Goal: Task Accomplishment & Management: Manage account settings

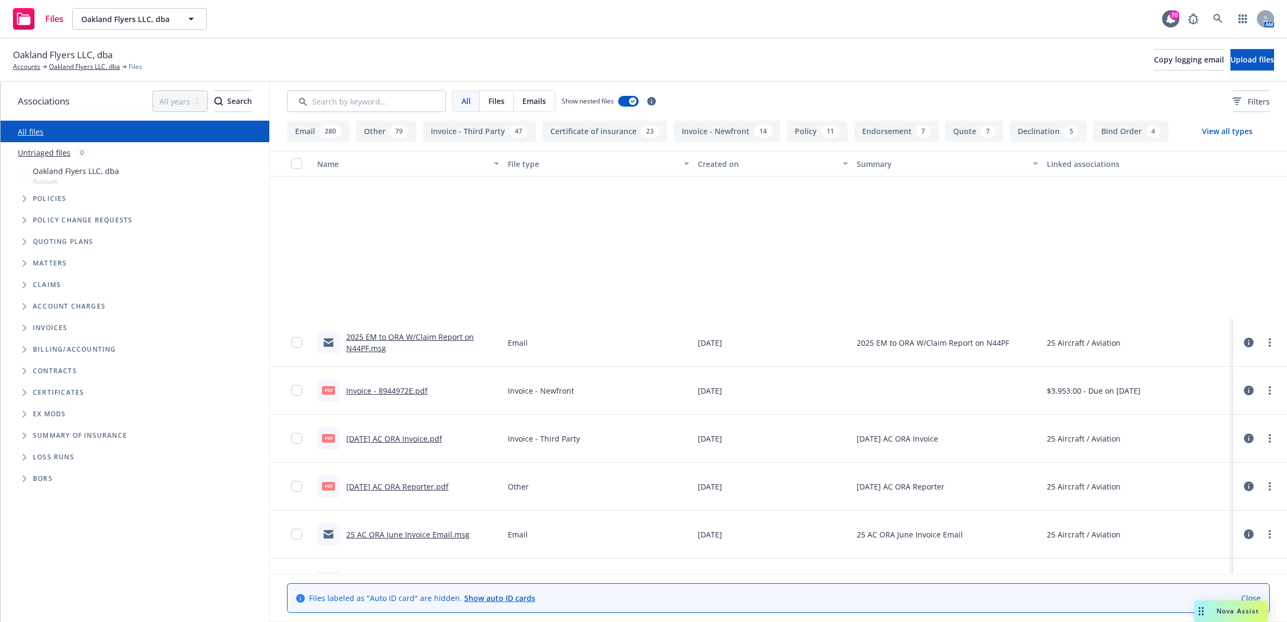
scroll to position [202, 0]
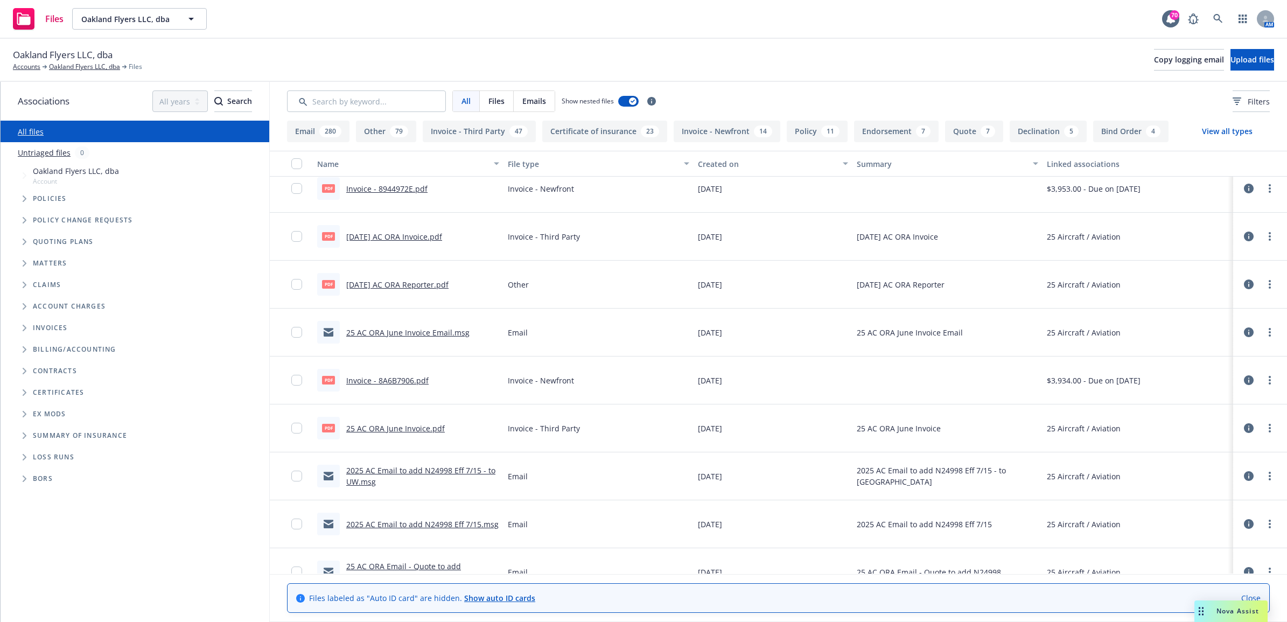
click at [1228, 6] on div "Files Oakland Flyers LLC, dba Oakland Flyers LLC, dba 70 AM" at bounding box center [643, 19] width 1287 height 39
click at [1214, 20] on icon at bounding box center [1218, 19] width 10 height 10
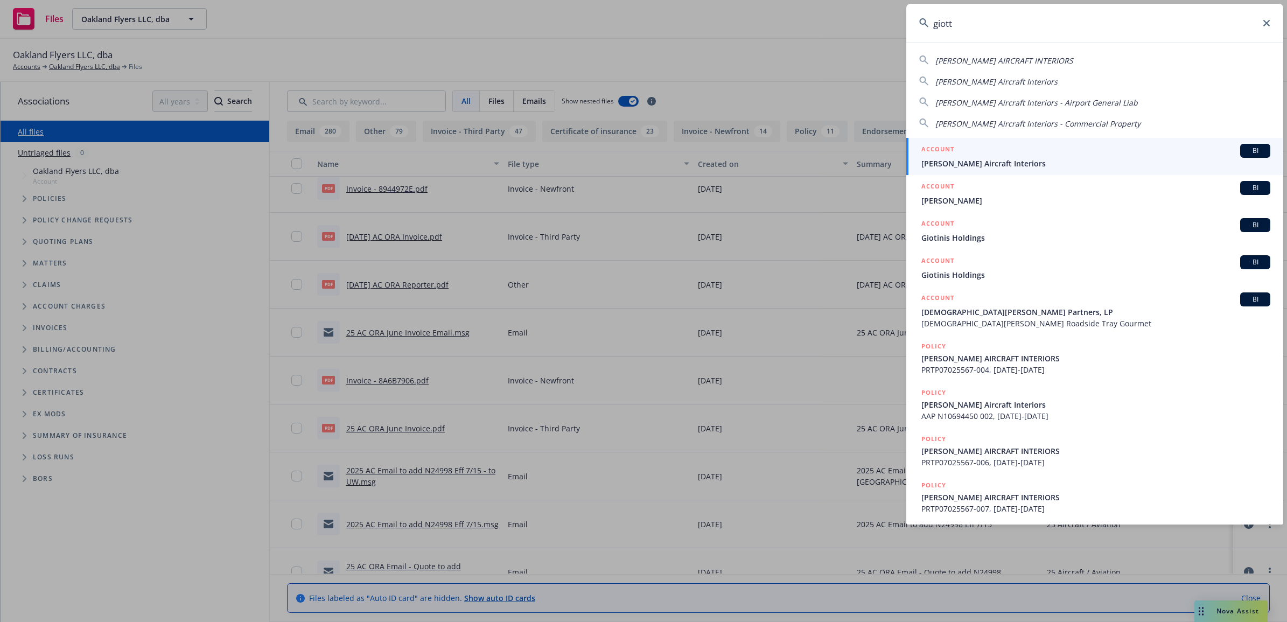
type input "giott"
click at [970, 170] on link "ACCOUNT BI Giotto's Aircraft Interiors" at bounding box center [1094, 156] width 377 height 37
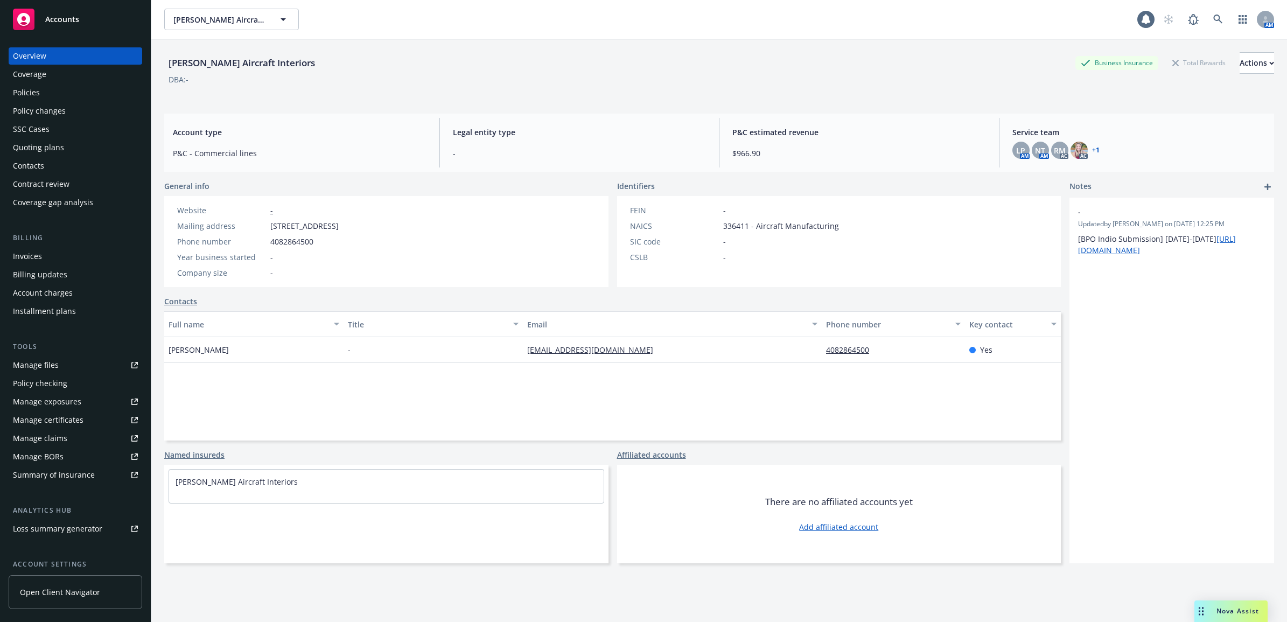
click at [54, 92] on div "Policies" at bounding box center [75, 92] width 125 height 17
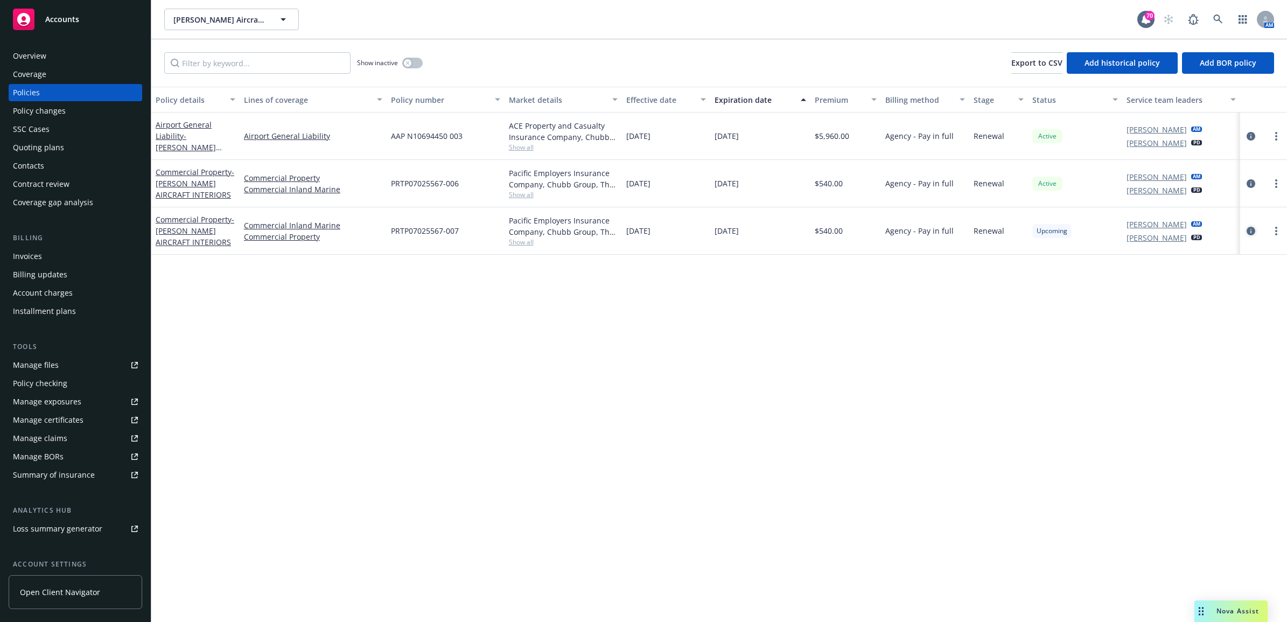
click at [1250, 229] on icon "circleInformation" at bounding box center [1251, 231] width 9 height 9
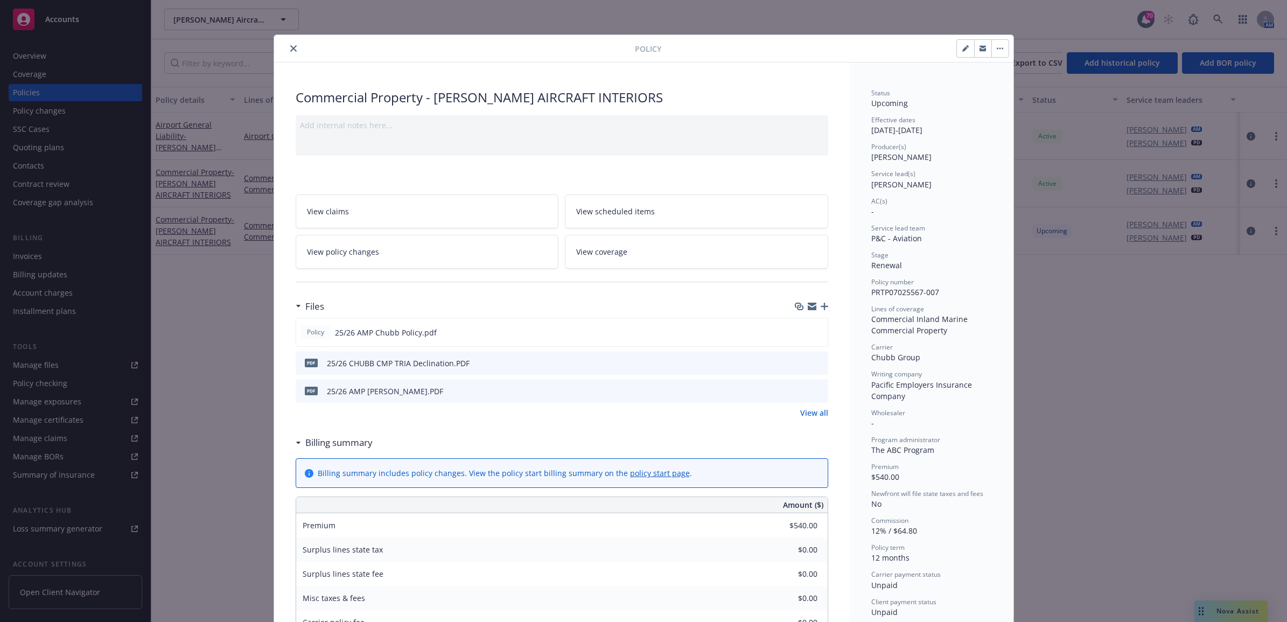
click at [292, 50] on button "close" at bounding box center [293, 48] width 13 height 13
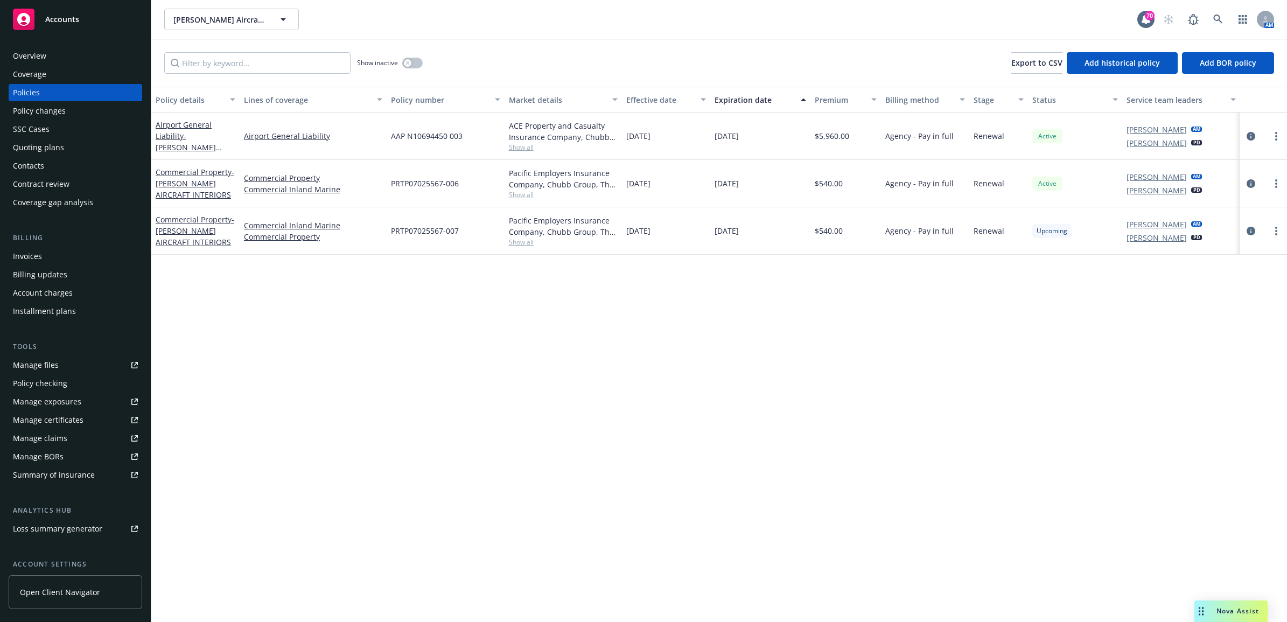
click at [47, 362] on div "Manage files" at bounding box center [36, 365] width 46 height 17
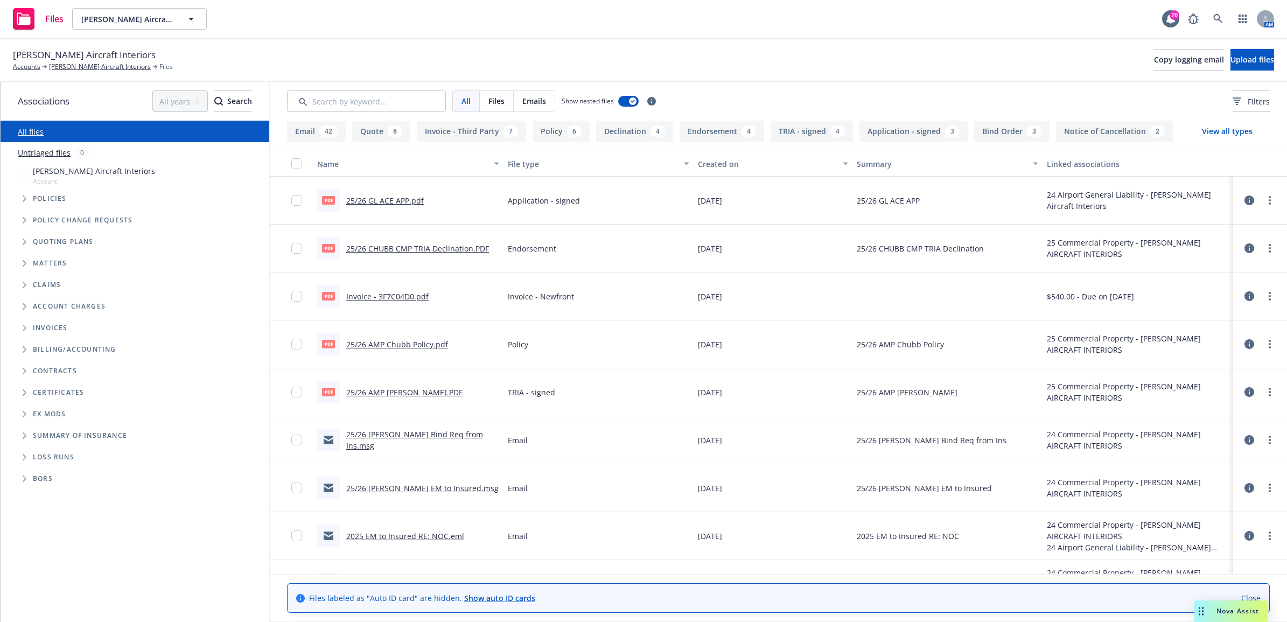
click at [403, 204] on link "25/26 GL ACE APP.pdf" at bounding box center [385, 201] width 78 height 10
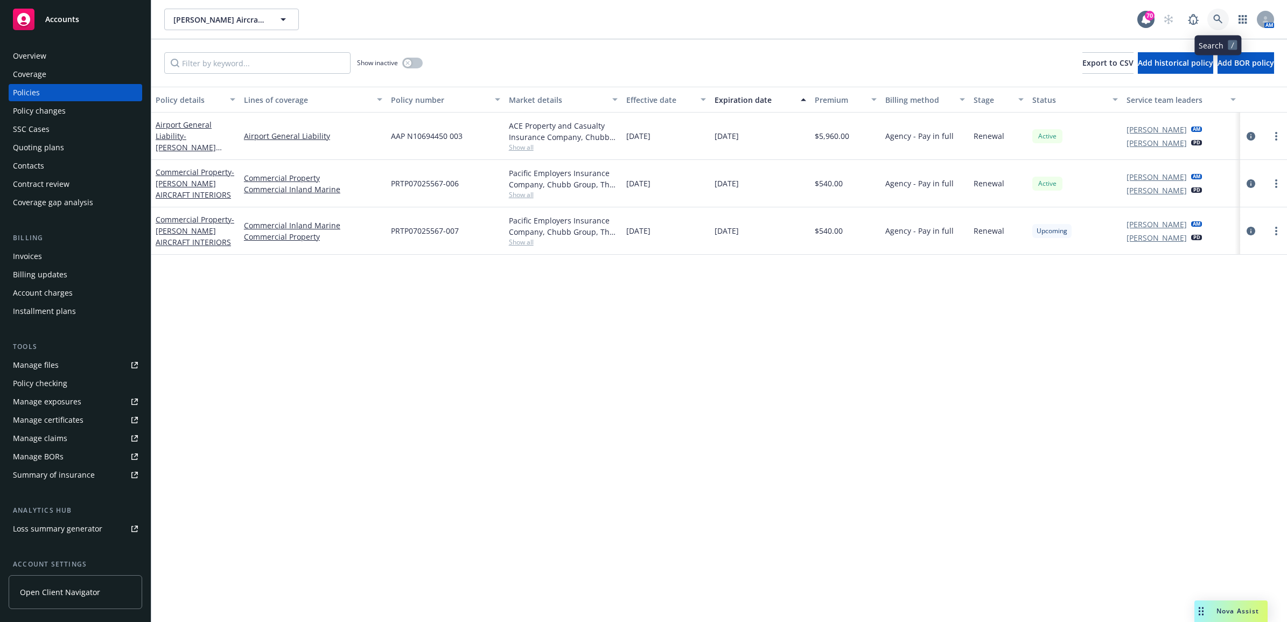
click at [1216, 17] on icon at bounding box center [1218, 20] width 10 height 10
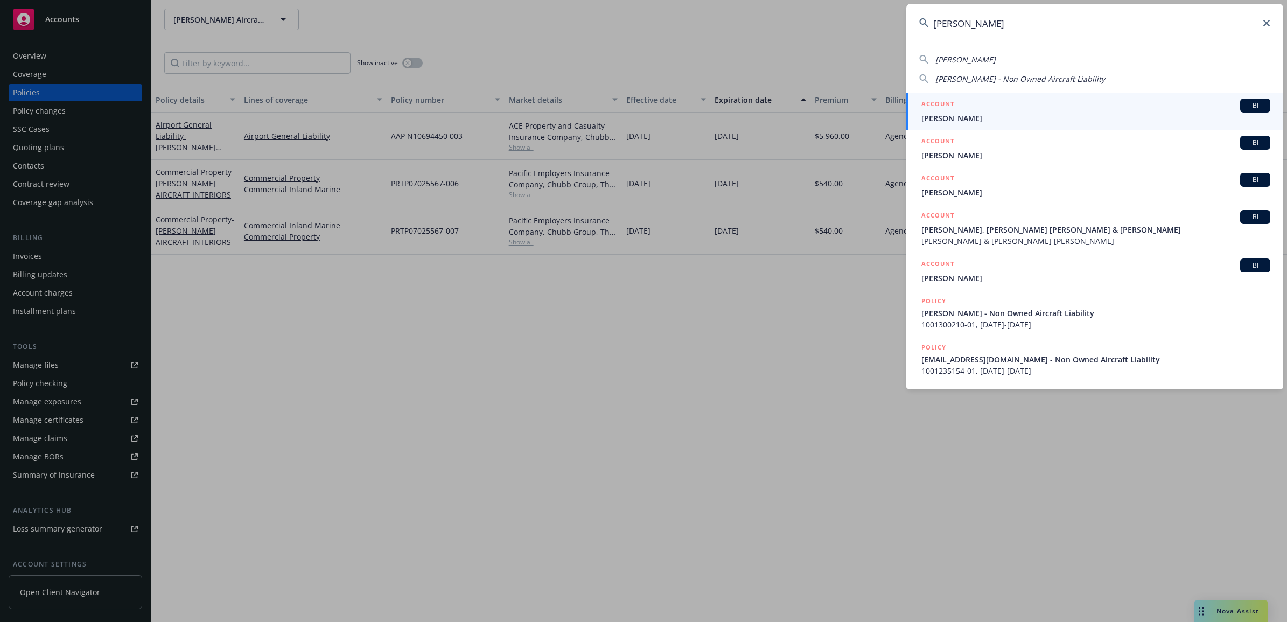
type input "hua xing"
click at [940, 115] on span "Hua Xing" at bounding box center [1096, 118] width 349 height 11
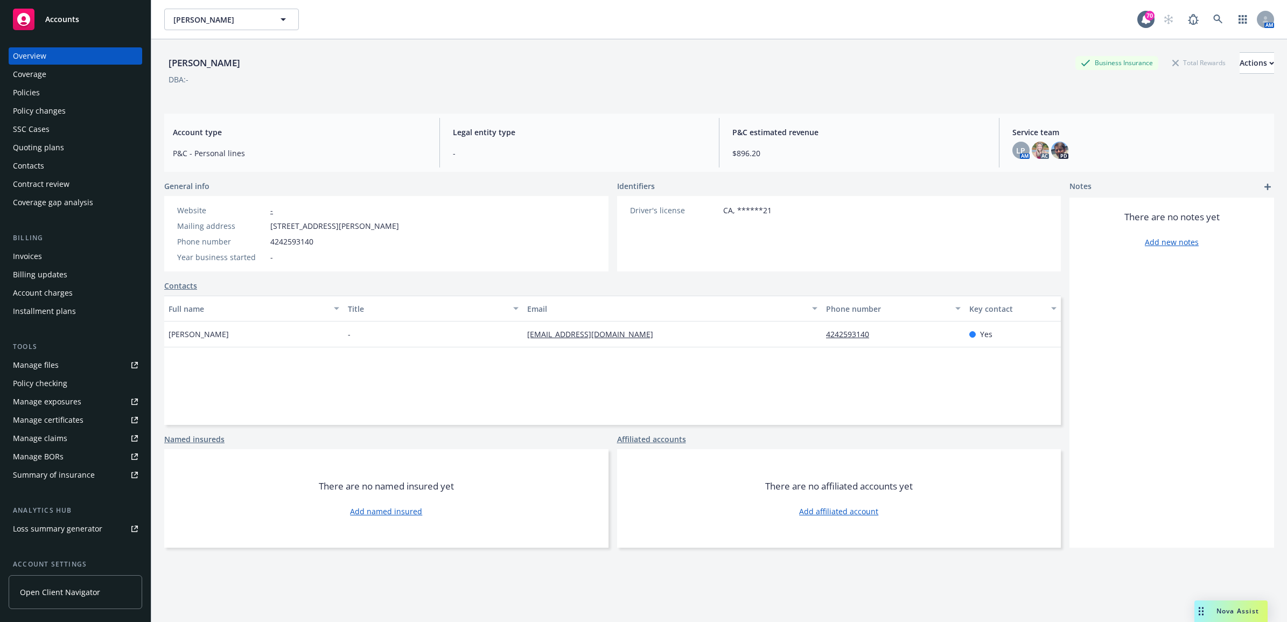
click at [92, 95] on div "Policies" at bounding box center [75, 92] width 125 height 17
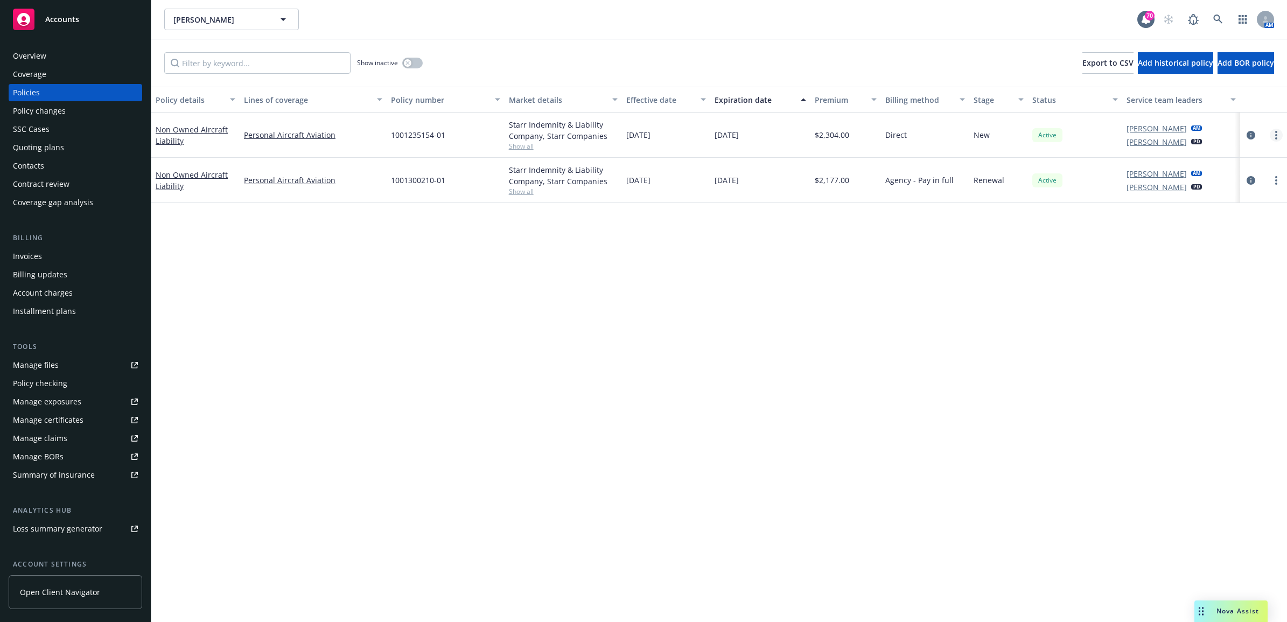
click at [1277, 131] on circle "more" at bounding box center [1276, 132] width 2 height 2
click at [1216, 206] on link "End policy" at bounding box center [1219, 201] width 127 height 22
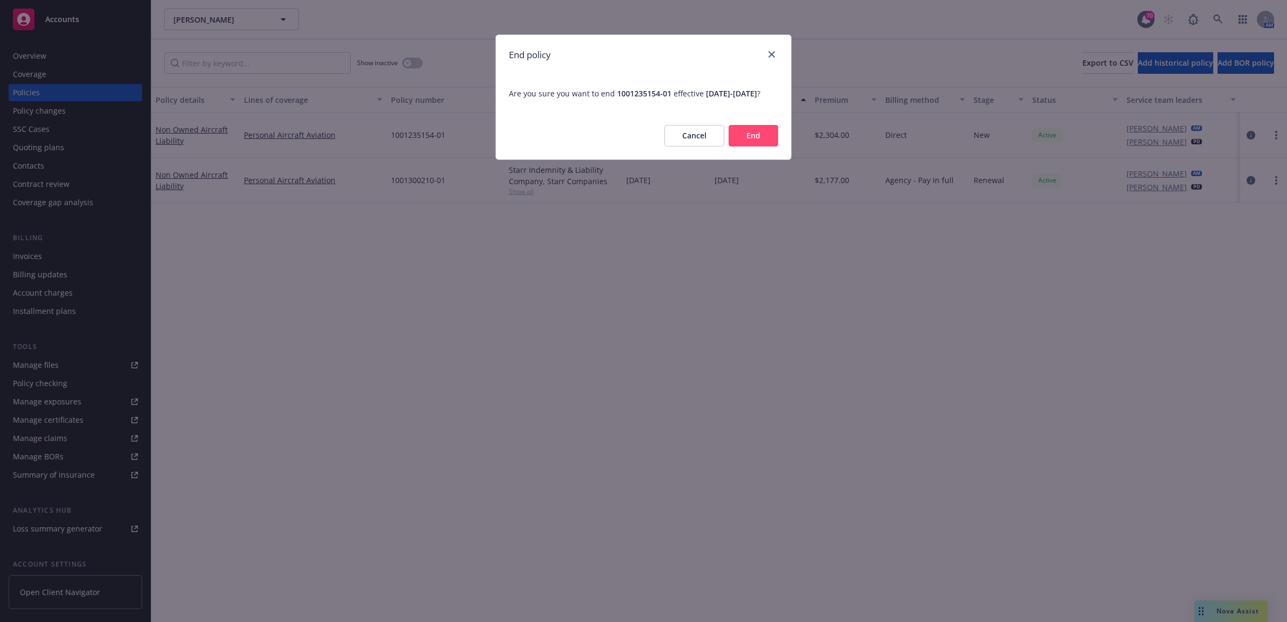
click at [760, 146] on button "End" at bounding box center [754, 136] width 50 height 22
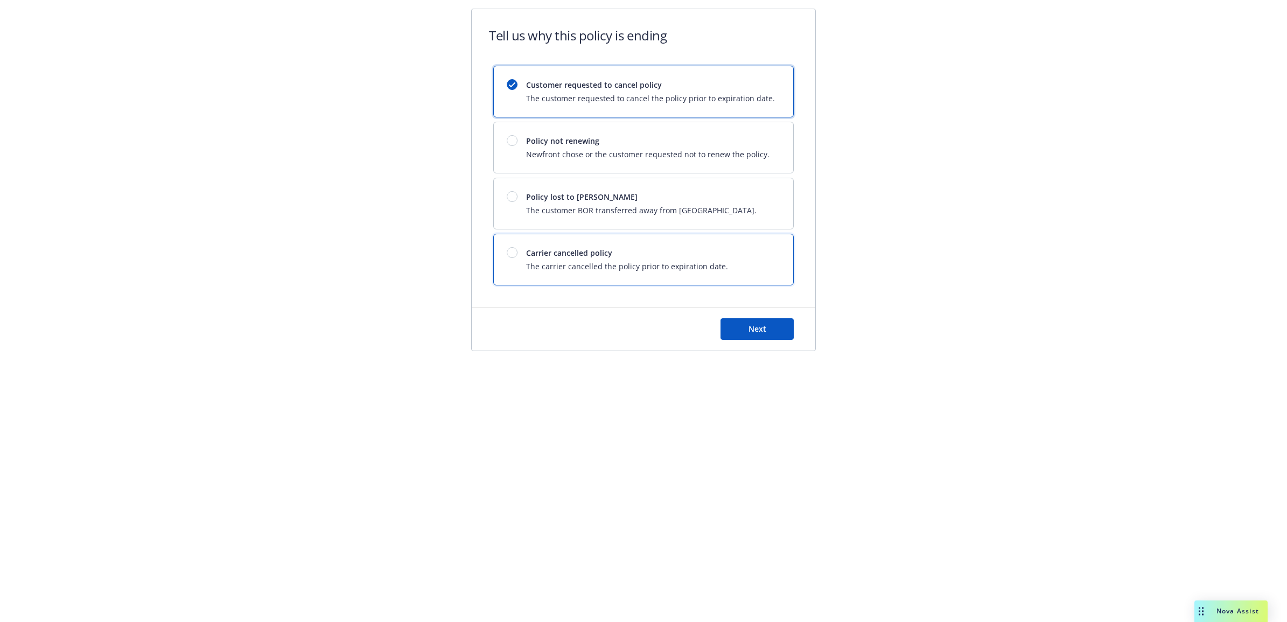
click at [650, 263] on span "The carrier cancelled the policy prior to expiration date." at bounding box center [627, 266] width 202 height 11
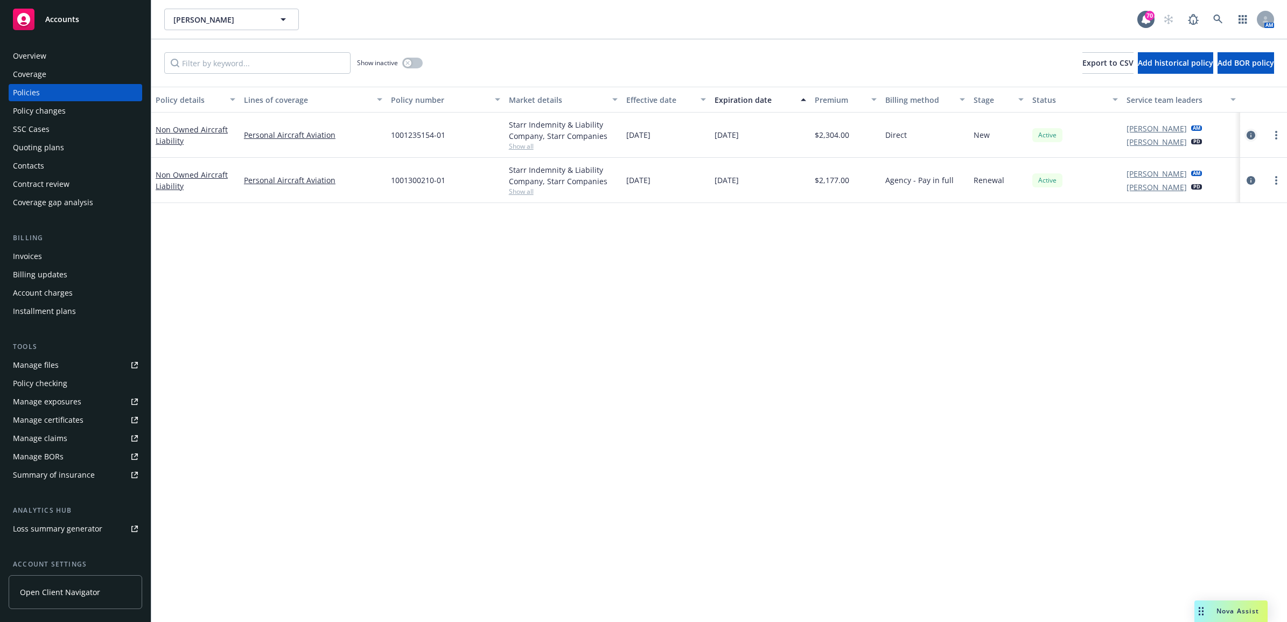
click at [1250, 138] on icon "circleInformation" at bounding box center [1251, 135] width 9 height 9
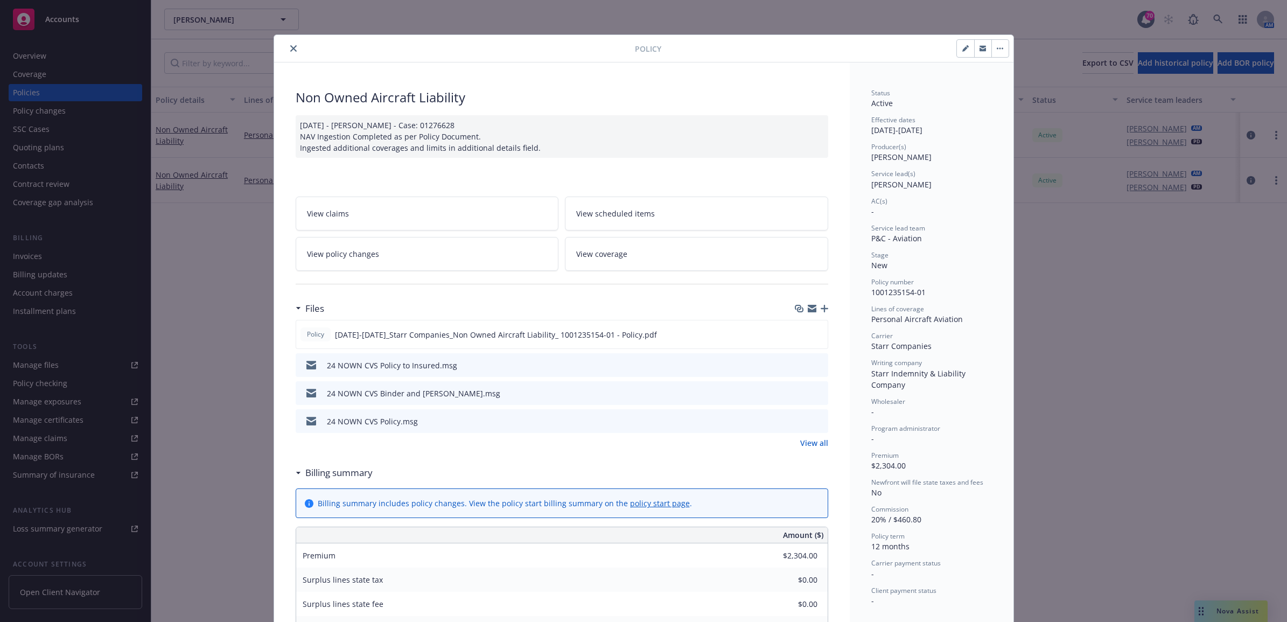
scroll to position [32, 0]
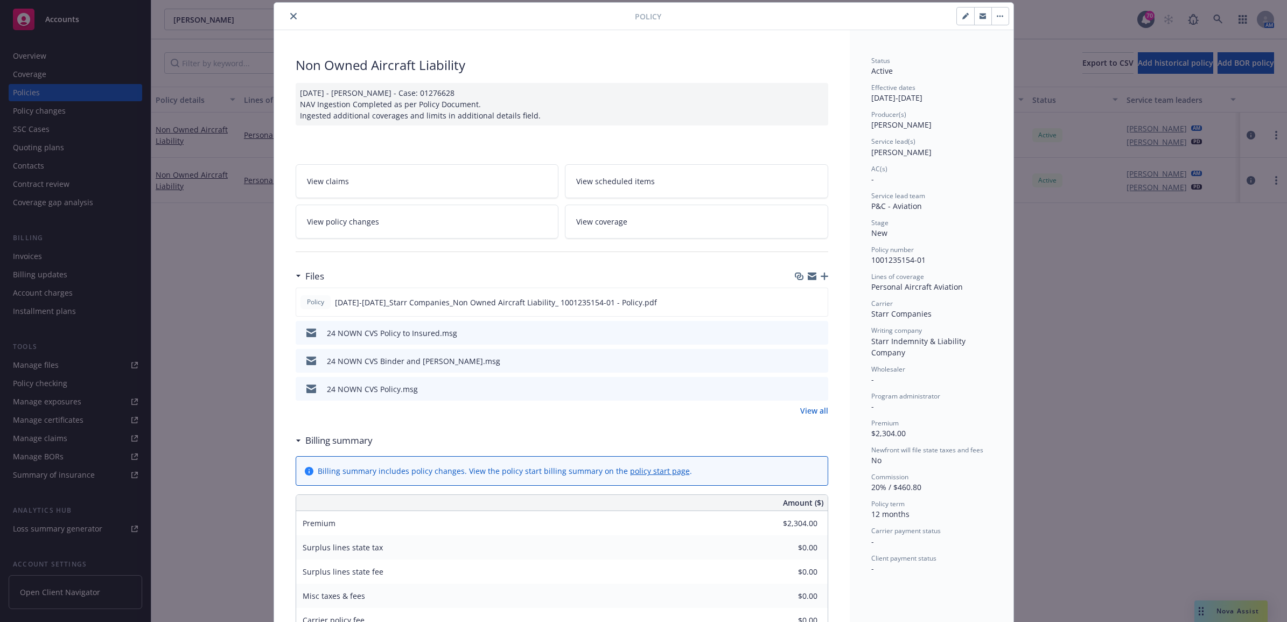
click at [959, 11] on button "button" at bounding box center [965, 16] width 17 height 17
select select "NEW"
select select "12"
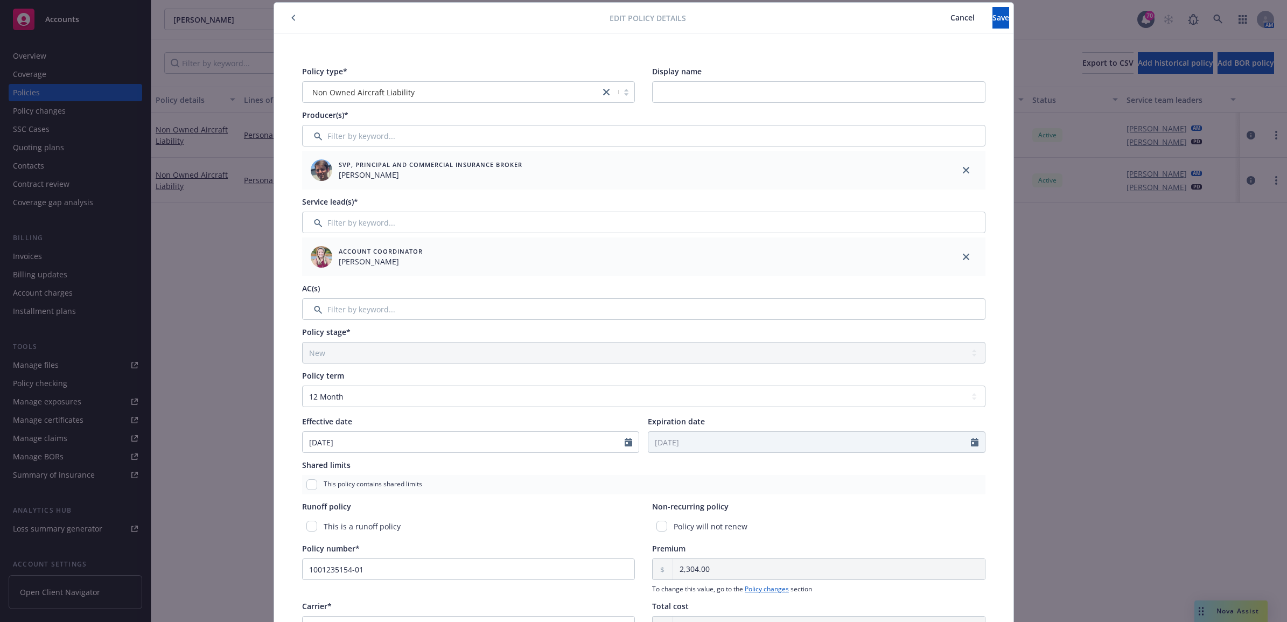
click at [295, 16] on div at bounding box center [444, 17] width 332 height 13
click at [291, 19] on icon "button" at bounding box center [293, 18] width 4 height 6
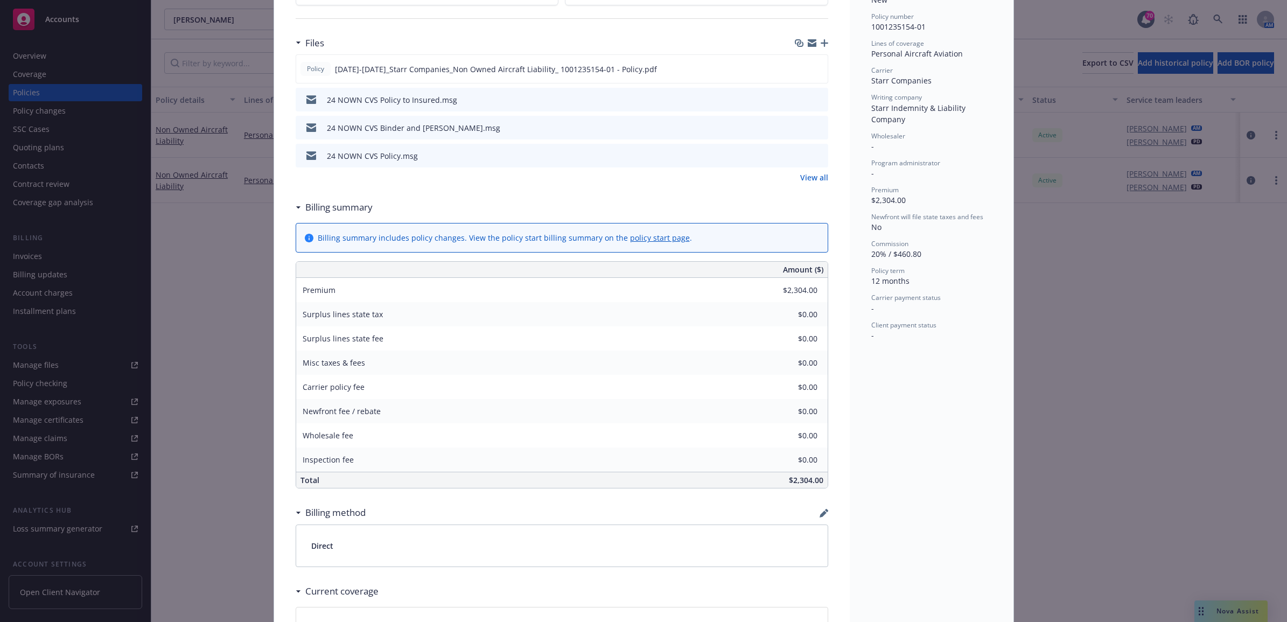
scroll to position [486, 0]
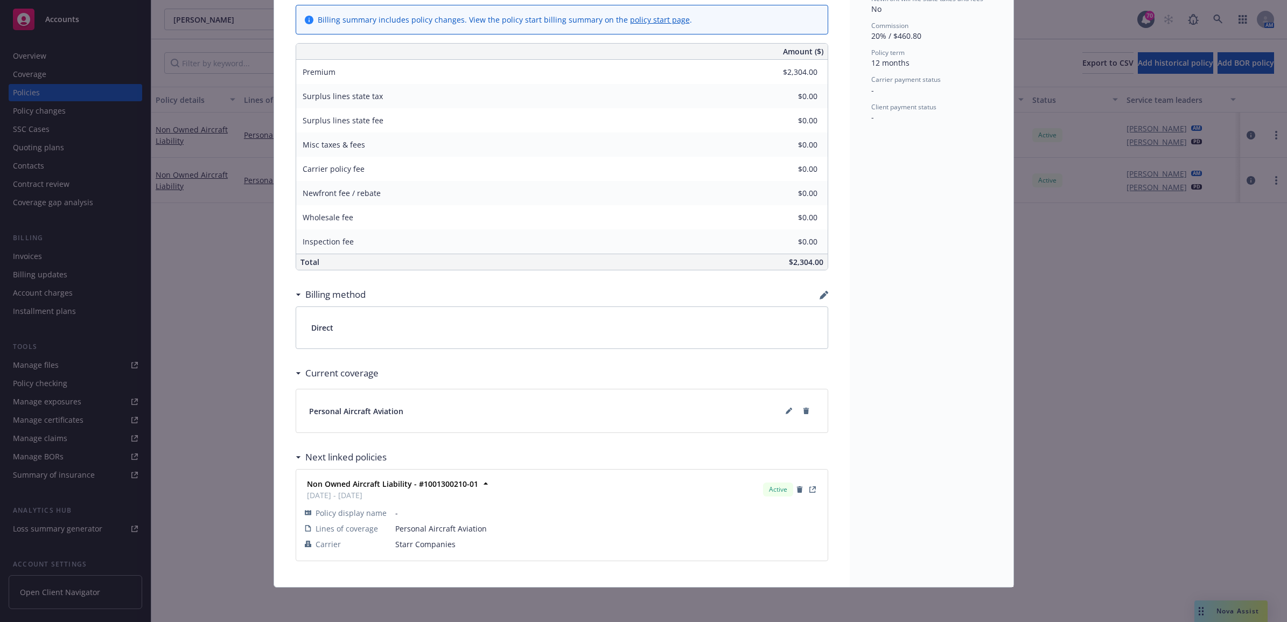
click at [820, 295] on icon "button" at bounding box center [823, 295] width 7 height 7
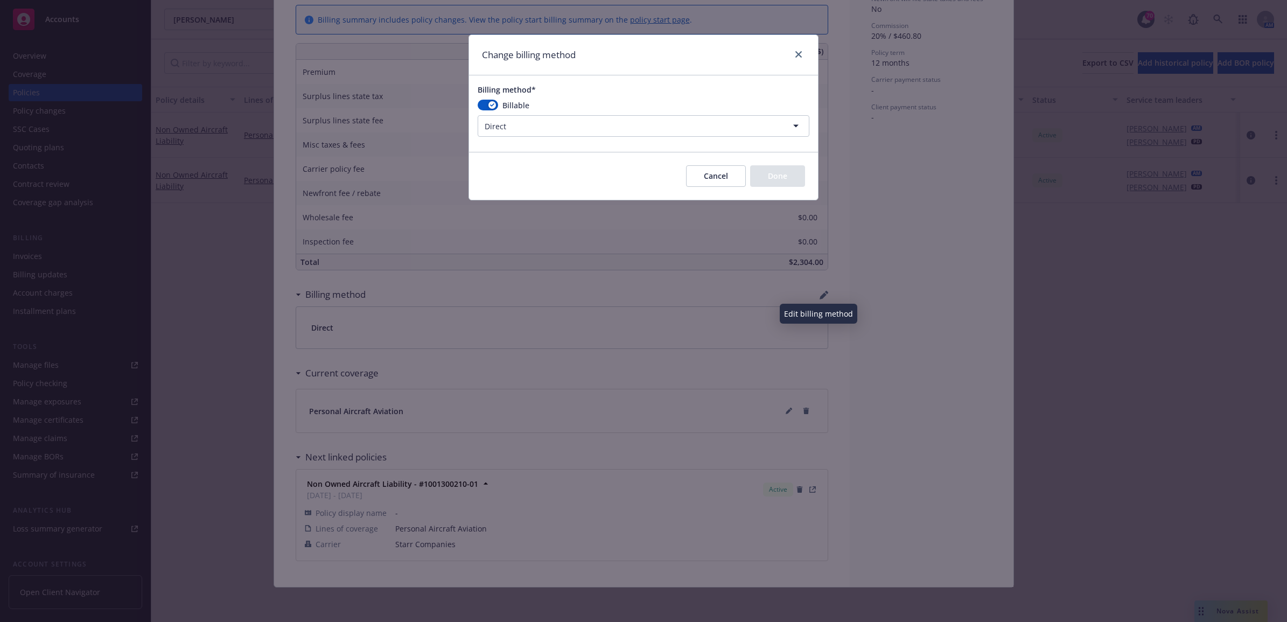
click at [599, 122] on html "Accounts Overview Coverage Policies Policy changes SSC Cases Quoting plans Cont…" at bounding box center [643, 311] width 1287 height 622
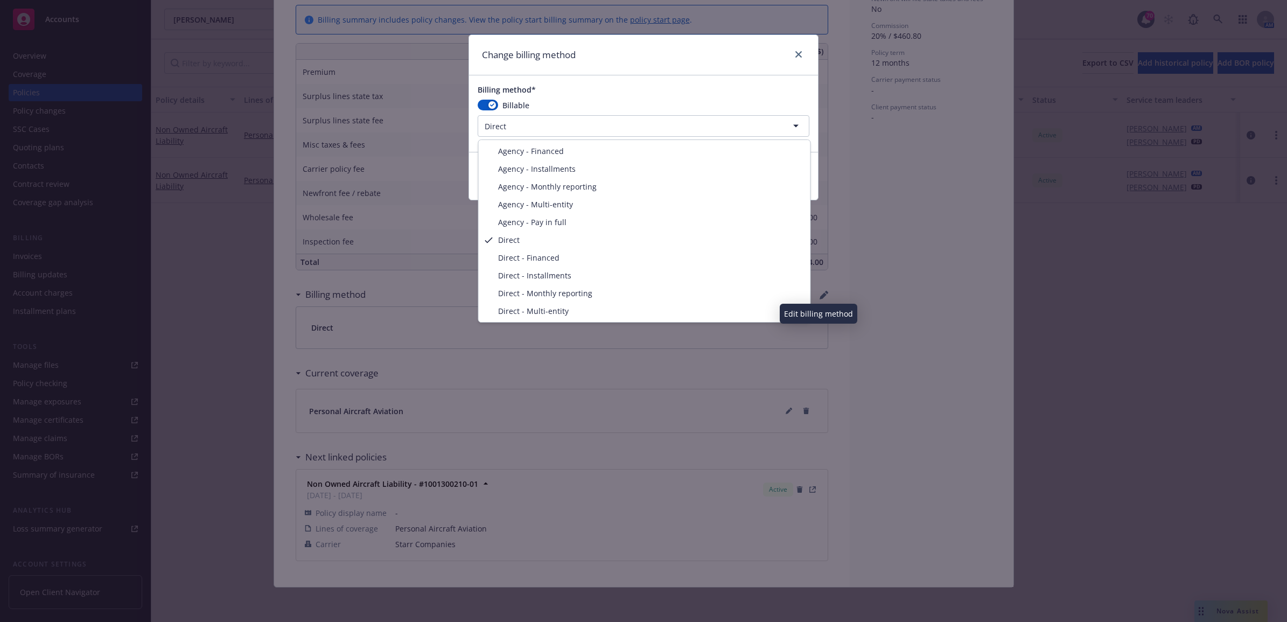
select select "AGENCY_PAY_IN_FULL"
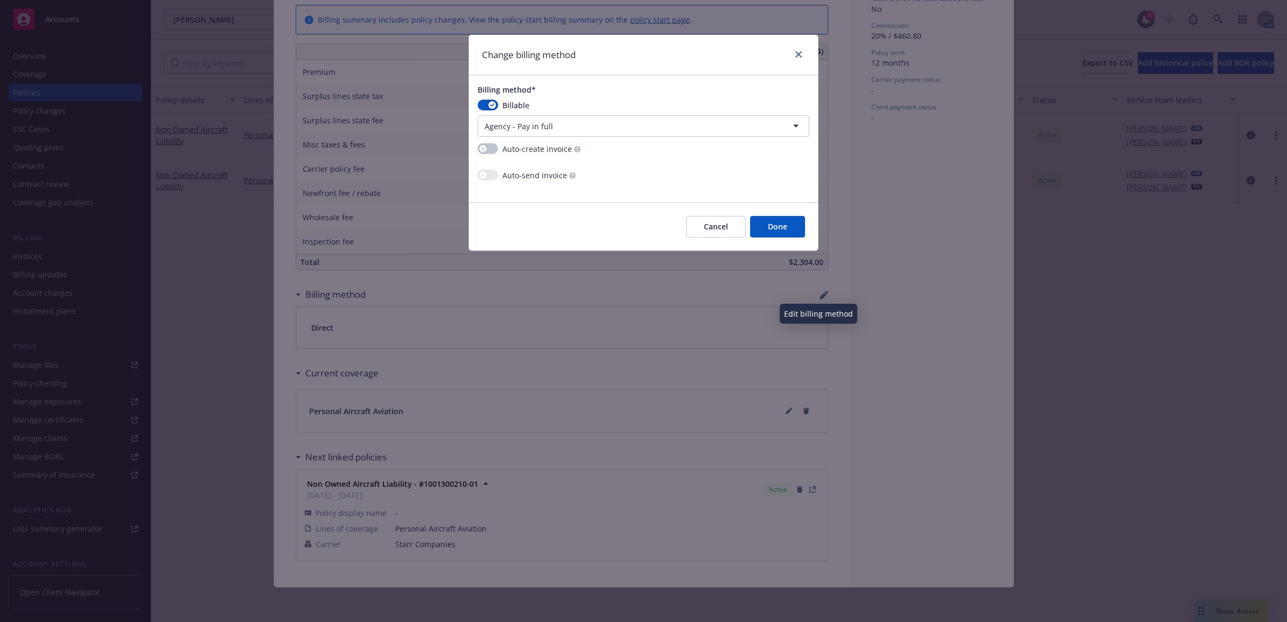
click at [763, 225] on button "Done" at bounding box center [777, 227] width 55 height 22
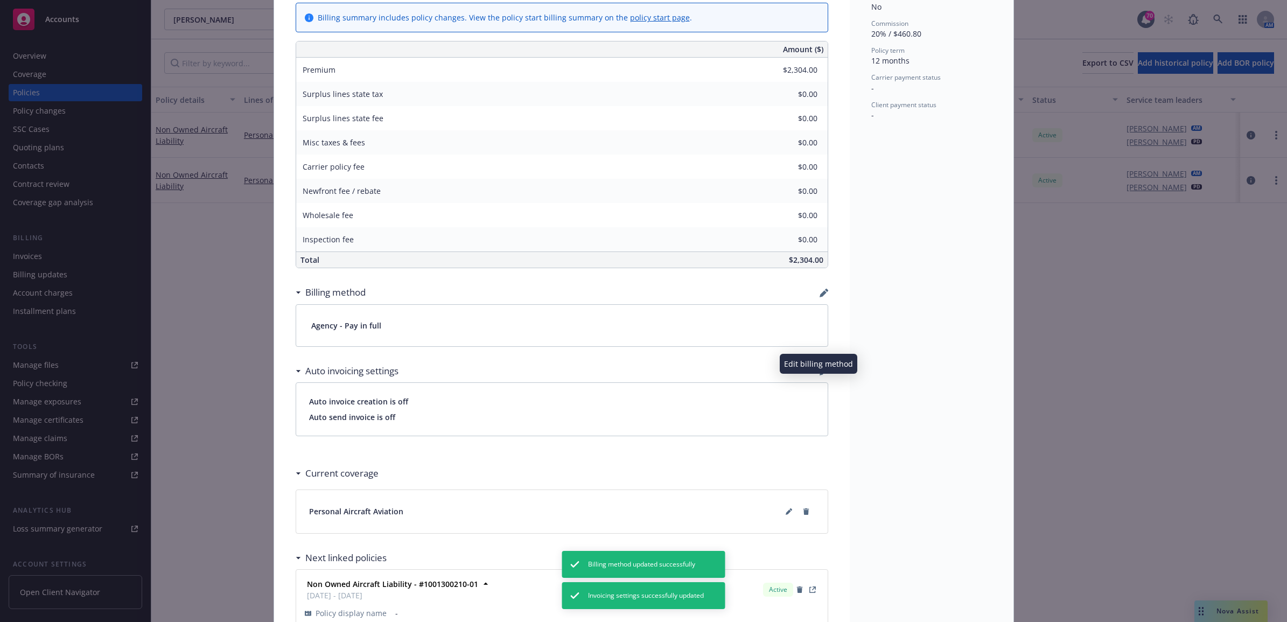
scroll to position [0, 0]
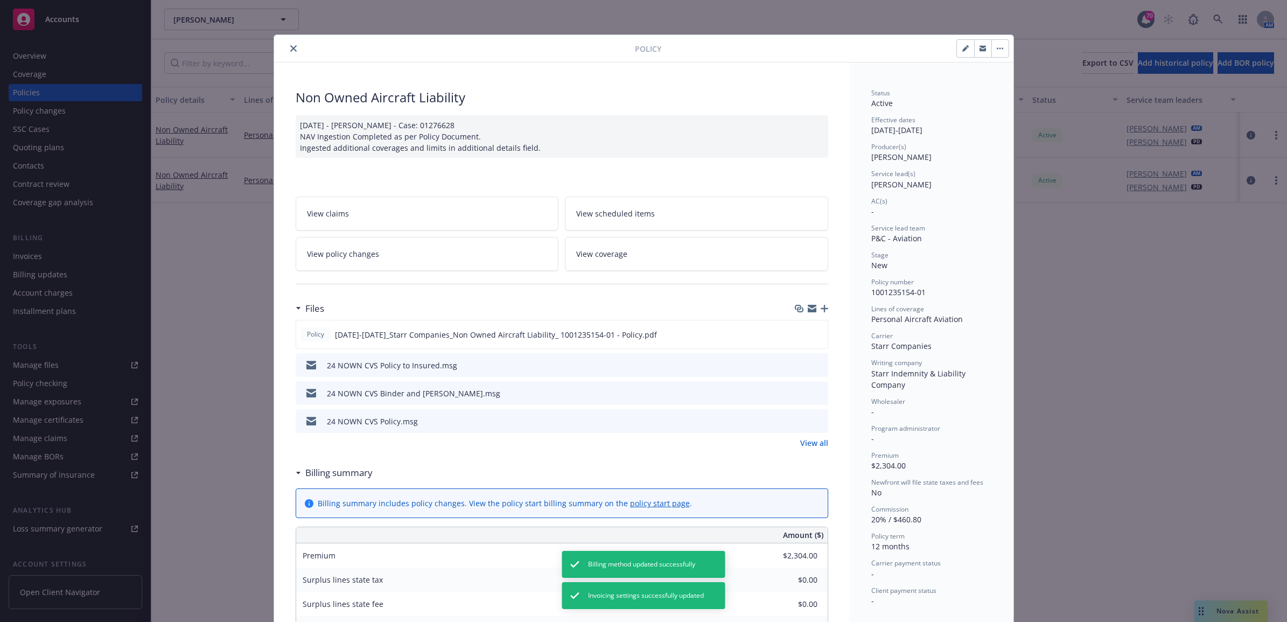
drag, startPoint x: 286, startPoint y: 46, endPoint x: 268, endPoint y: 59, distance: 22.4
click at [290, 46] on icon "close" at bounding box center [293, 48] width 6 height 6
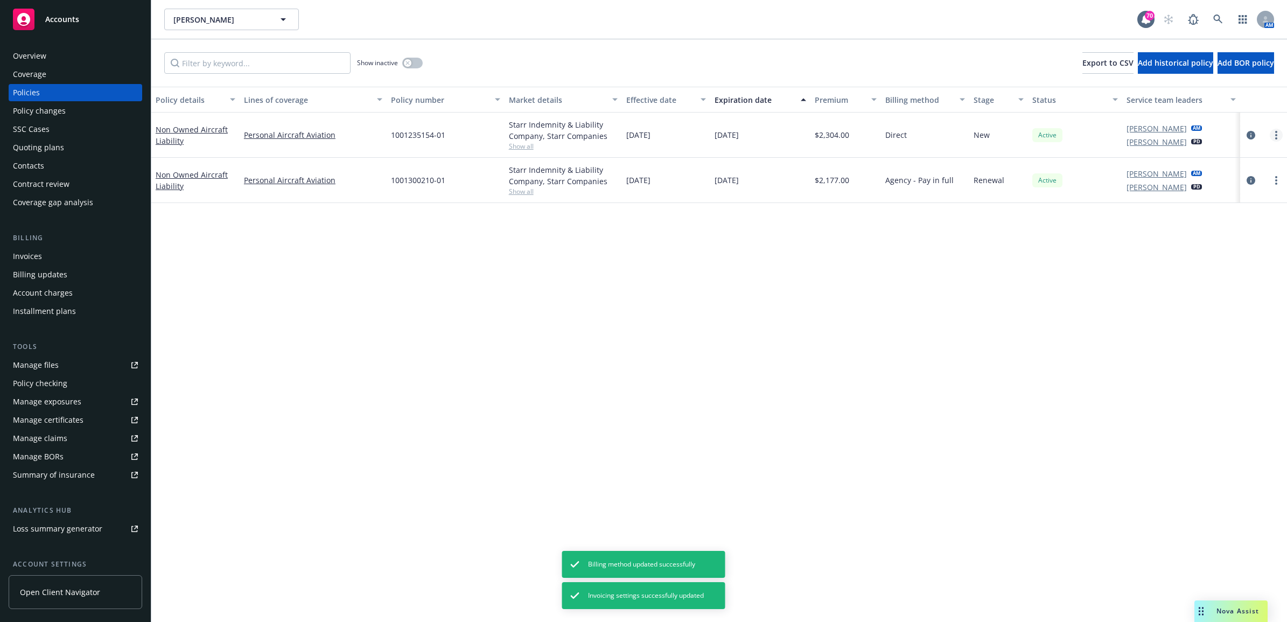
click at [1278, 138] on link "more" at bounding box center [1276, 135] width 13 height 13
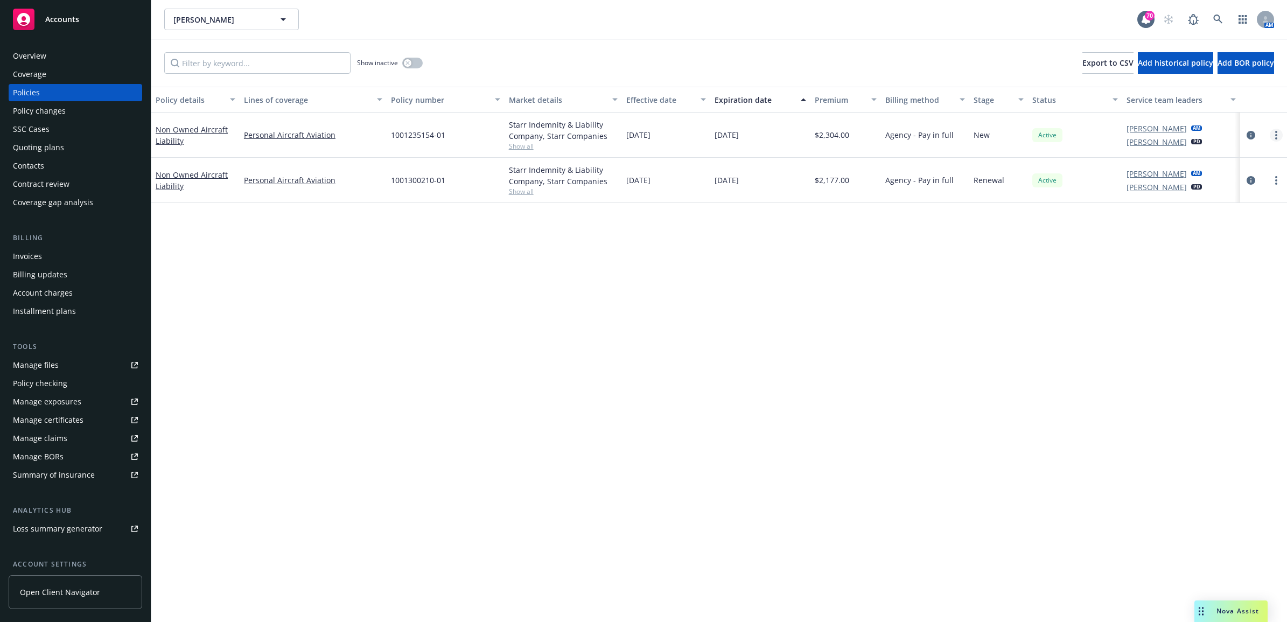
click at [1274, 130] on link "more" at bounding box center [1276, 135] width 13 height 13
click at [1239, 196] on link "End policy" at bounding box center [1219, 201] width 127 height 22
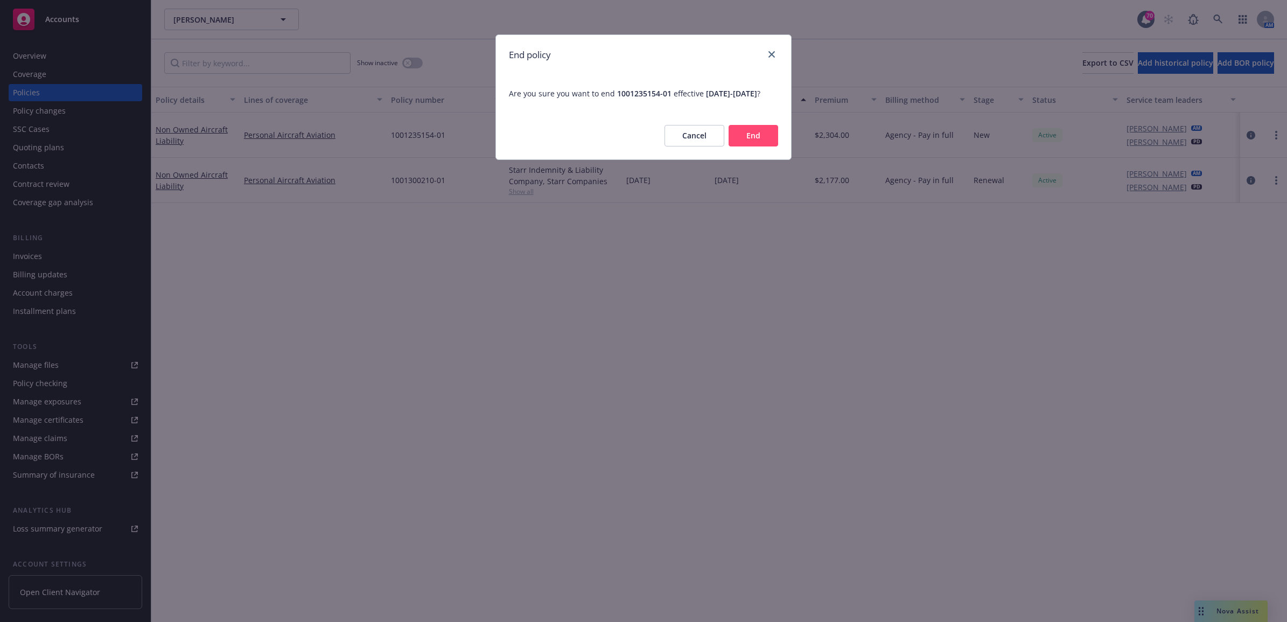
click at [771, 144] on button "End" at bounding box center [754, 136] width 50 height 22
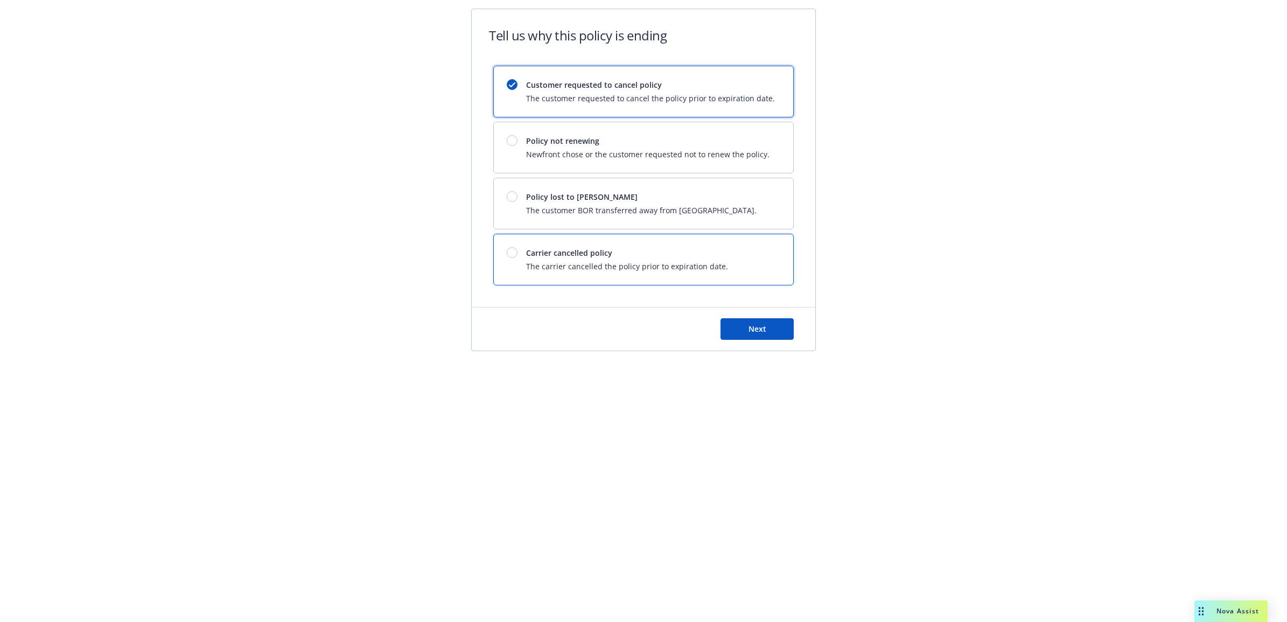
click at [605, 268] on span "The carrier cancelled the policy prior to expiration date." at bounding box center [627, 266] width 202 height 11
click at [736, 334] on button "Next" at bounding box center [757, 329] width 73 height 22
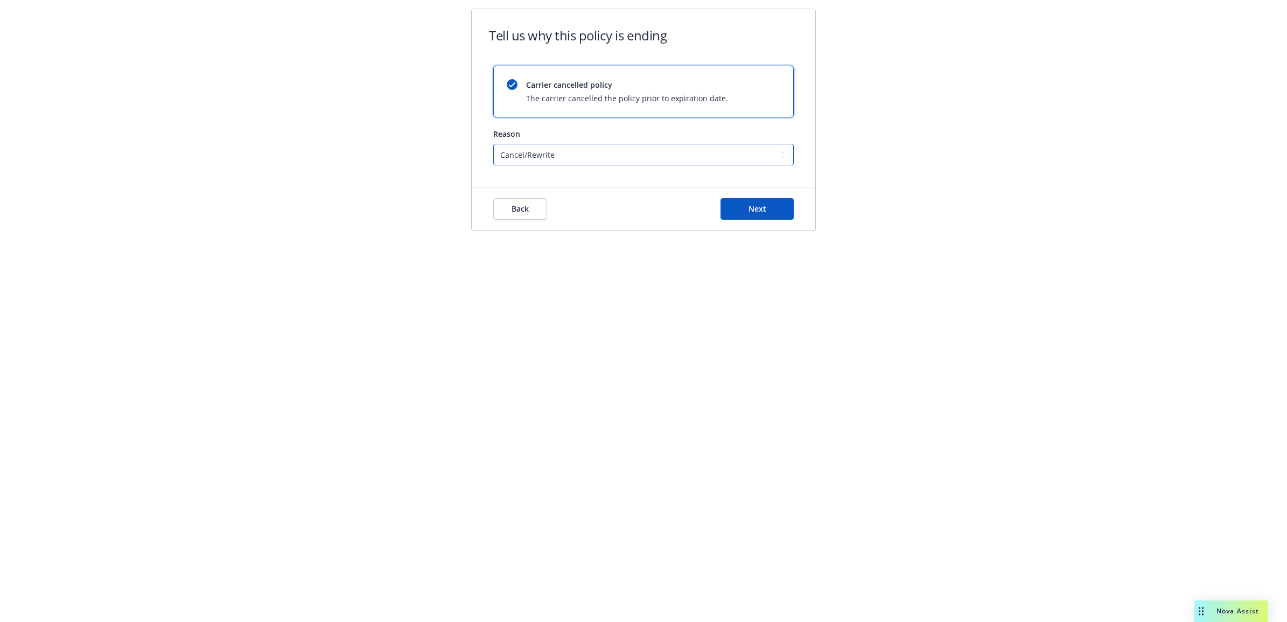
click at [632, 160] on select "Cancel/Rewrite Lost carrier appointment Compliance/Non-payment Lost on BOR" at bounding box center [643, 155] width 301 height 22
click at [493, 144] on select "Cancel/Rewrite Lost carrier appointment Compliance/Non-payment Lost on BOR" at bounding box center [643, 155] width 301 height 22
click at [785, 204] on button "Next" at bounding box center [757, 209] width 73 height 22
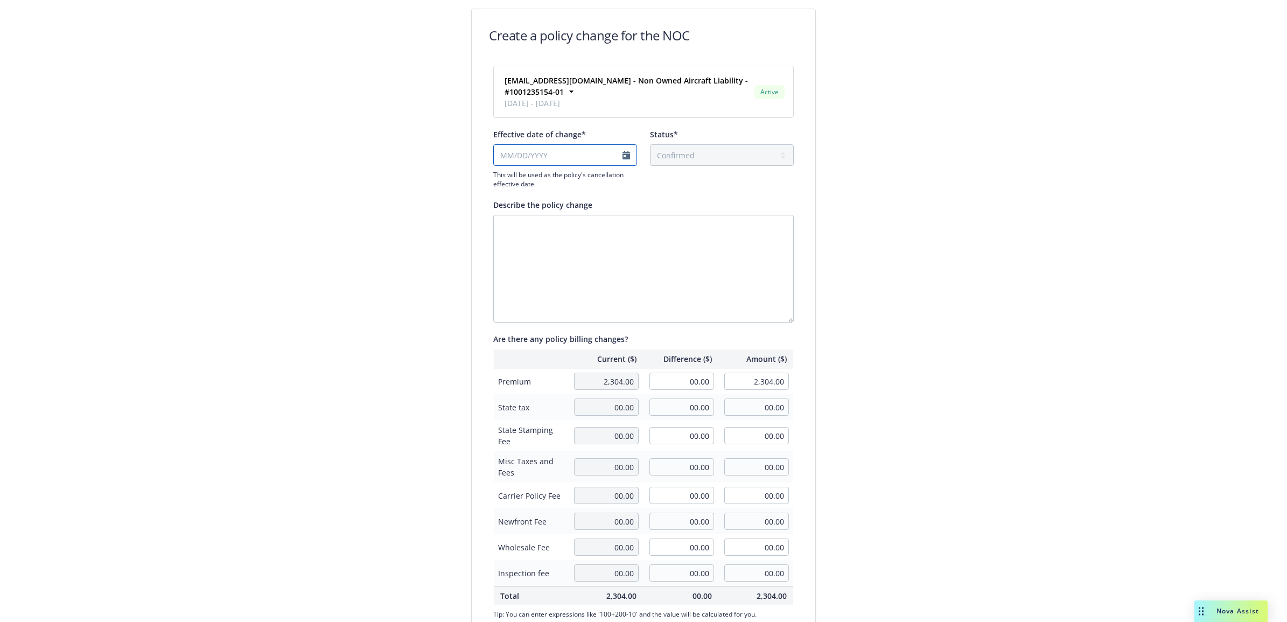
click at [617, 159] on input "Effective date of change*" at bounding box center [565, 155] width 144 height 22
select select "September"
select select "2025"
click at [511, 227] on span "8" at bounding box center [517, 228] width 16 height 13
type input "[DATE]"
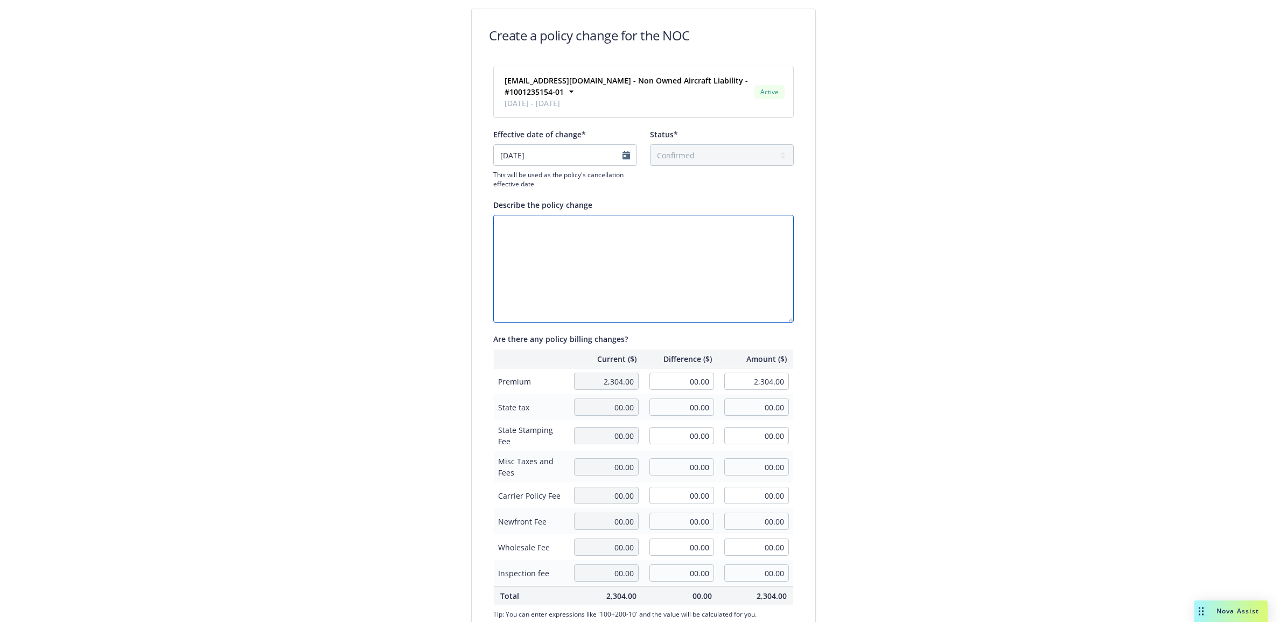
click at [617, 241] on textarea "Describe the policy change" at bounding box center [643, 269] width 301 height 108
paste textarea "1001300210-01 effective 9/8"
click at [496, 222] on textarea "1001300210-01 effective 9/8" at bounding box center [643, 269] width 301 height 108
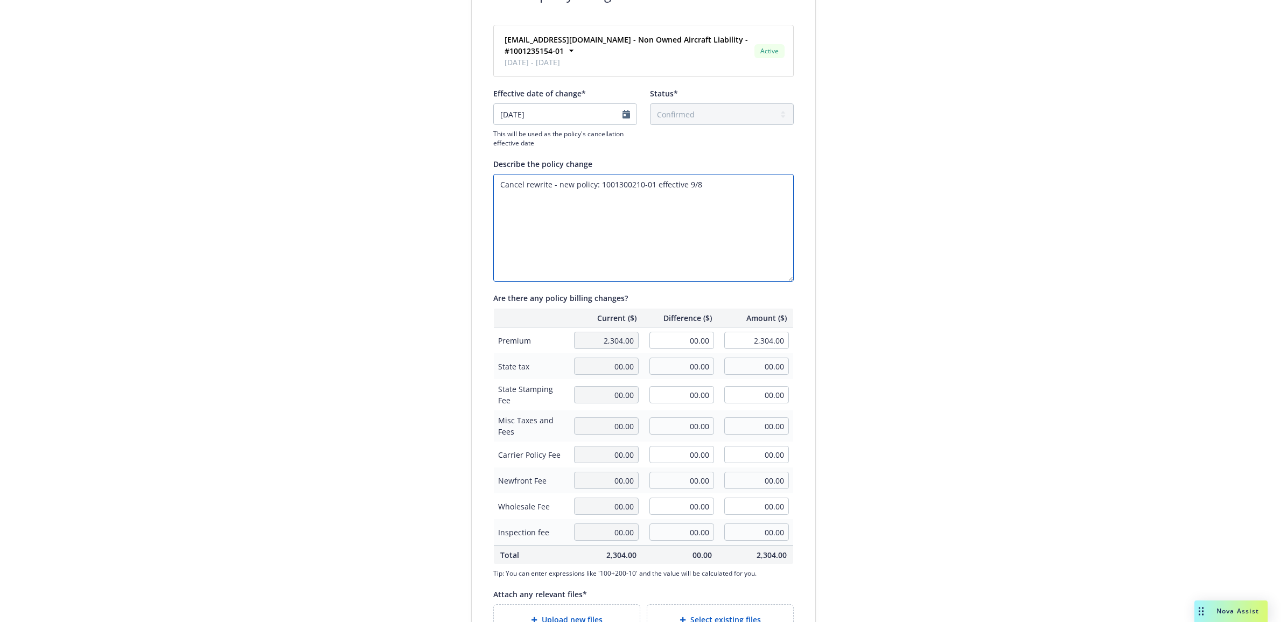
scroll to position [129, 0]
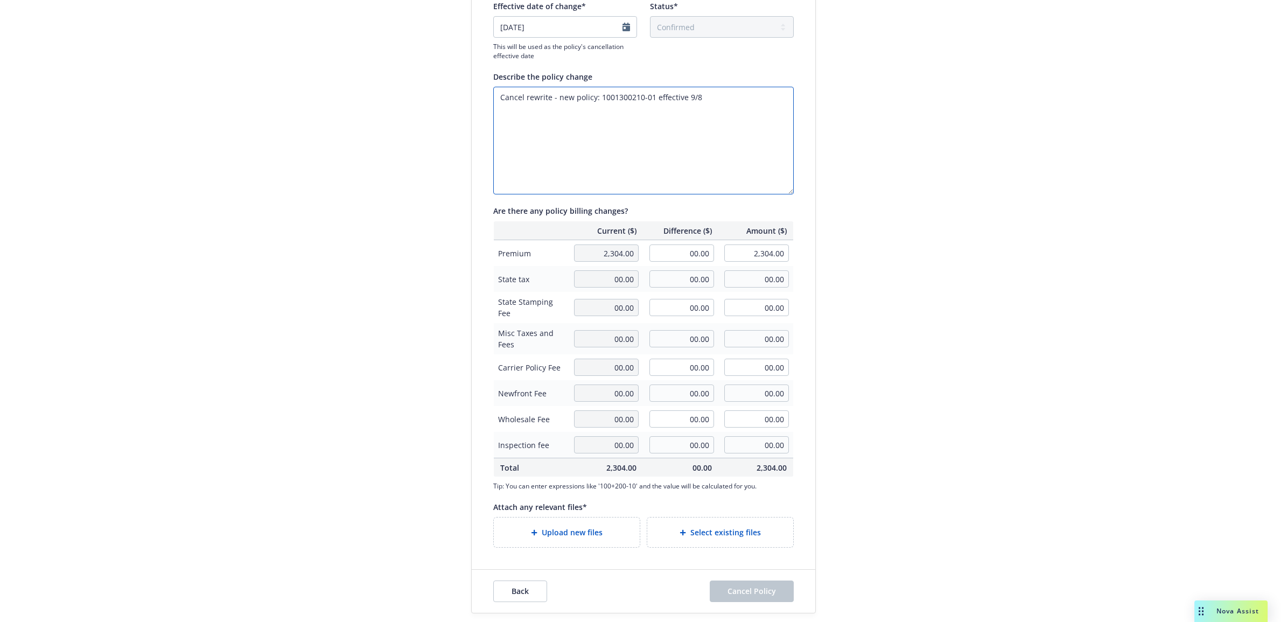
type textarea "Cancel rewrite - new policy: 1001300210-01 effective 9/8"
click at [625, 536] on div "Upload new files" at bounding box center [566, 532] width 129 height 12
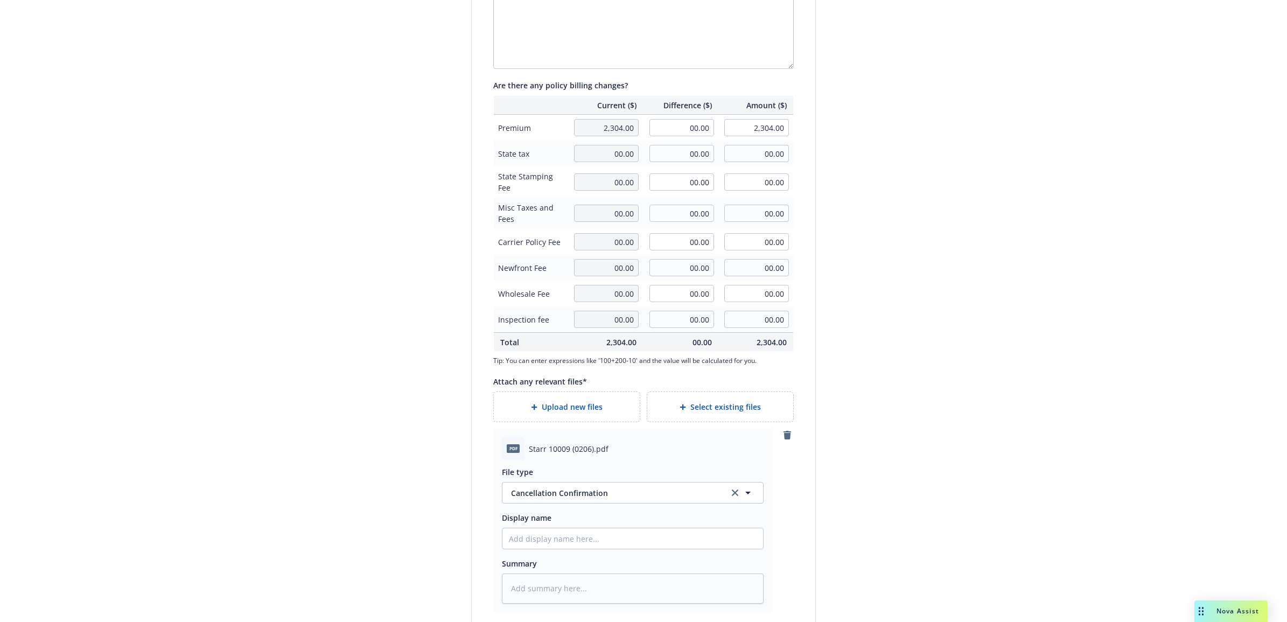
scroll to position [319, 0]
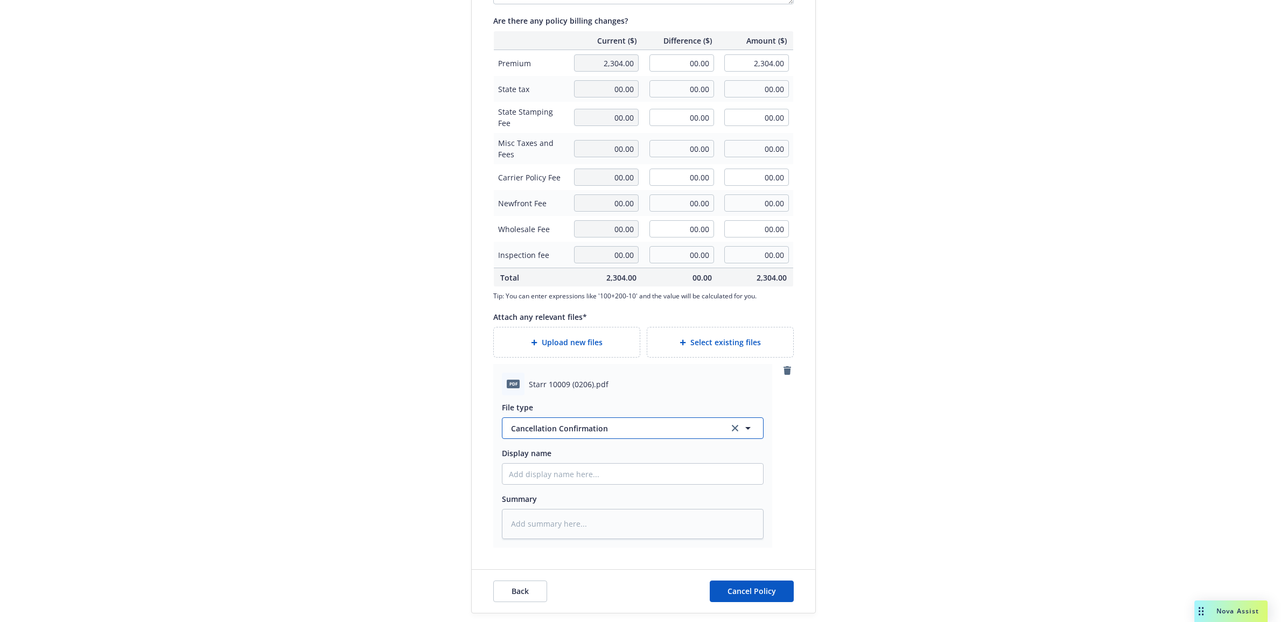
click at [564, 432] on span "Cancellation Confirmation" at bounding box center [614, 428] width 207 height 11
type input "cancell"
click at [908, 402] on div "Create a policy change for the NOC hua.starrinsurance6nrllk15@hxing.me - Non Ow…" at bounding box center [643, 152] width 1287 height 940
click at [612, 426] on span "Cancellation Confirmation" at bounding box center [614, 428] width 207 height 11
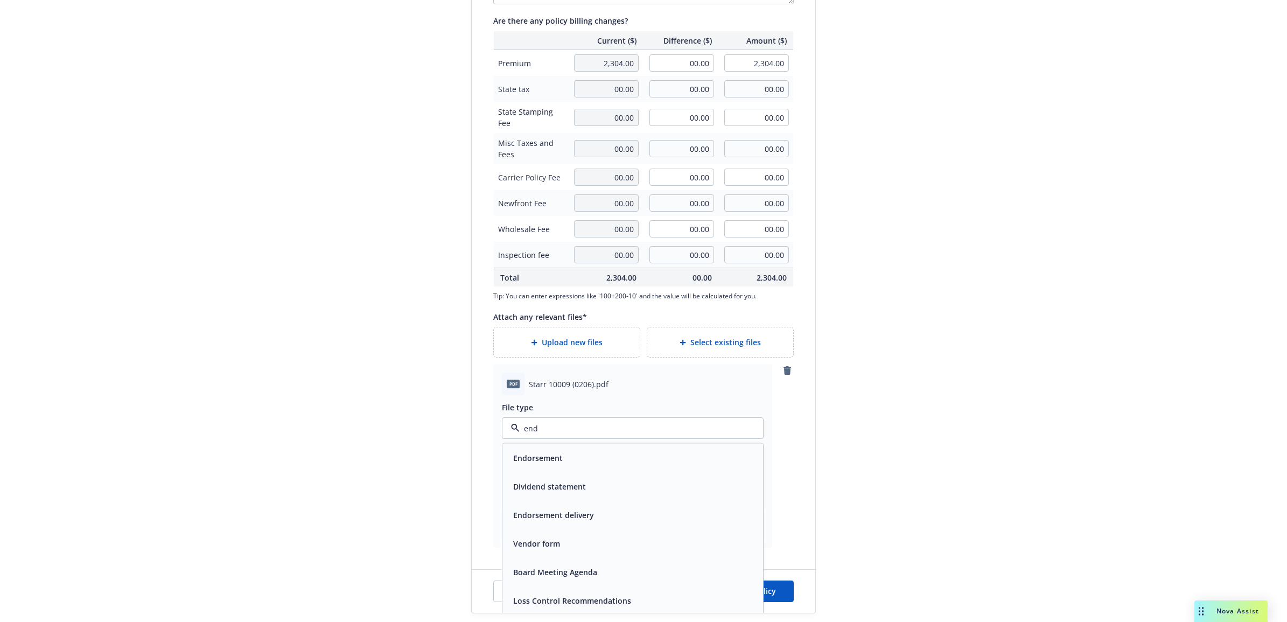
type input "endt"
type textarea "x"
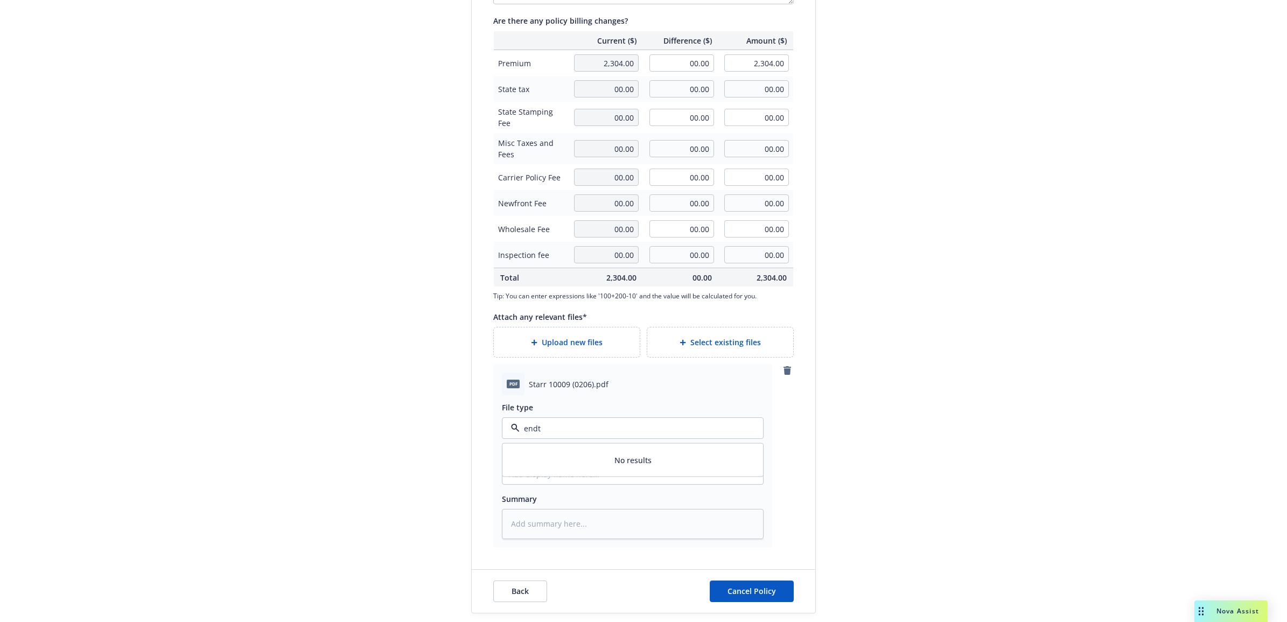
type input "end"
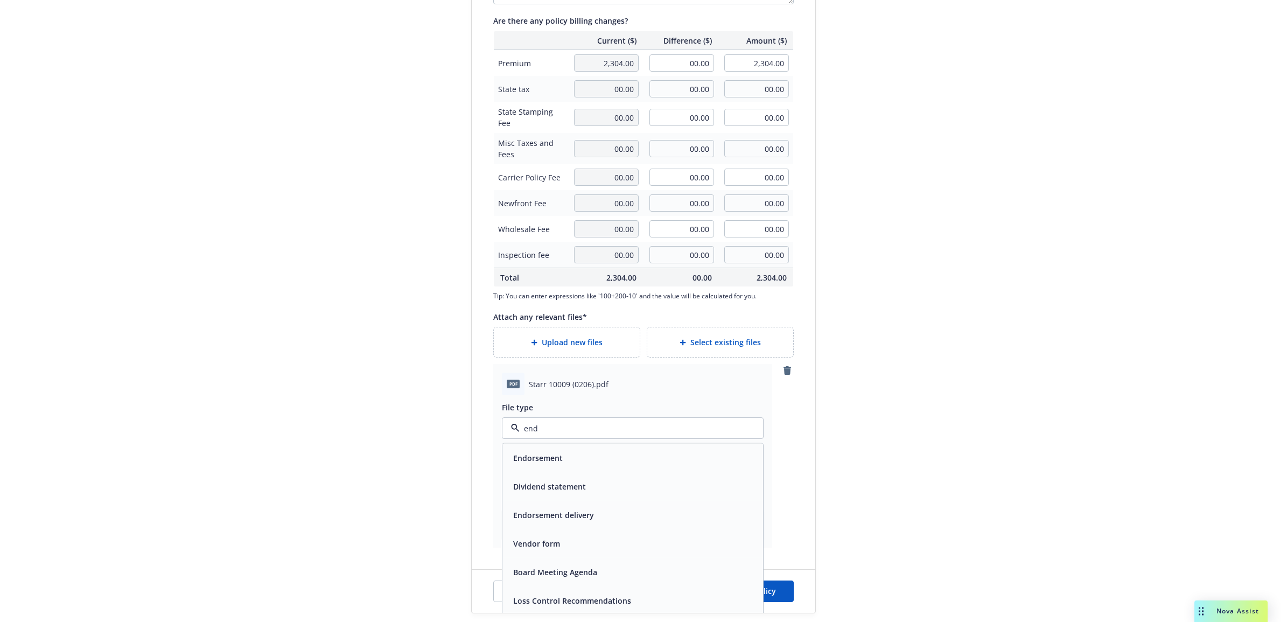
click at [593, 451] on div "Endorsement" at bounding box center [633, 458] width 248 height 16
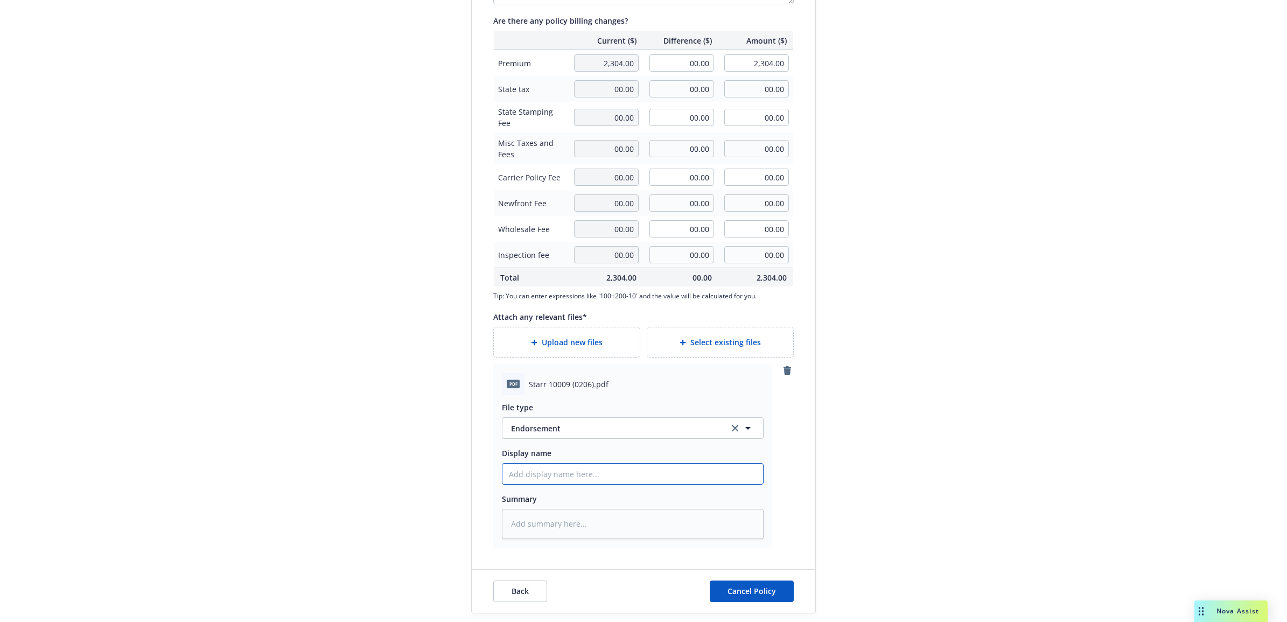
click at [556, 477] on input "Display name" at bounding box center [632, 474] width 261 height 20
type textarea "x"
type input "2"
type textarea "x"
type input "24"
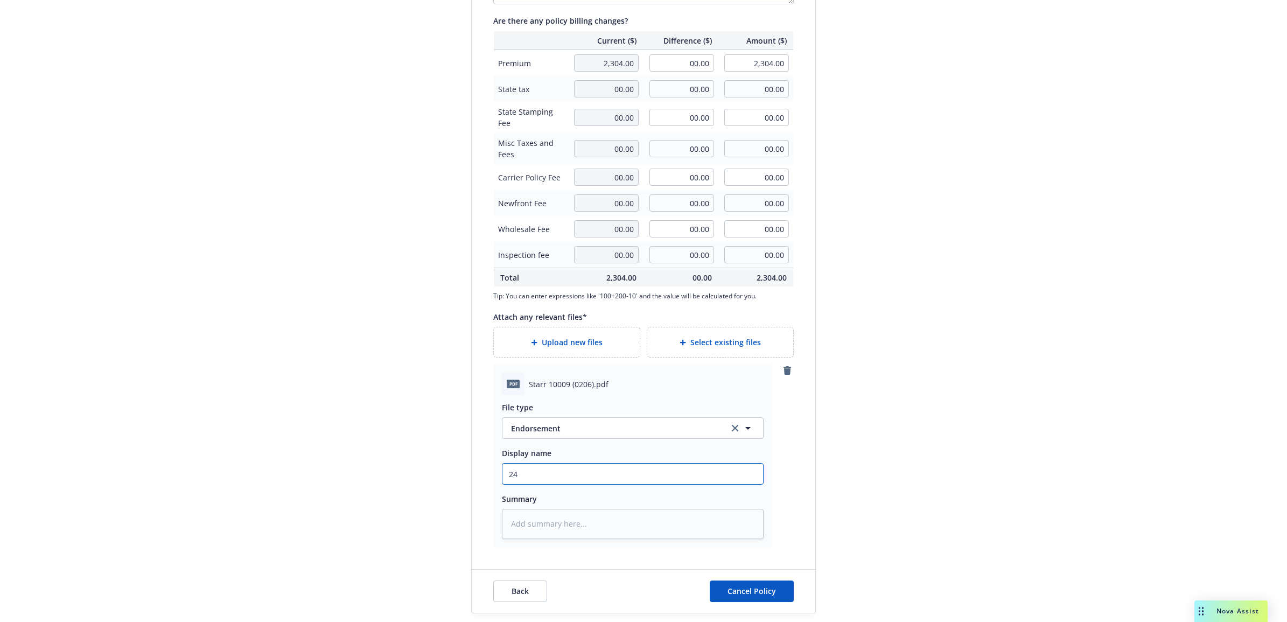
type textarea "x"
type input "24"
type textarea "x"
type input "24 N"
type textarea "x"
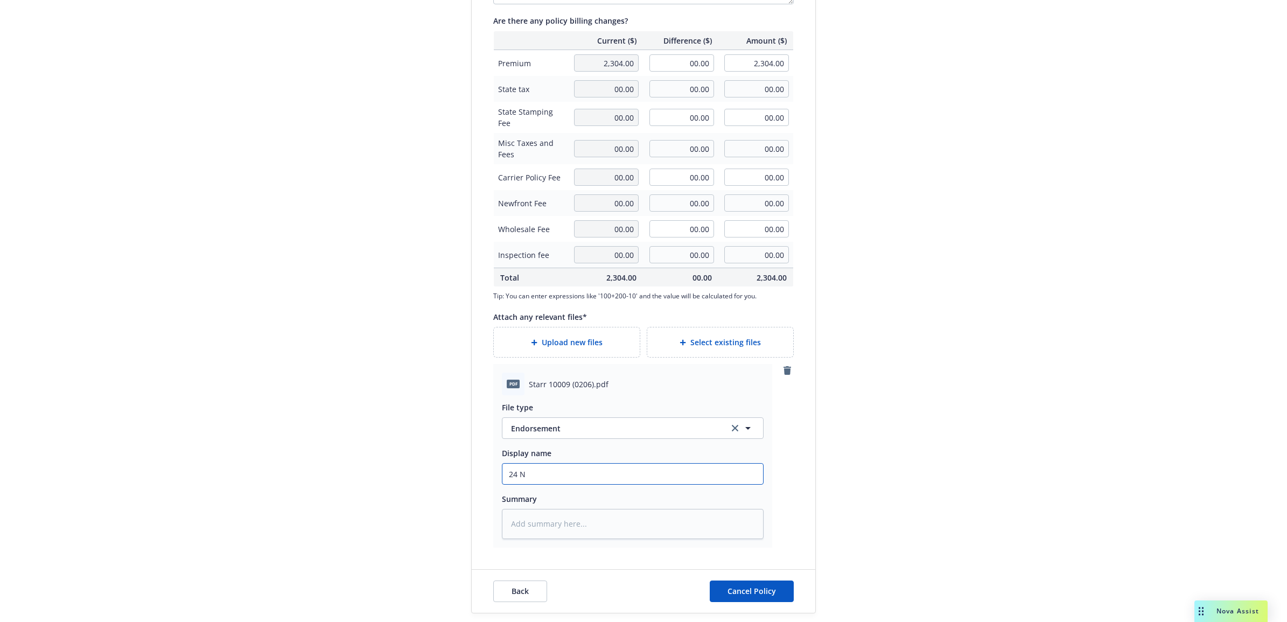
type input "24 NO"
type textarea "x"
type input "24 NOW"
type textarea "x"
type input "24 NOWN"
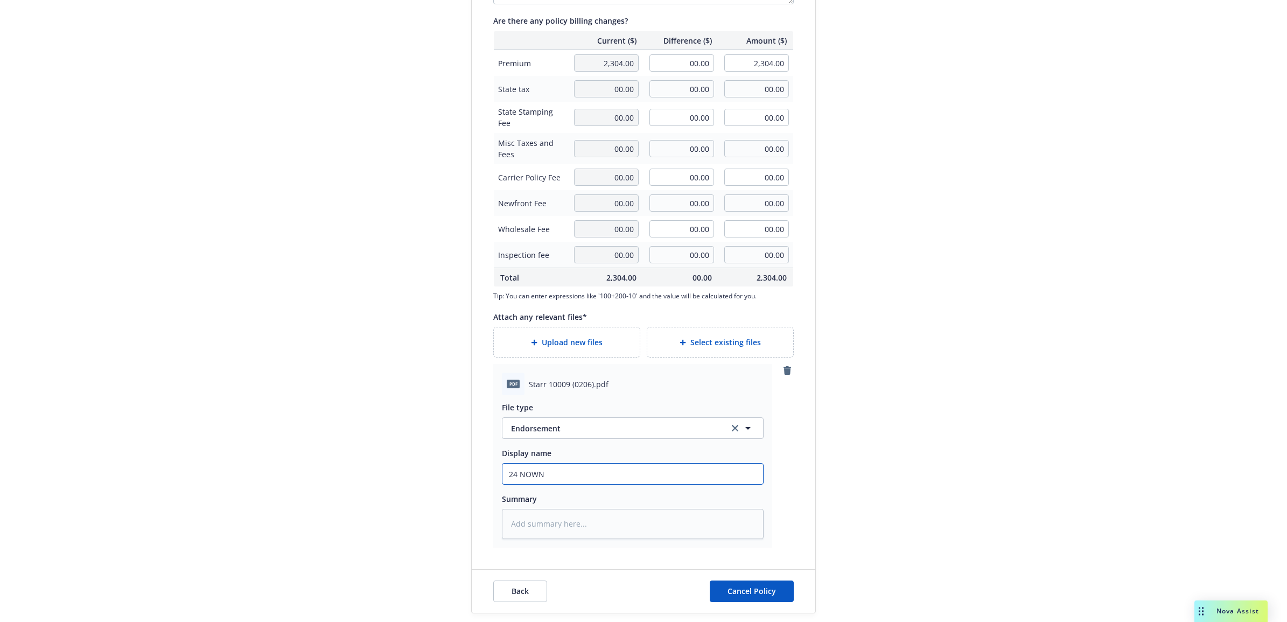
type textarea "x"
type input "24 NOWN"
type textarea "x"
type input "24 NOWN C"
type textarea "x"
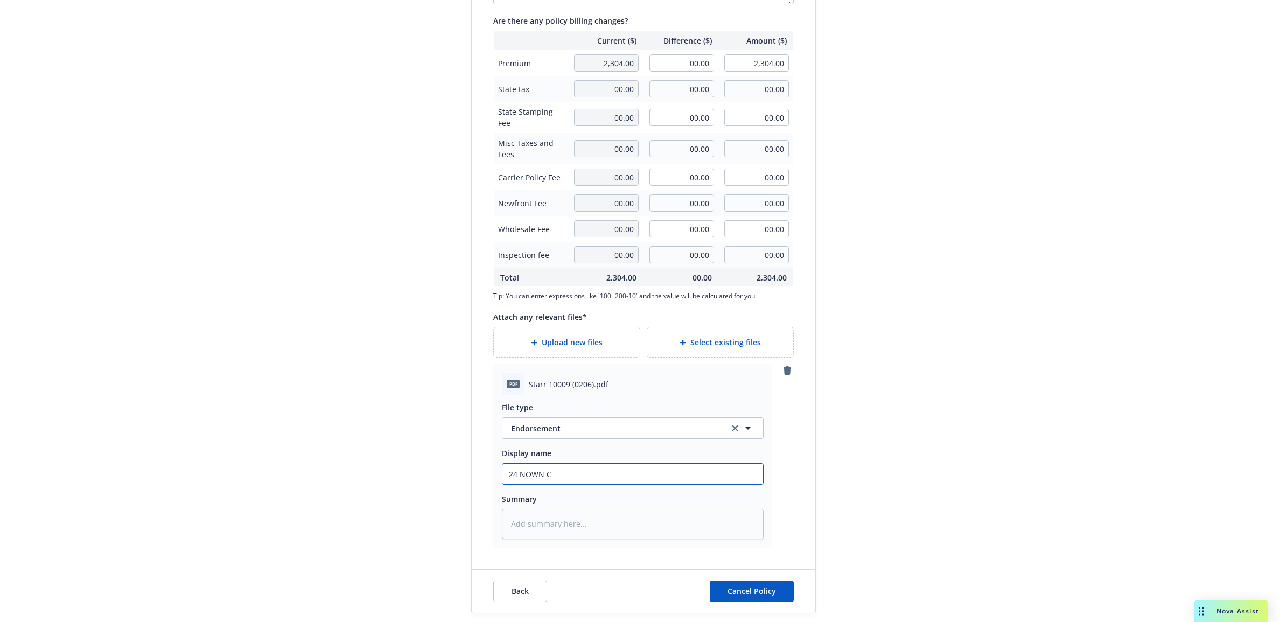
type input "24 NOWN CV"
type textarea "x"
type input "24 NOWN CVS"
type textarea "x"
type input "24 NOWN CVS"
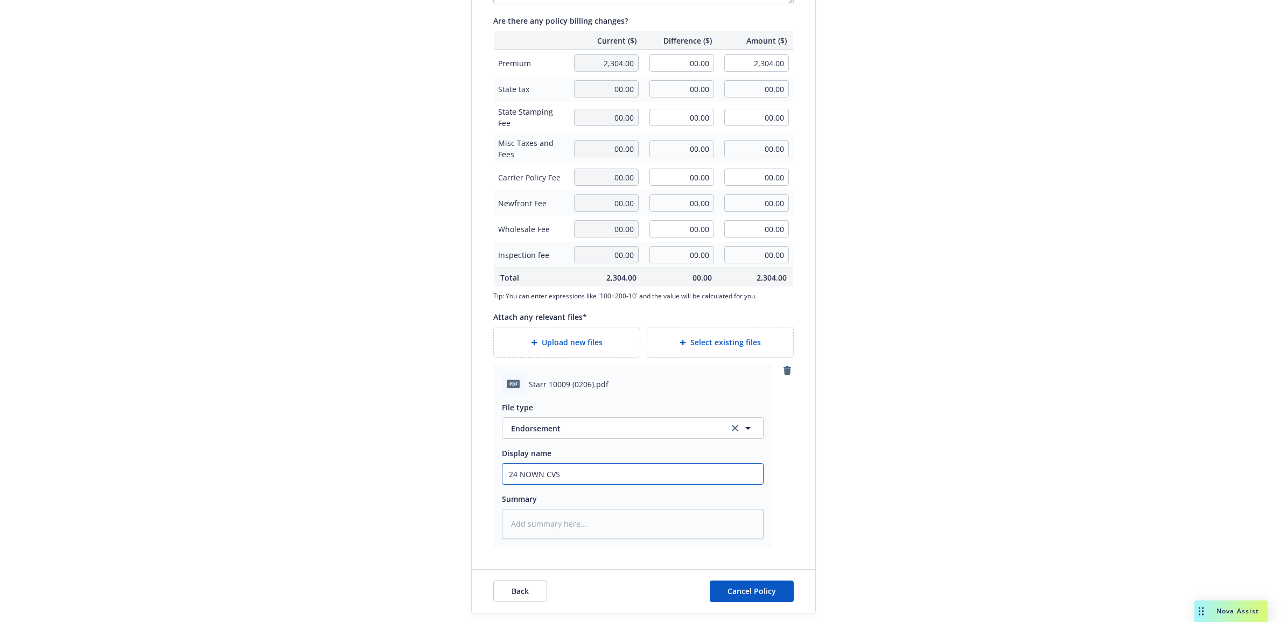
type textarea "x"
type input "24 NOWN CVS -"
type textarea "x"
type input "24 NOWN CVS -"
type textarea "x"
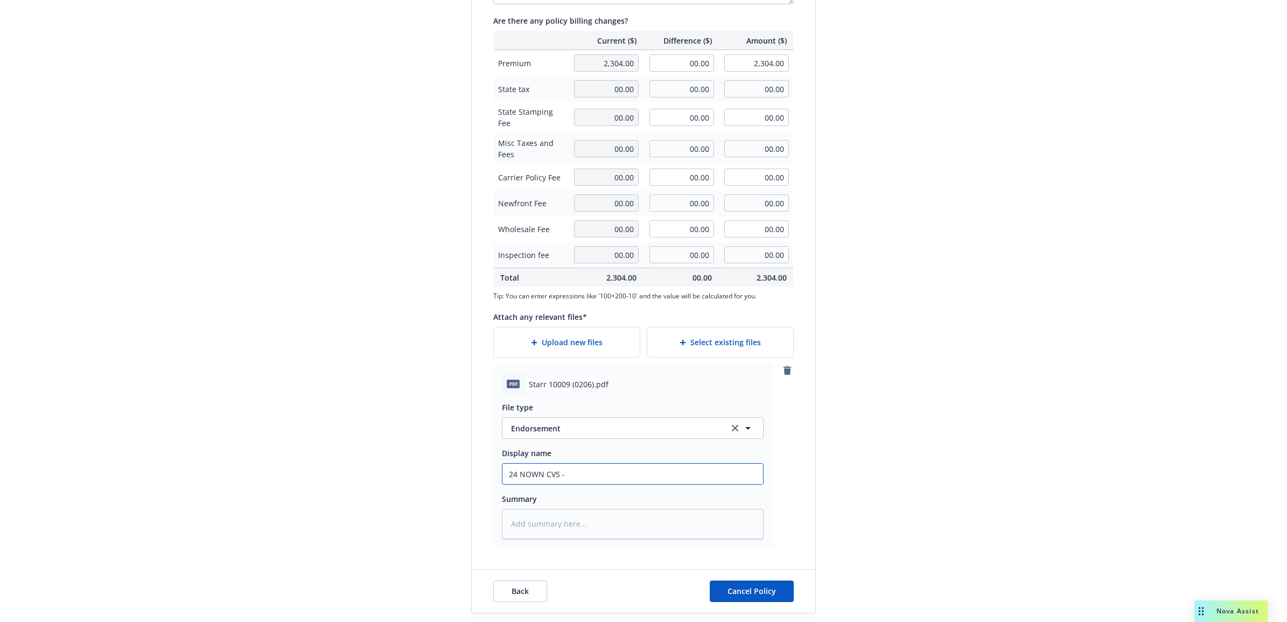
type input "24 NOWN CVS - C"
type textarea "x"
type input "24 NOWN CVS - Ca"
type textarea "x"
type input "24 NOWN CVS - Can"
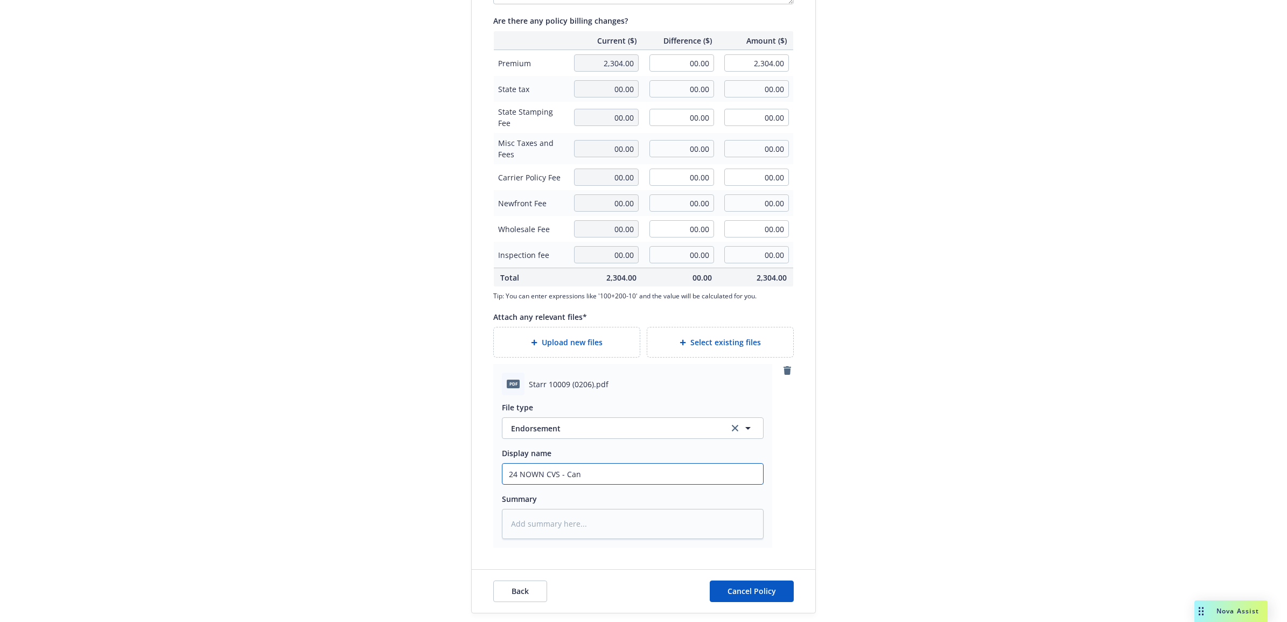
type textarea "x"
type input "24 NOWN CVS - Canc"
type textarea "x"
type input "24 NOWN CVS - Cance"
type textarea "x"
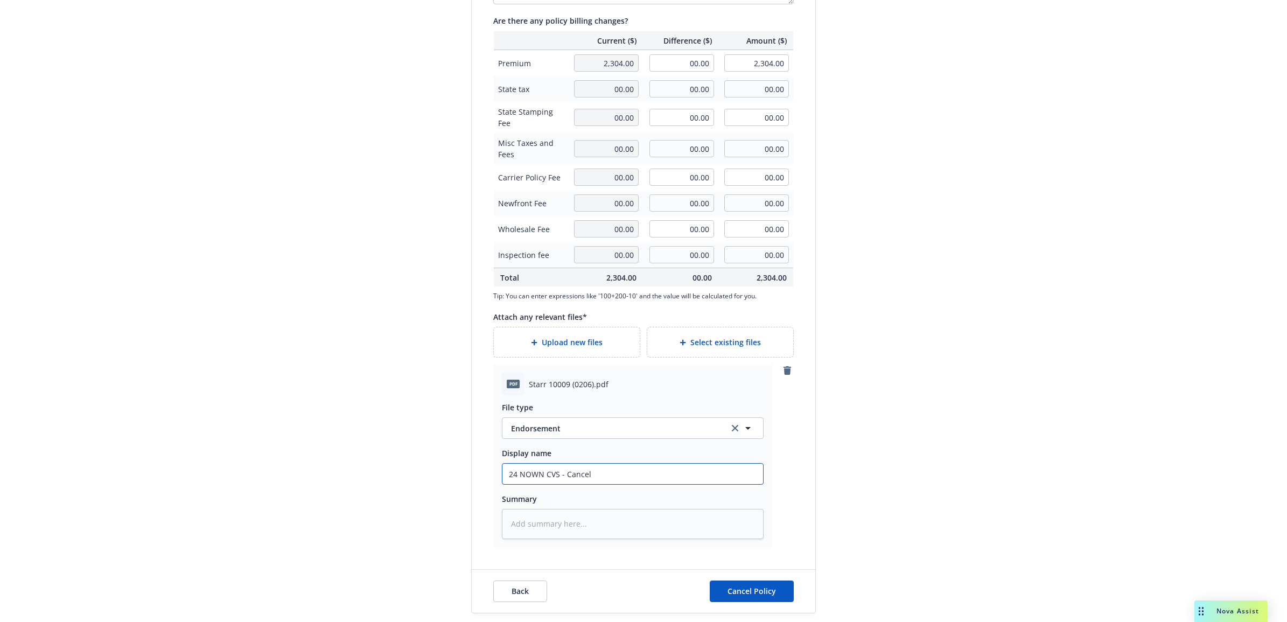
type input "24 NOWN CVS - Cancell"
type textarea "x"
type input "24 NOWN CVS - Cancella"
type textarea "x"
type input "24 NOWN CVS - Cancellat"
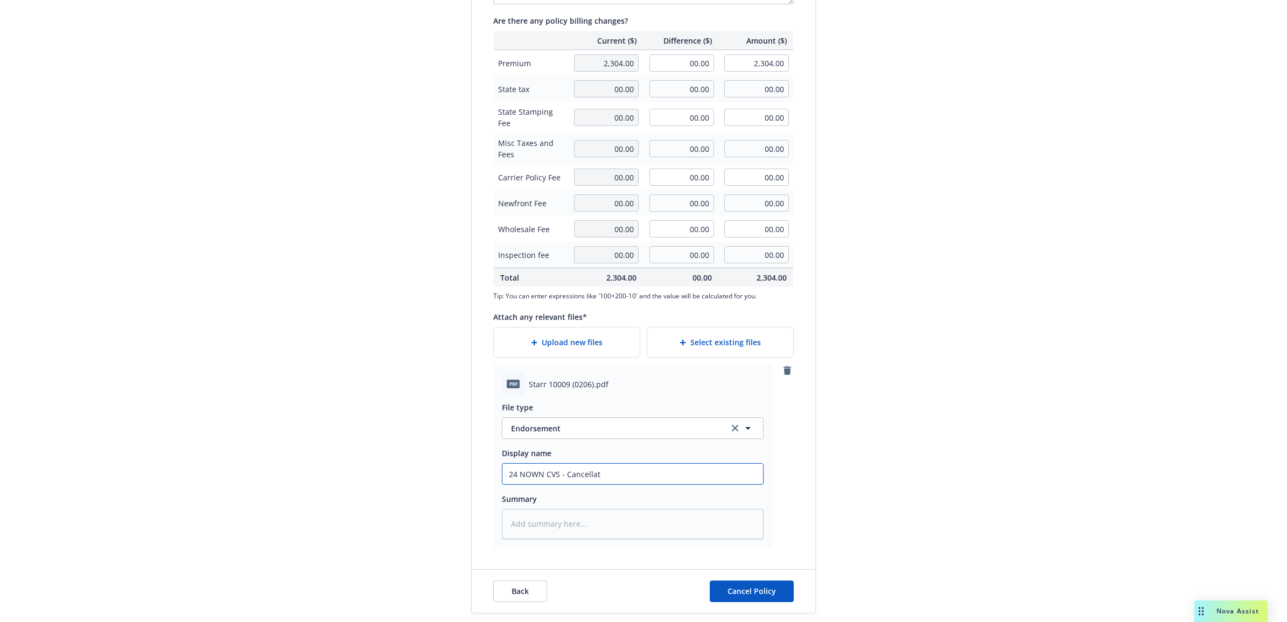
type textarea "x"
type input "24 NOWN CVS - Cancellati"
type textarea "x"
type input "24 NOWN CVS - Cancellatio"
type textarea "x"
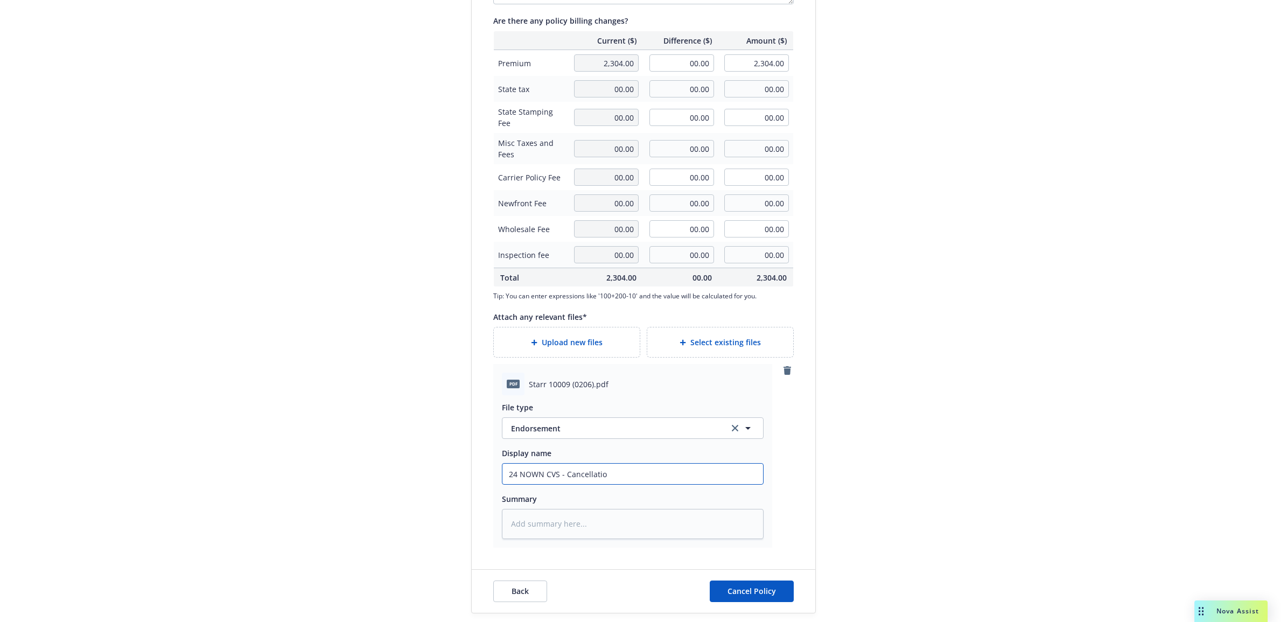
type input "24 NOWN CVS - Cancellation"
type textarea "x"
type input "24 NOWN CVS - Cancellation"
type textarea "x"
type input "24 NOWN CVS - Cancellation e"
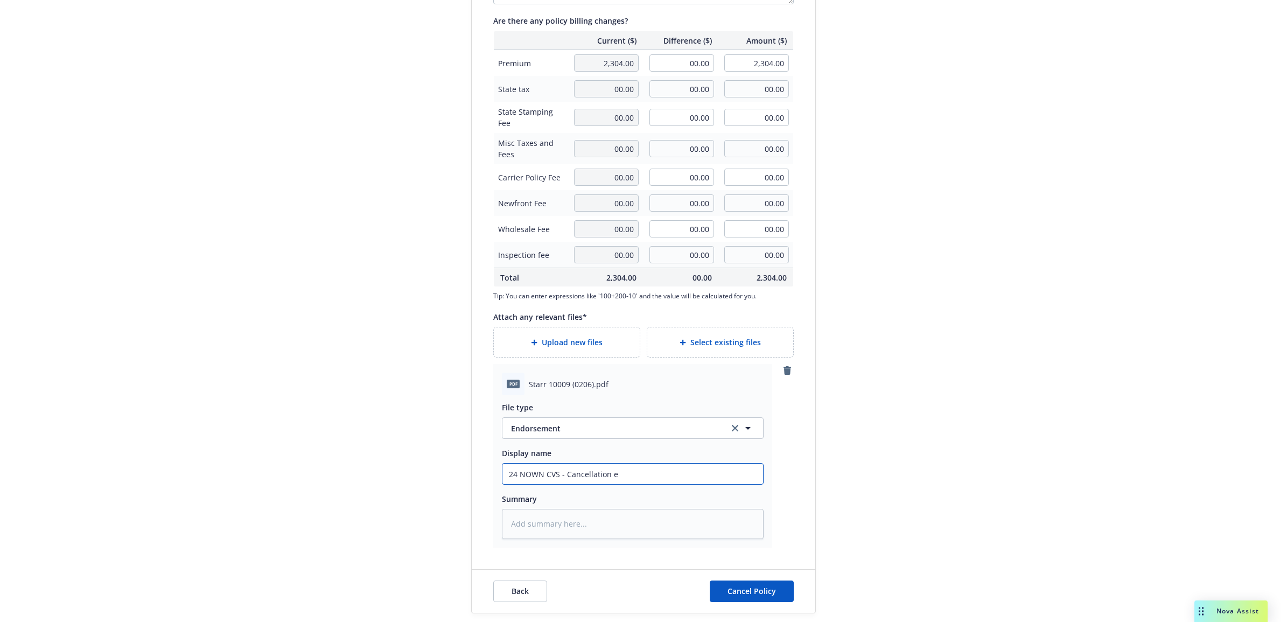
type textarea "x"
type input "24 NOWN CVS - Cancellation en"
type textarea "x"
type input "24 NOWN CVS - Cancellation end"
type textarea "x"
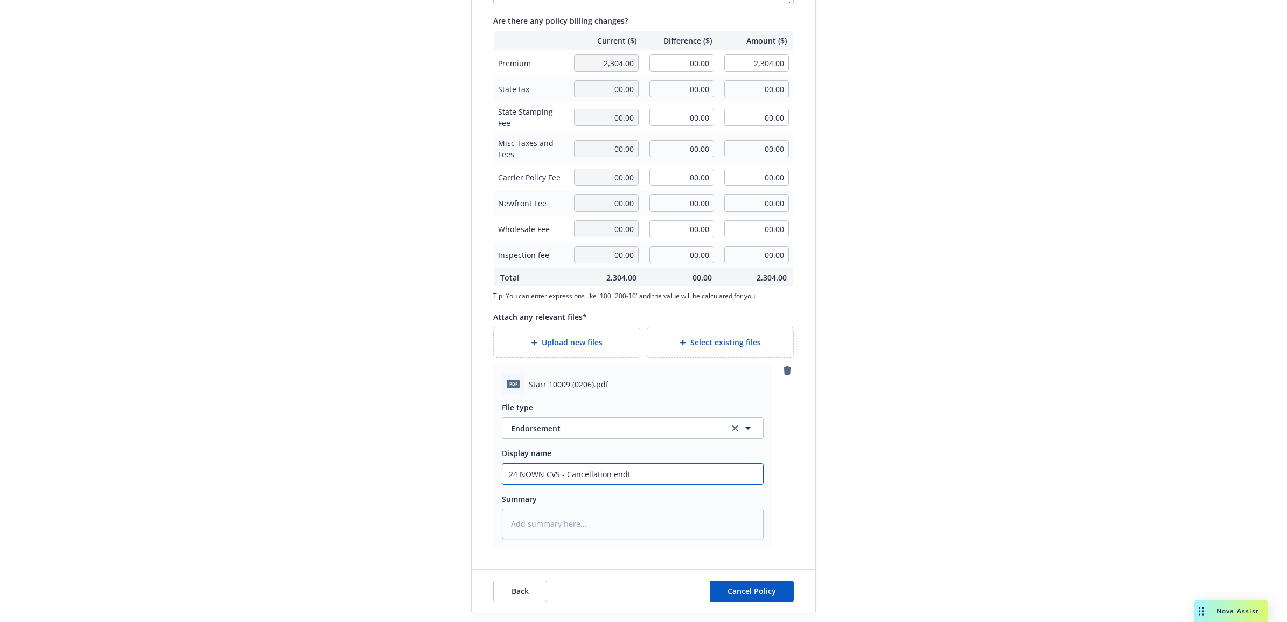
drag, startPoint x: 660, startPoint y: 469, endPoint x: 494, endPoint y: 481, distance: 166.3
click at [494, 481] on div "pdf Starr 10009 (0206).pdf File type Endorsement Display name 24 NOWN CVS - Can…" at bounding box center [632, 456] width 279 height 184
type input "24 NOWN CVS - Cancellation endt"
paste textarea "24 NOWN CVS - Cancellation endt"
type textarea "x"
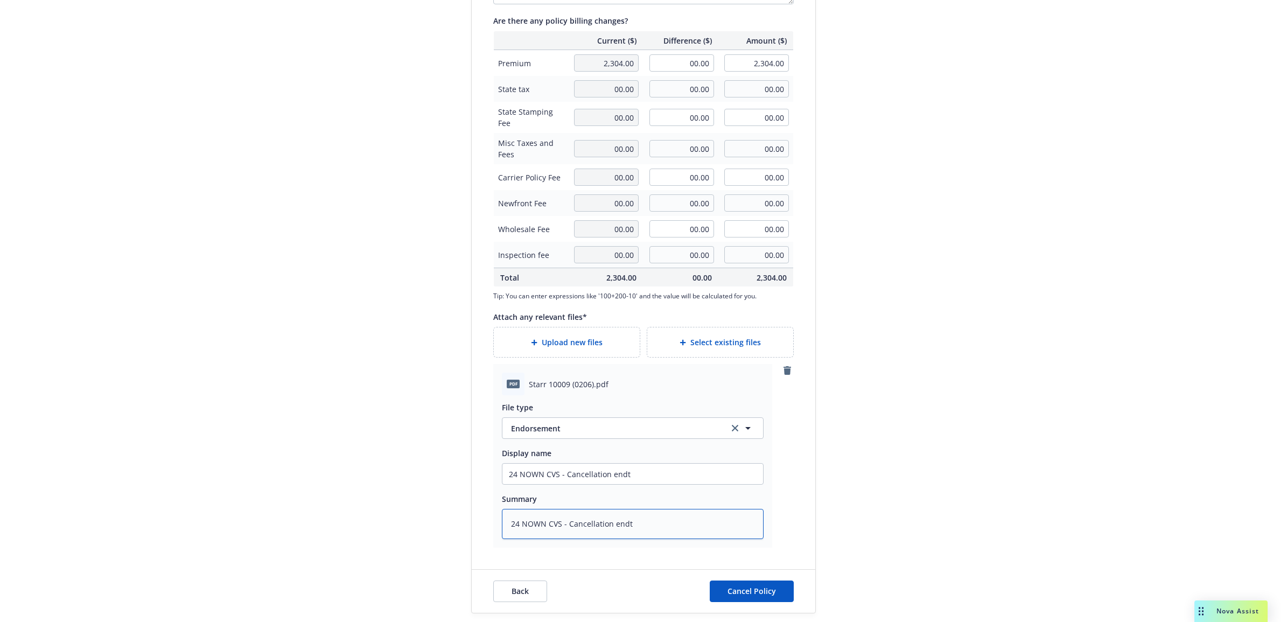
type textarea "24 NOWN CVS - Cancellation endt"
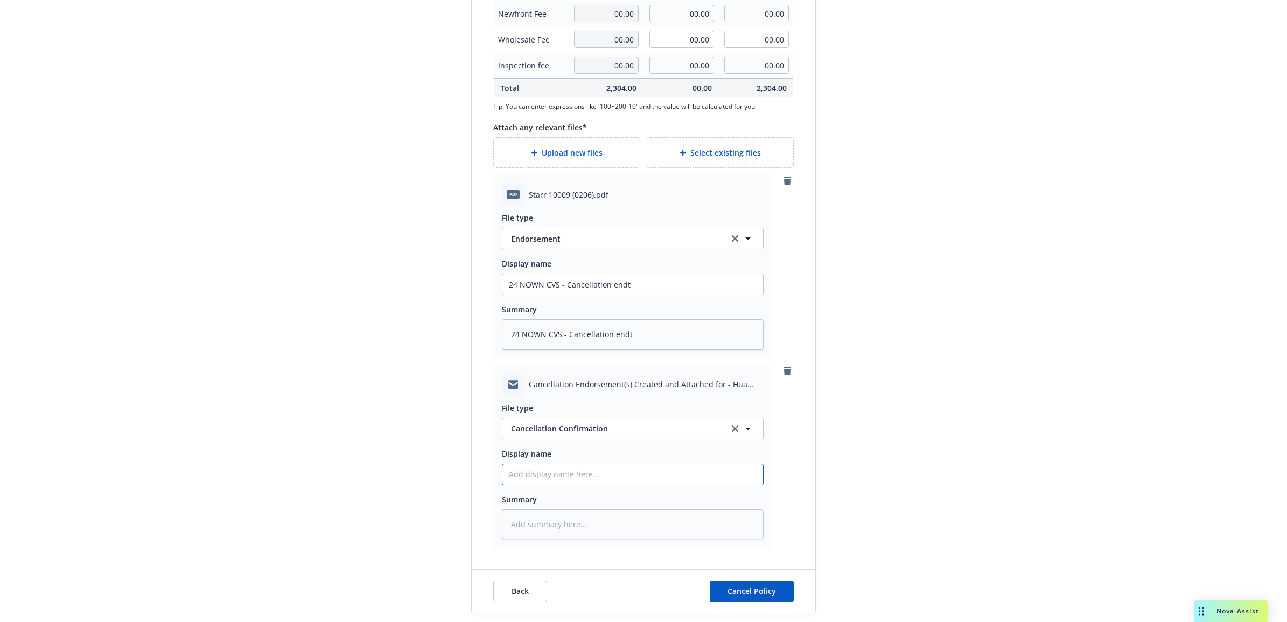
click at [572, 471] on input "Display name" at bounding box center [632, 474] width 261 height 20
paste input "24 NOWN CVS - Cancellation endt"
type textarea "x"
type input "24 NOWN CVS - Cancellation endt"
drag, startPoint x: 611, startPoint y: 474, endPoint x: 967, endPoint y: 418, distance: 359.8
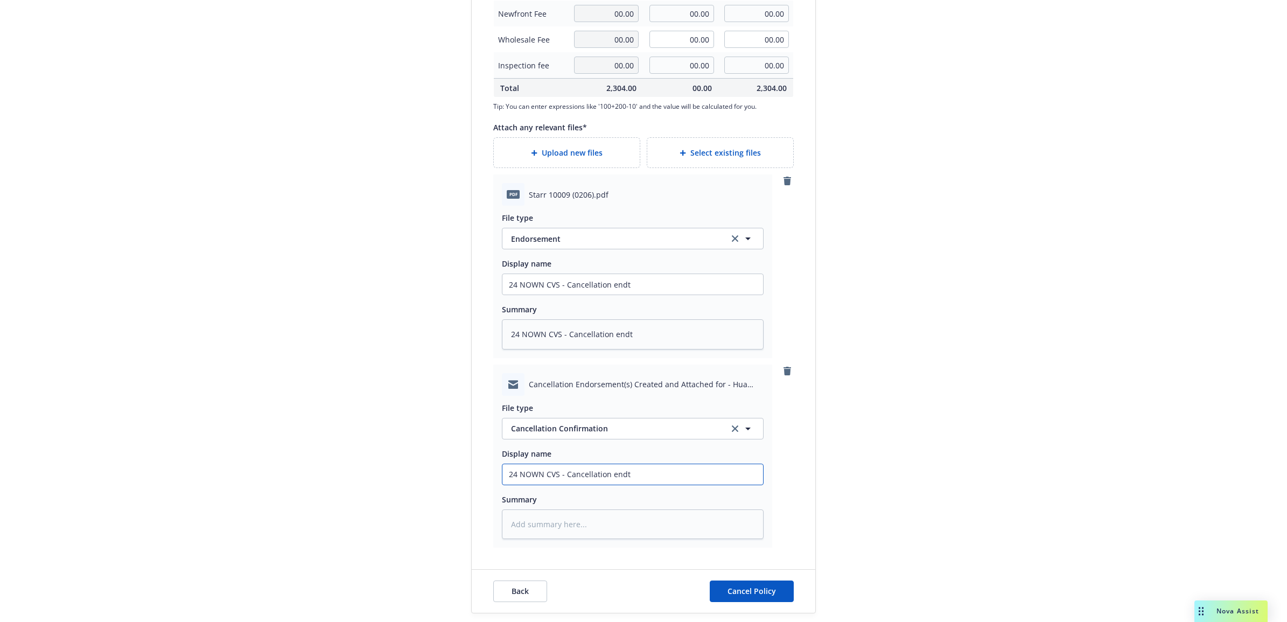
click at [611, 474] on input "24 NOWN CVS - Cancellation endt" at bounding box center [632, 474] width 261 height 20
type textarea "x"
type input "24 NOWN CVS - Cancellation C"
type textarea "x"
type input "24 NOWN CVS - Cancellation Co"
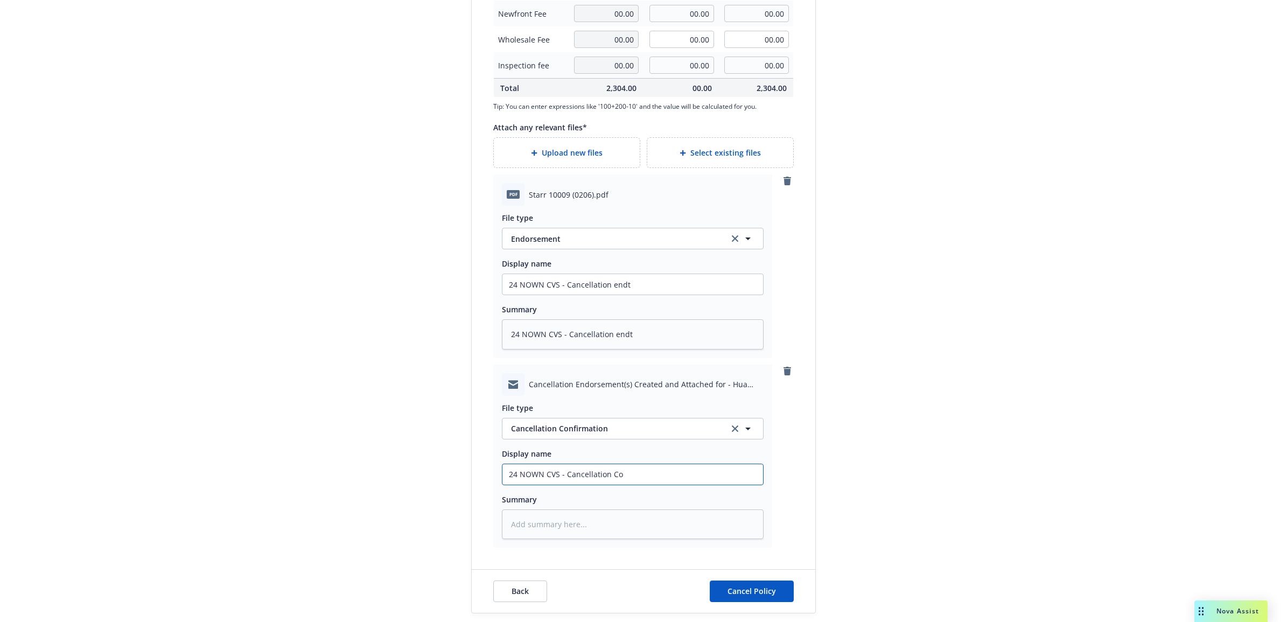
type textarea "x"
type input "24 NOWN CVS - Cancellation Con"
type textarea "x"
type input "24 NOWN CVS - Cancellation Conf"
type textarea "x"
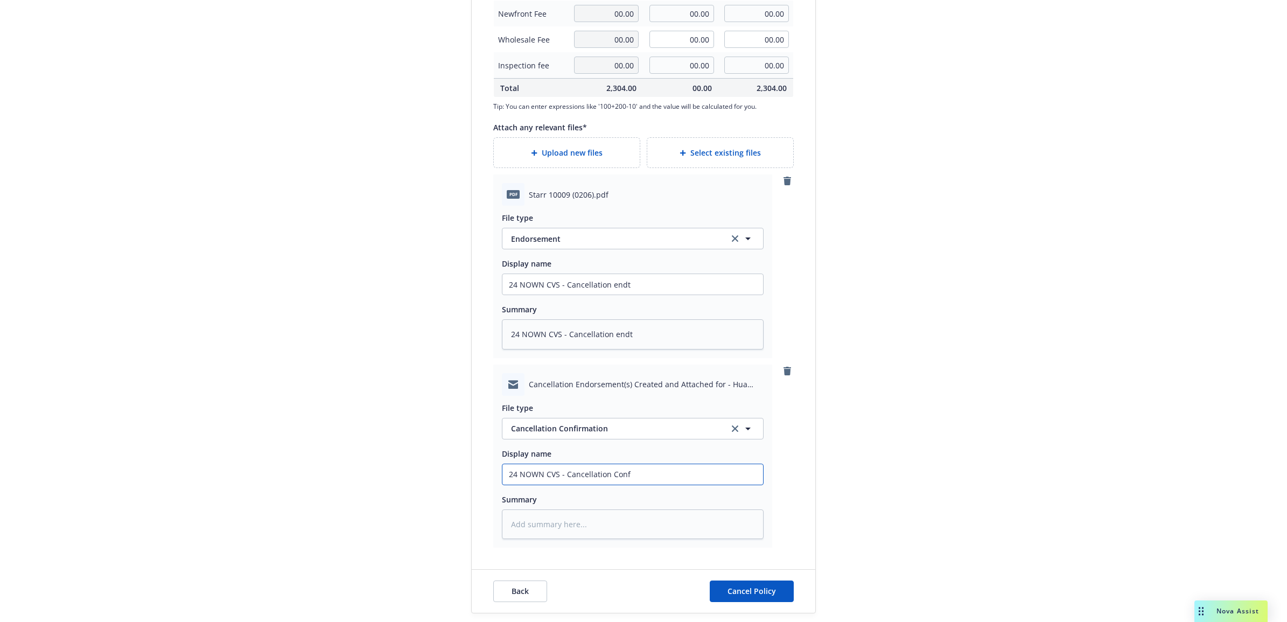
type input "24 NOWN CVS - Cancellation Confi"
type textarea "x"
type input "24 NOWN CVS - Cancellation Confir"
type textarea "x"
type input "24 NOWN CVS - Cancellation Confirm"
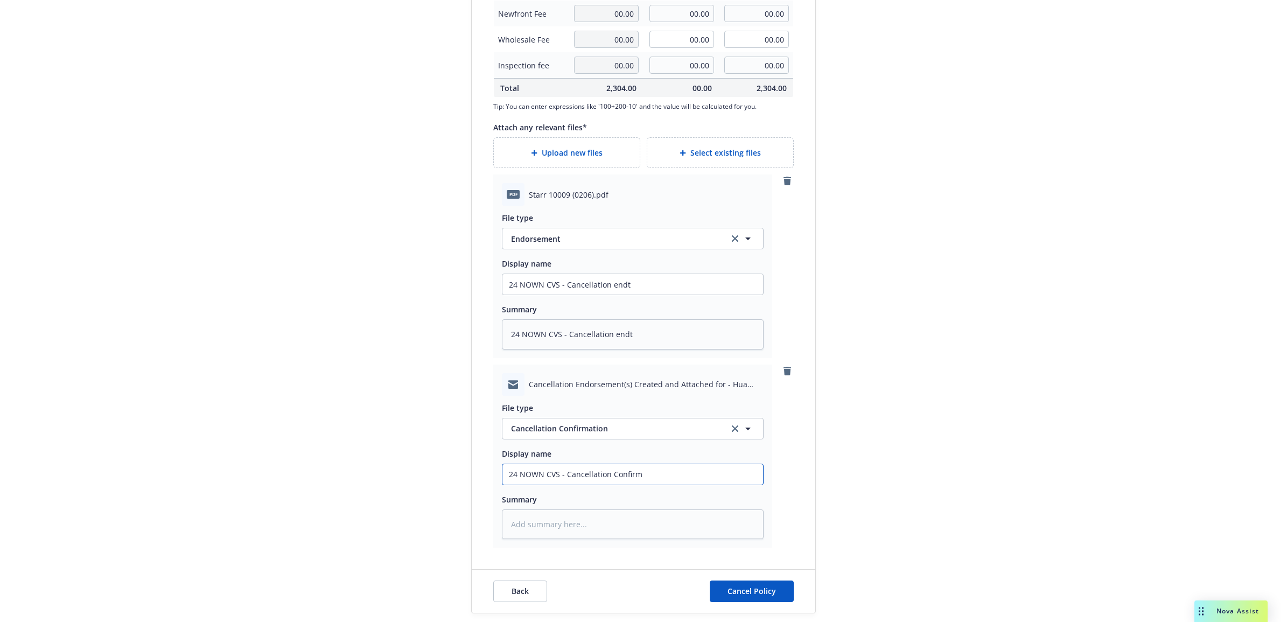
type textarea "x"
type input "24 NOWN CVS - Cancellation Confirmai"
type textarea "x"
type input "24 NOWN CVS - Cancellation Confirmaio"
type textarea "x"
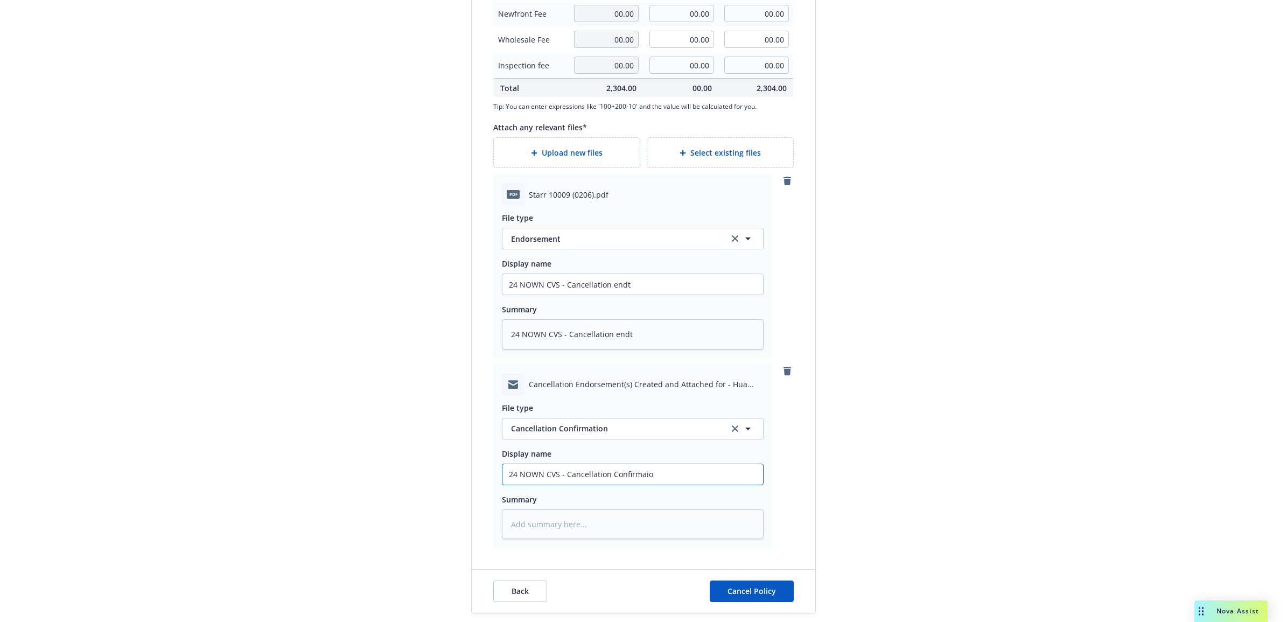
type input "24 NOWN CVS - Cancellation Confirmai"
type textarea "x"
type input "24 NOWN CVS - Cancellation Confirmait"
type textarea "x"
type input "24 NOWN CVS - Cancellation Confirmai"
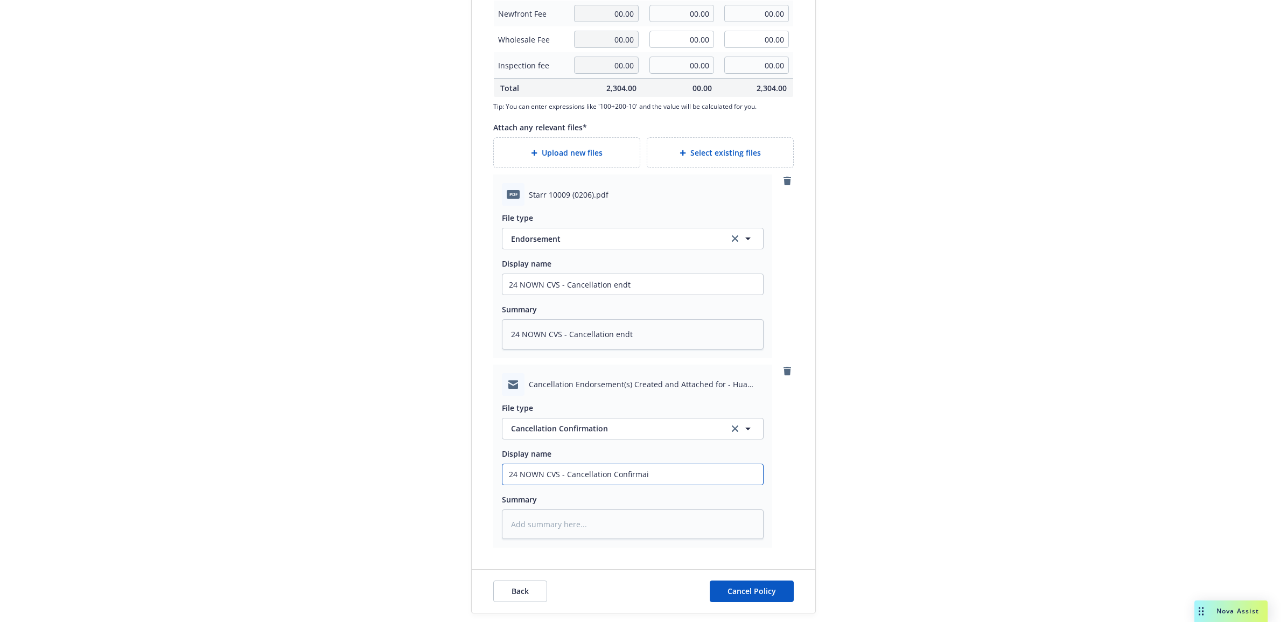
type textarea "x"
type input "24 NOWN CVS - Cancellation Confirma"
type textarea "x"
type input "24 NOWN CVS - Cancellation Confirmat"
type textarea "x"
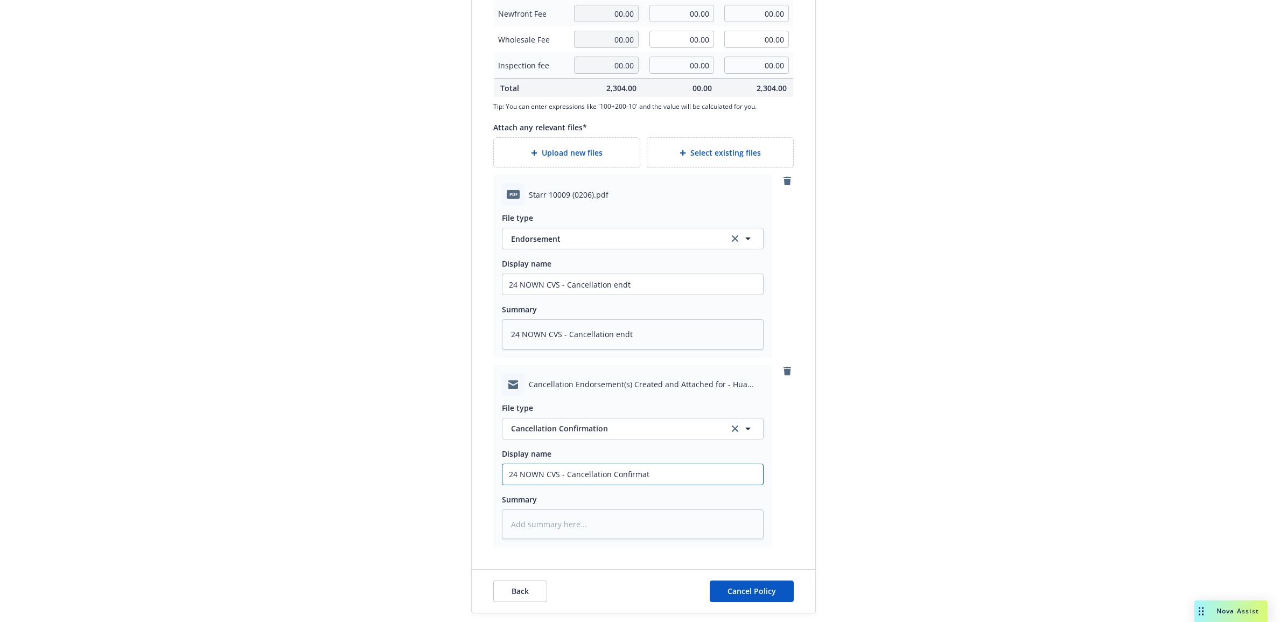
type input "24 NOWN CVS - Cancellation Confirmati"
type textarea "x"
type input "24 NOWN CVS - Cancellation Confirmatio"
type textarea "x"
click at [610, 470] on input "24 NOWN CVS - Cancellation Confirmation" at bounding box center [632, 474] width 261 height 20
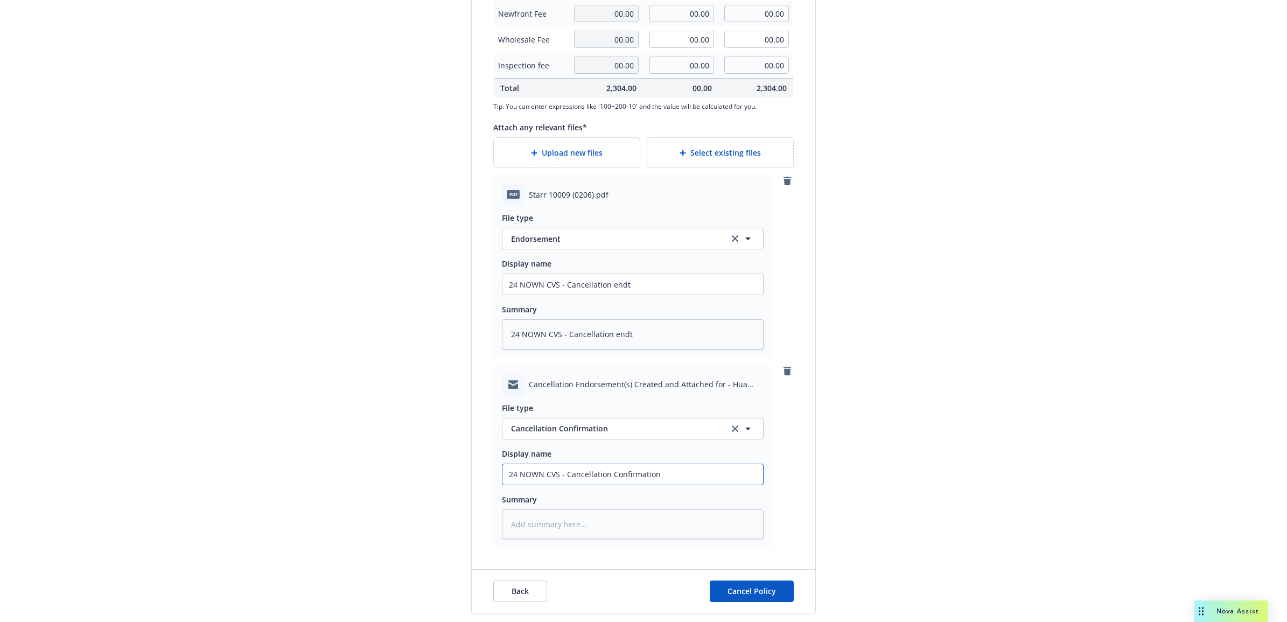
click at [610, 470] on input "24 NOWN CVS - Cancellation Confirmation" at bounding box center [632, 474] width 261 height 20
type input "24 NOWN CVS - Cancellation Confirmation"
paste textarea "24 NOWN CVS - Cancellation Confirmation"
type textarea "x"
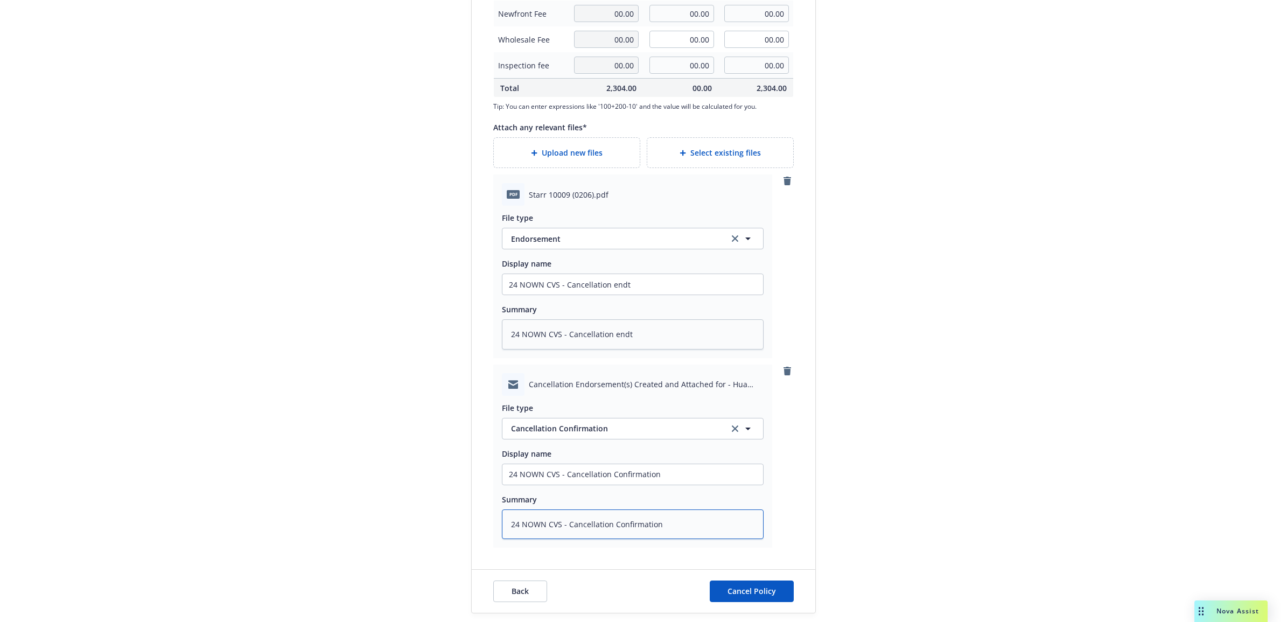
scroll to position [442, 0]
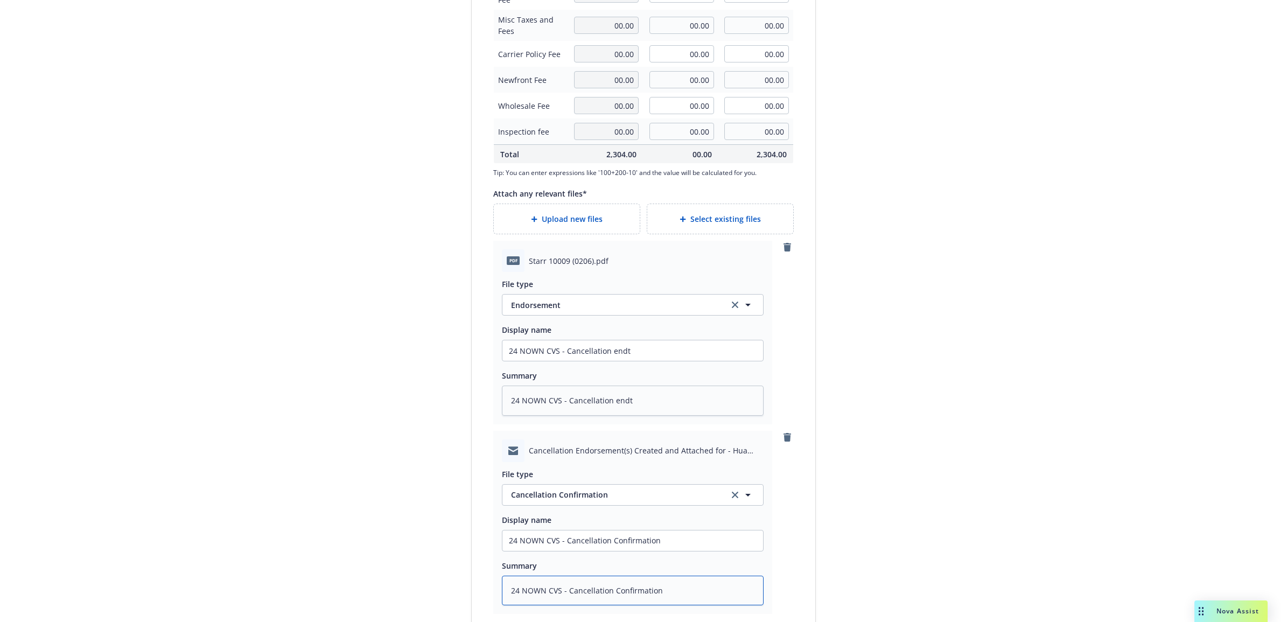
type textarea "24 NOWN CVS - Cancellation Confirmation"
type textarea "x"
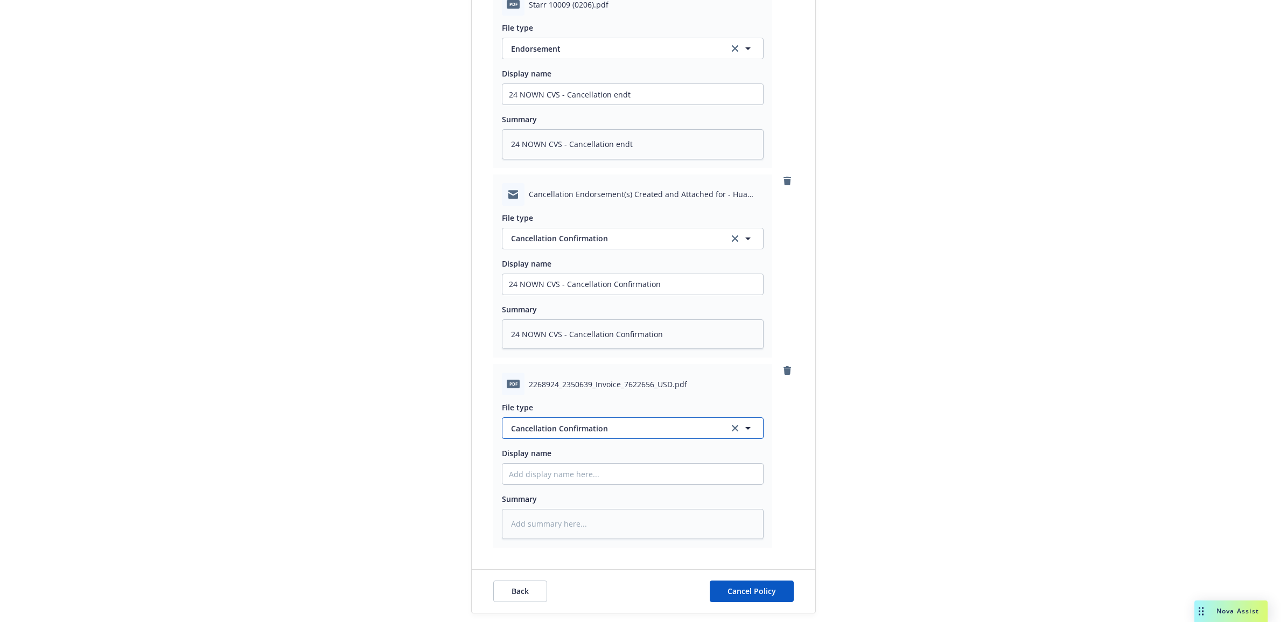
click at [574, 423] on span "Cancellation Confirmation" at bounding box center [614, 428] width 207 height 11
type input "inv"
click at [603, 391] on div "Invoice - Third Party" at bounding box center [633, 399] width 248 height 16
click at [567, 472] on input "Display name" at bounding box center [632, 474] width 261 height 20
paste input "24 NOWN CVS - Cancellation Confirmation"
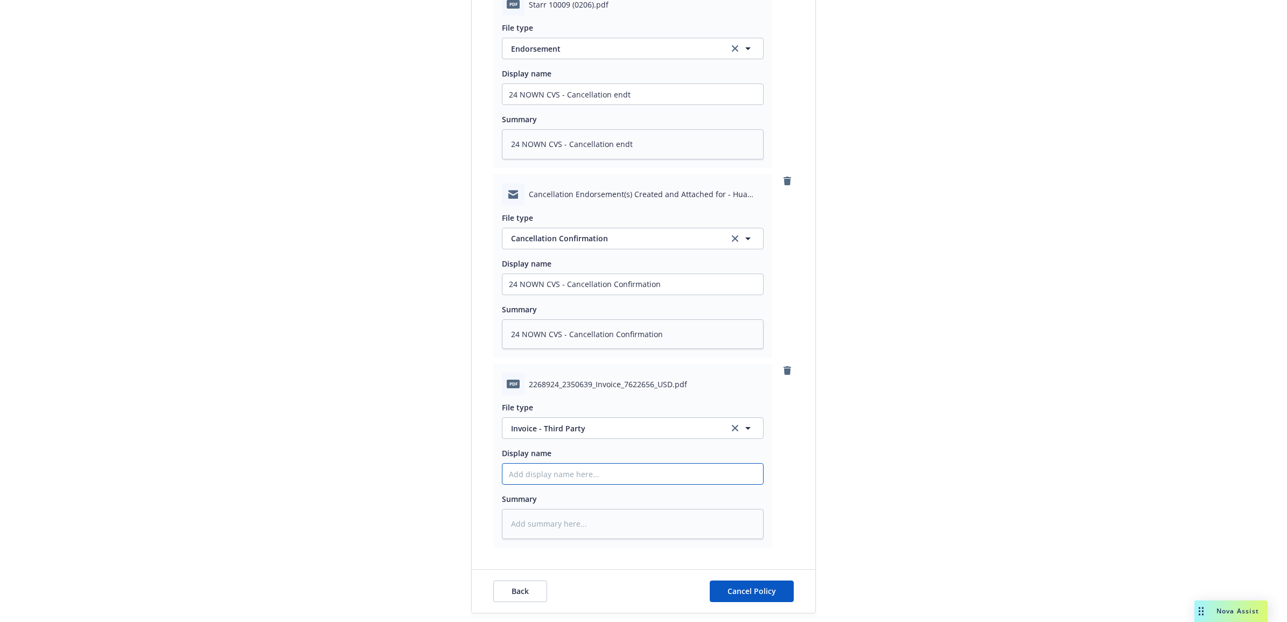
type textarea "x"
type input "24 NOWN CVS - Cancellation Confirmation"
drag, startPoint x: 639, startPoint y: 480, endPoint x: 606, endPoint y: 480, distance: 32.3
click at [606, 480] on input "24 NOWN CVS - Cancellation Confirmation" at bounding box center [632, 474] width 261 height 20
type textarea "x"
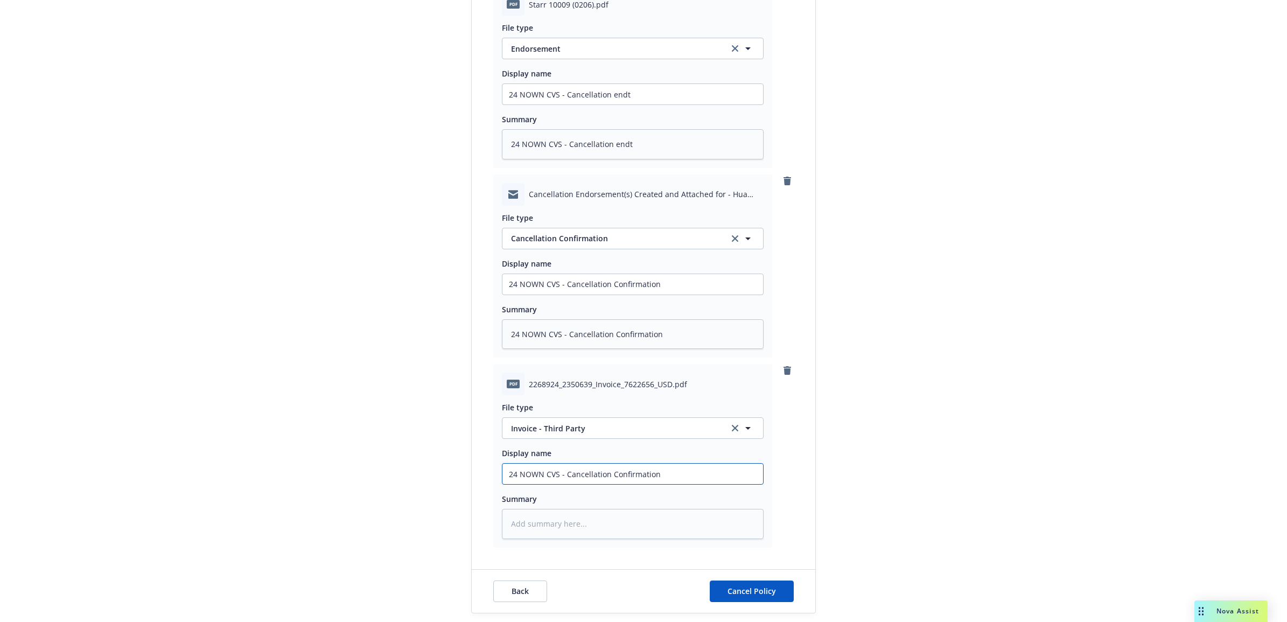
type input "24 NOWN CVS - Cancellation C"
type textarea "x"
type input "24 NOWN CVS - Cancellation Ca"
type textarea "x"
type input "24 NOWN CVS - Cancellation Car"
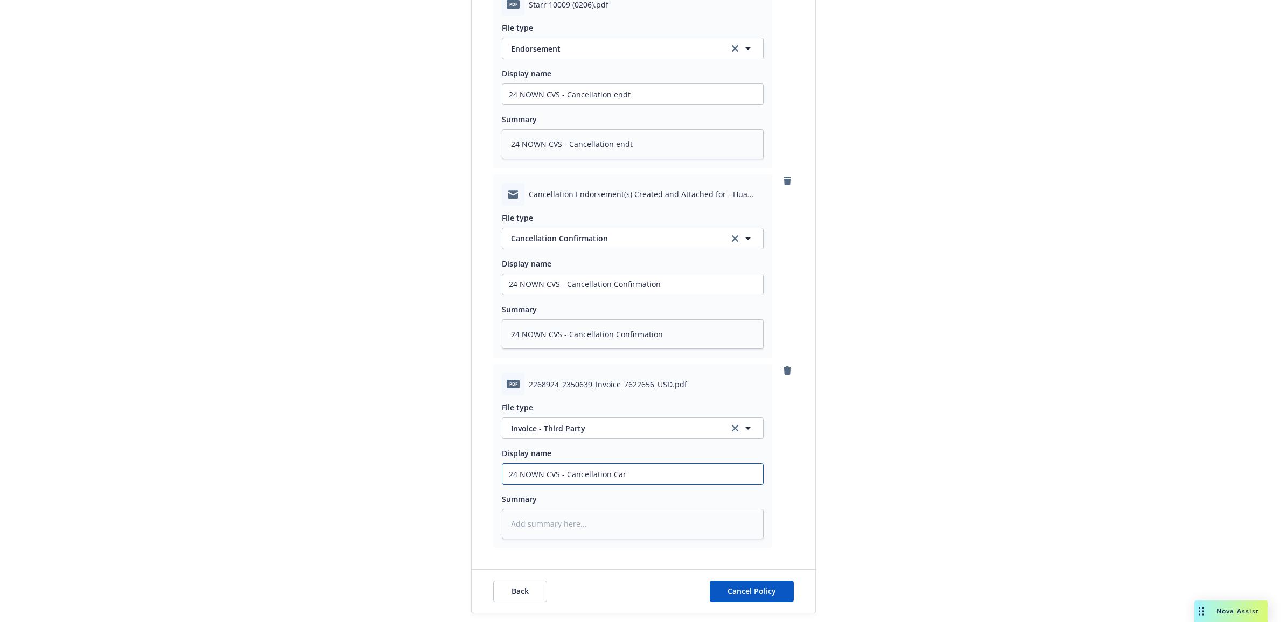
type textarea "x"
type input "24 NOWN CVS - Cancellation Carr"
type textarea "x"
type input "24 NOWN CVS - Cancellation Carri"
type textarea "x"
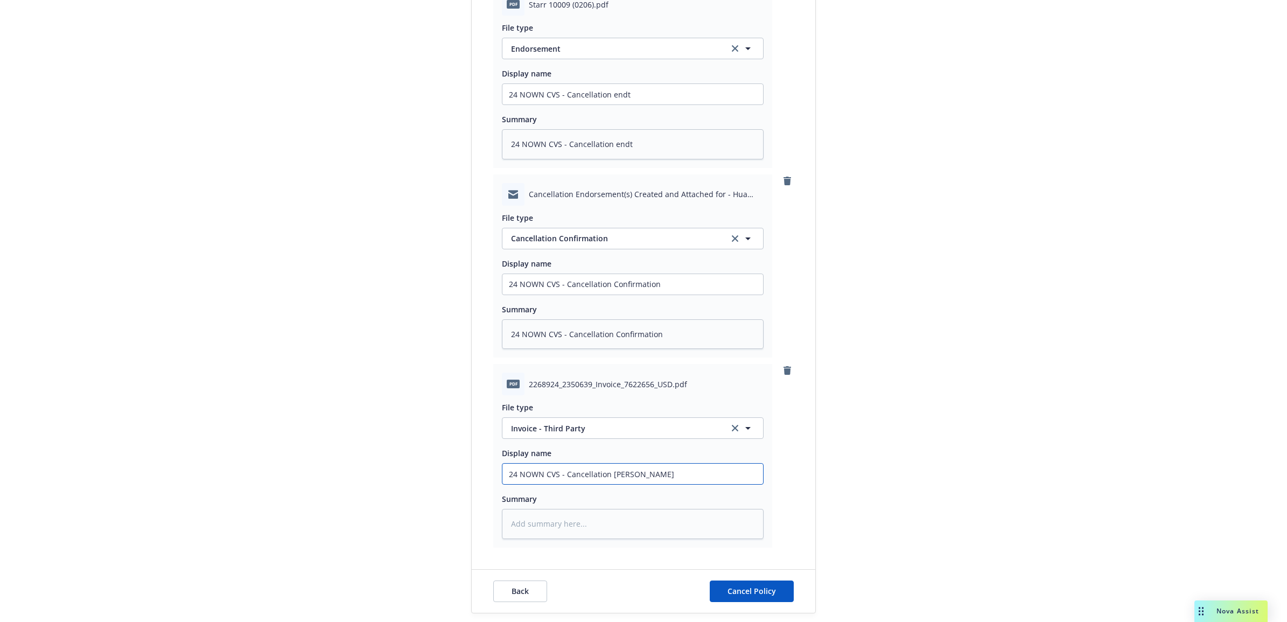
type input "24 NOWN CVS - Cancellation Carrie"
type textarea "x"
type input "24 NOWN CVS - Cancellation Carrier"
type textarea "x"
type input "24 NOWN CVS - Cancellation Carrier"
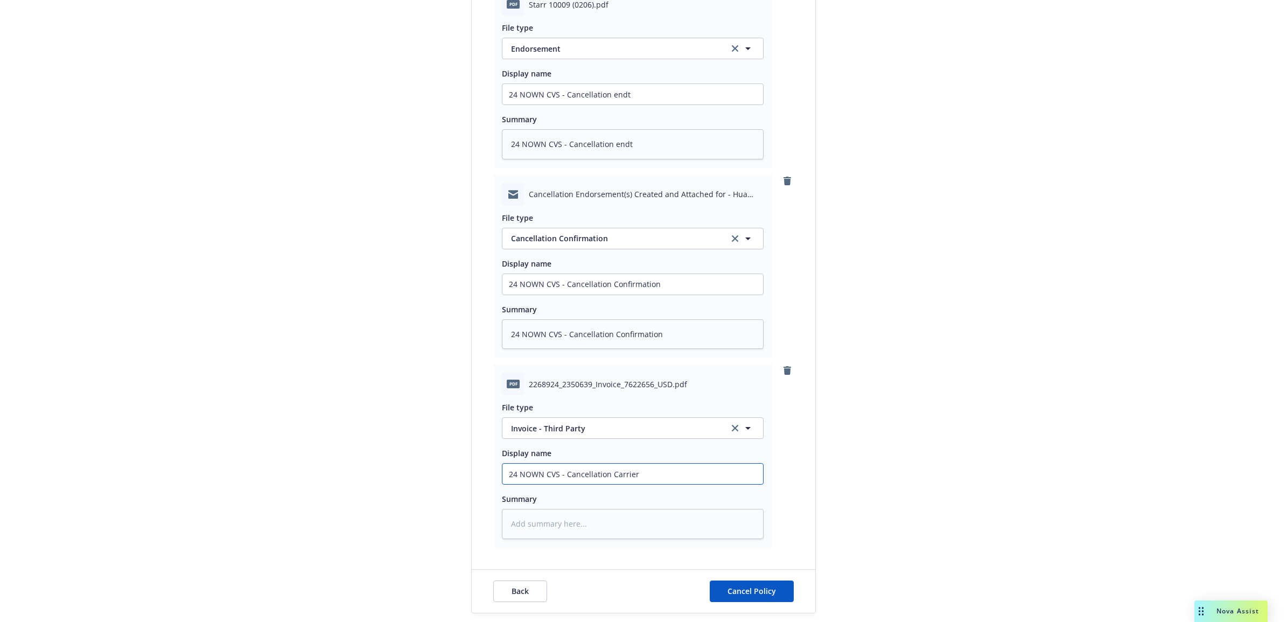
type textarea "x"
type input "24 NOWN CVS - Cancellation Carrier I"
type textarea "x"
type input "24 NOWN CVS - Cancellation Carrier In"
type textarea "x"
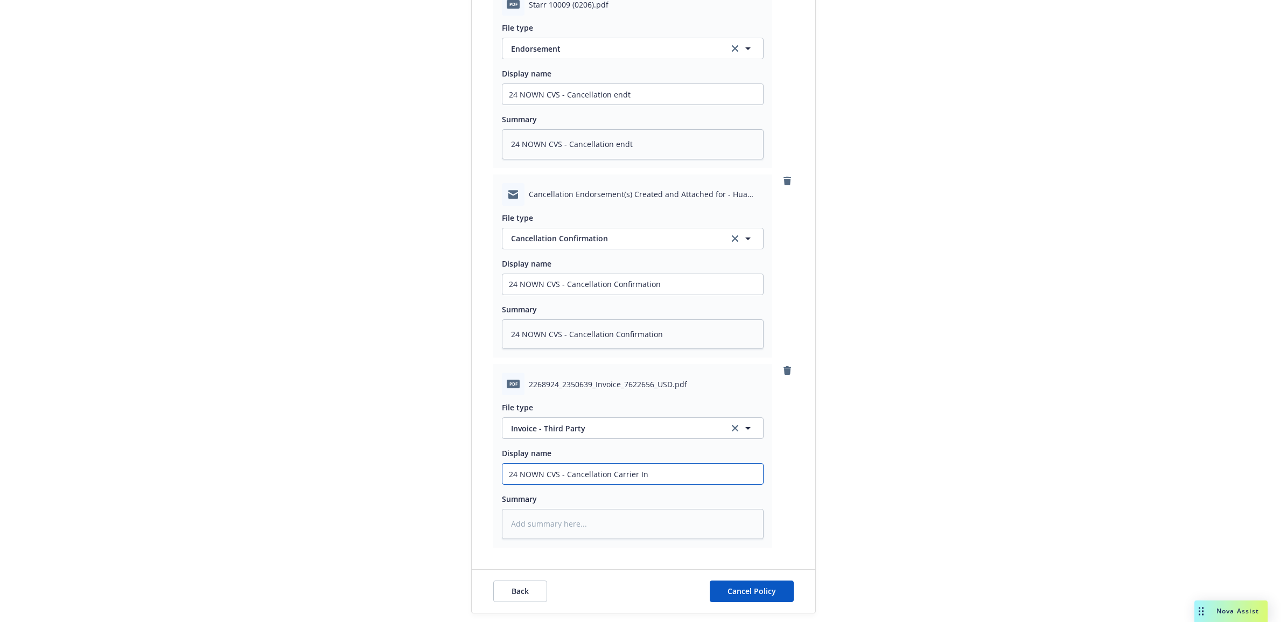
type input "24 NOWN CVS - Cancellation Carrier Inv"
type textarea "x"
type input "24 NOWN CVS - Cancellation Carrier Invo"
type textarea "x"
type input "24 NOWN CVS - Cancellation Carrier Invoi"
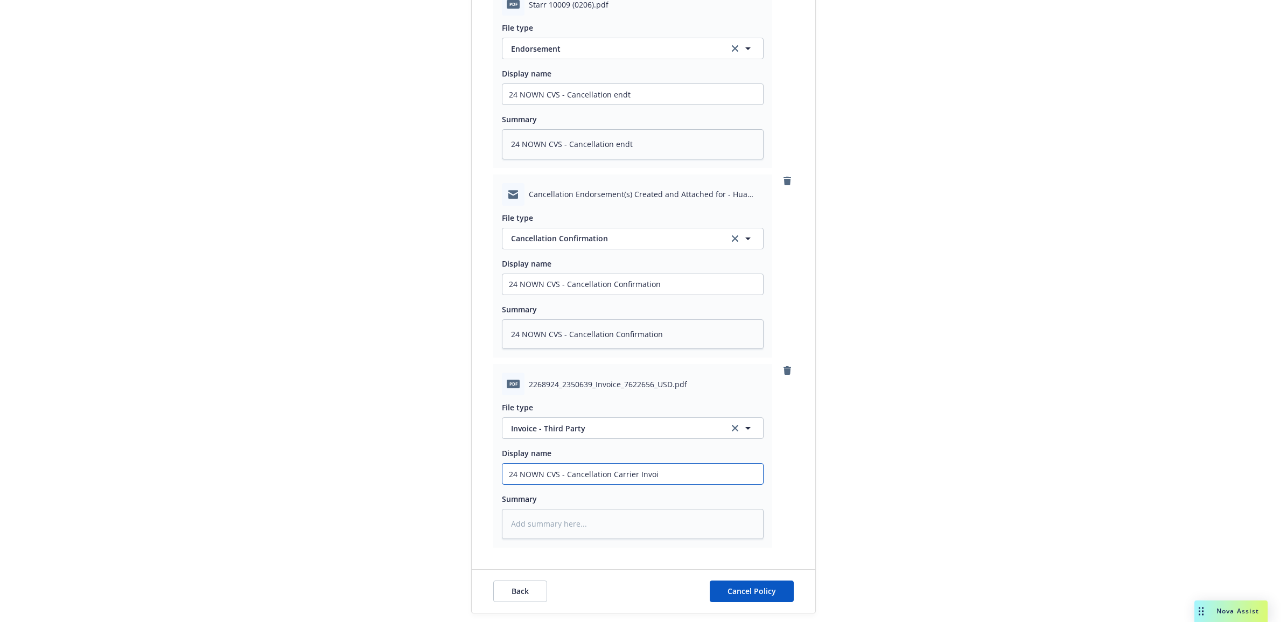
type textarea "x"
type input "24 NOWN CVS - Cancellation Carrier Invoic"
type textarea "x"
type input "24 NOWN CVS - Cancellation Carrier Invoice"
click at [566, 518] on textarea at bounding box center [633, 524] width 262 height 30
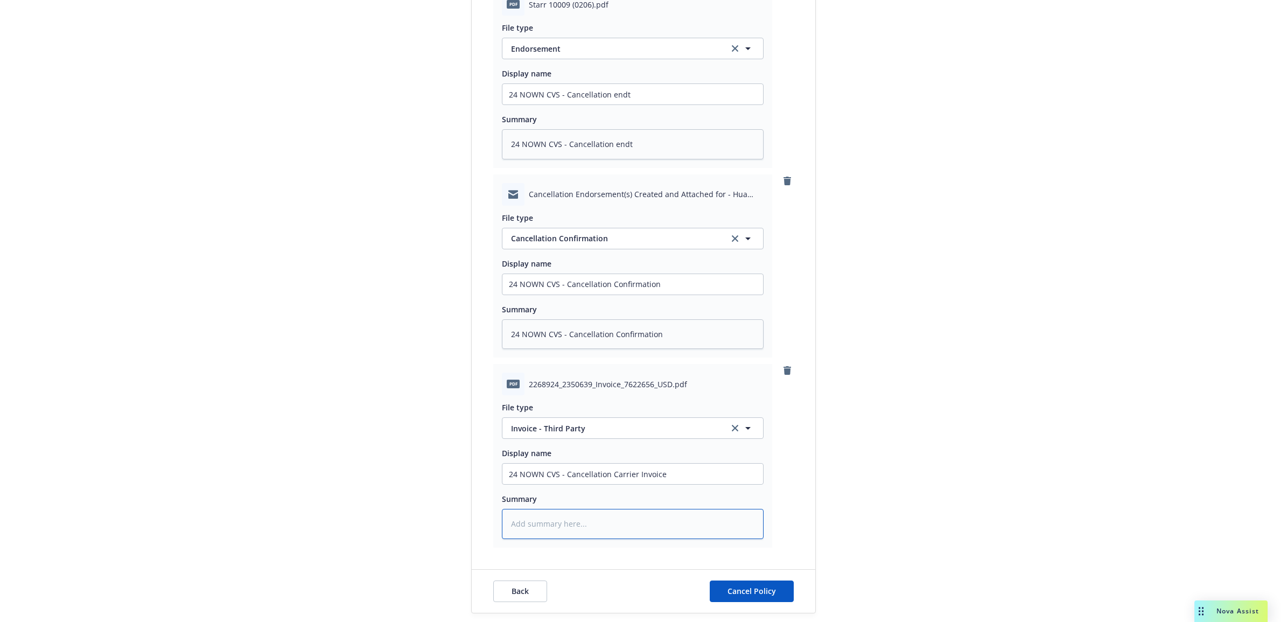
type textarea "x"
type textarea "C"
type textarea "x"
type textarea "Ca"
type textarea "x"
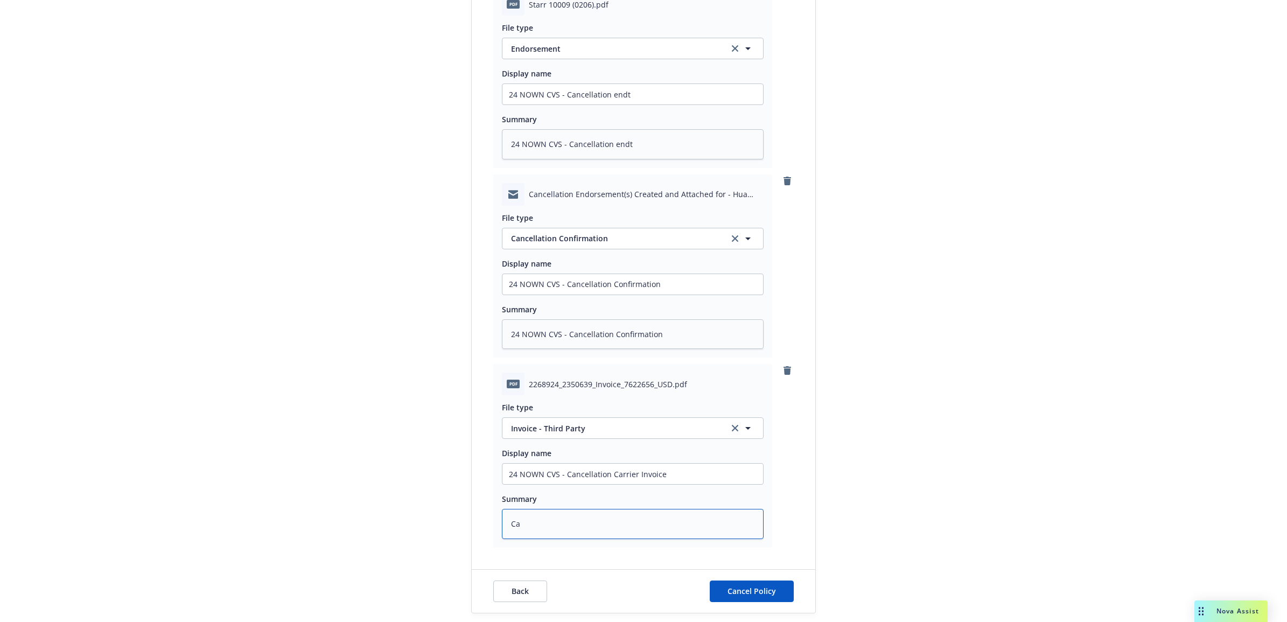
type textarea "Car"
type textarea "x"
type textarea "Carr"
type textarea "x"
type textarea "Carri"
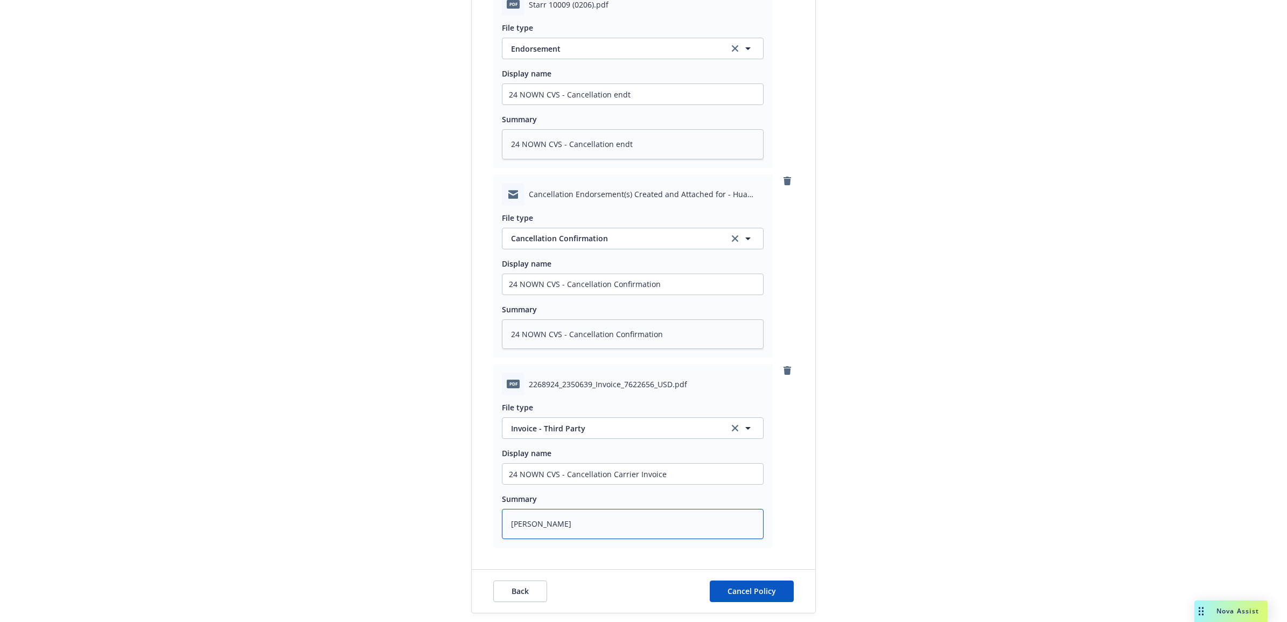
type textarea "x"
type textarea "Carrie"
type textarea "x"
type textarea "Carrier"
type textarea "x"
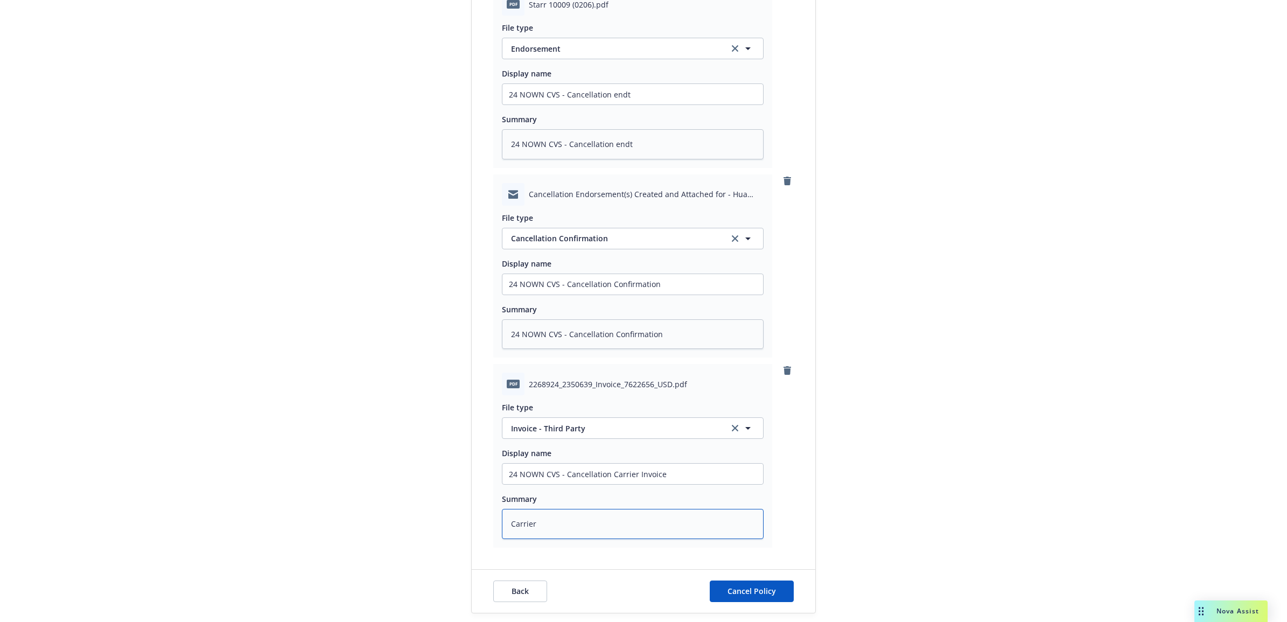
type textarea "Carrier"
type textarea "x"
type textarea "Carrier I"
type textarea "x"
type textarea "Carrier In"
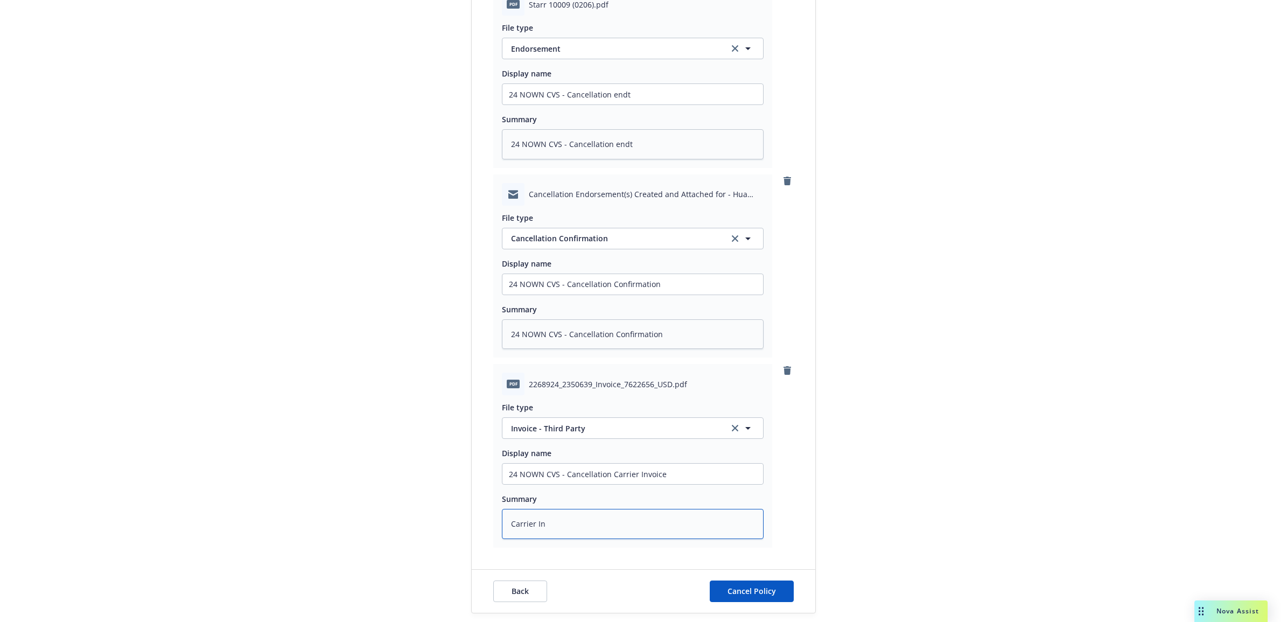
type textarea "x"
type textarea "Carrier Inv"
type textarea "x"
type textarea "Carrier Invo"
type textarea "x"
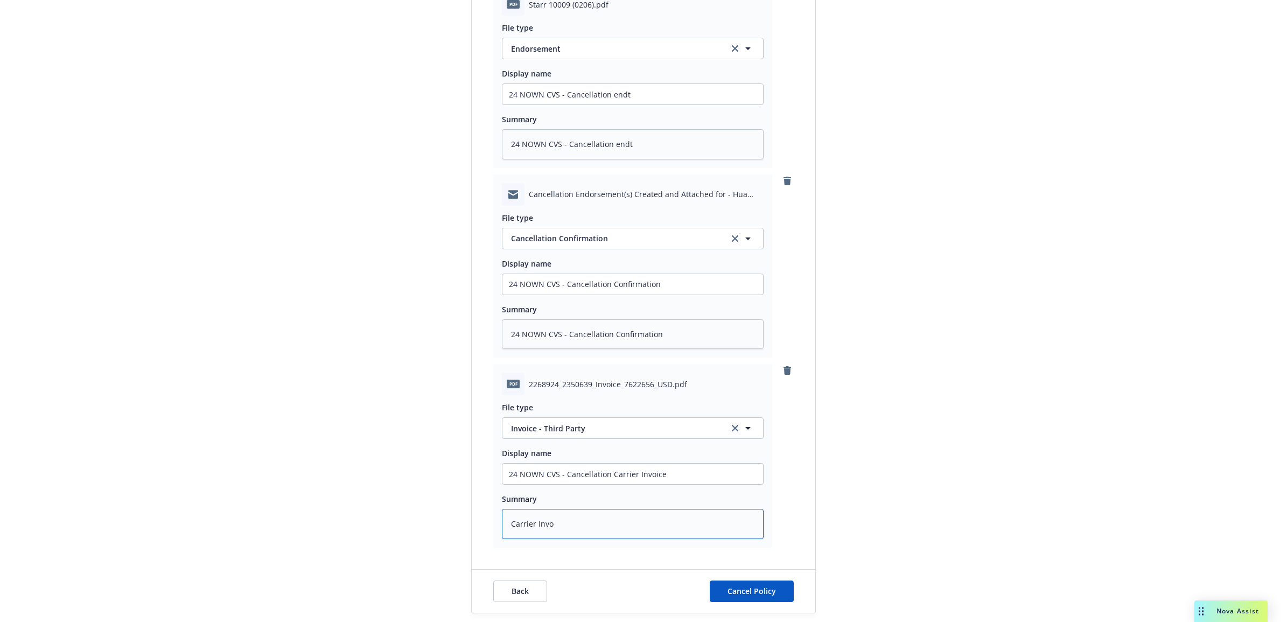
type textarea "Carrier Invoi"
type textarea "x"
type textarea "Carrier Invoic"
type textarea "x"
type textarea "Carrier Invoice"
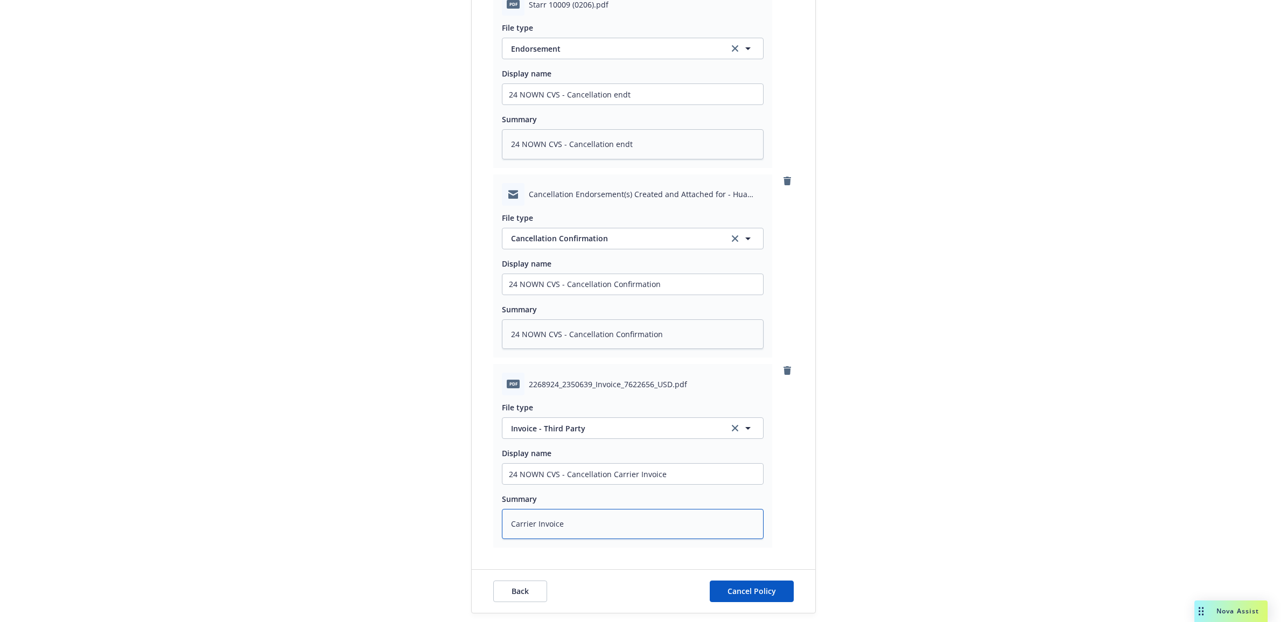
type textarea "x"
type textarea "Carrier Invoice"
type textarea "x"
type textarea "Carrier Invoice -"
type textarea "x"
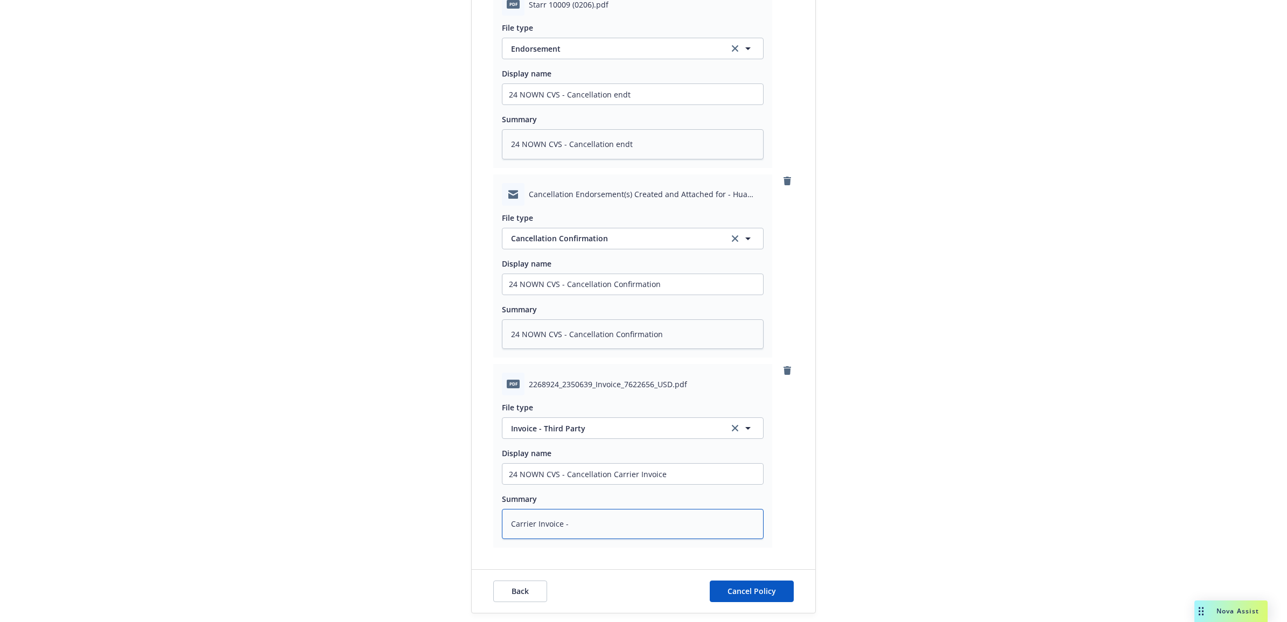
type textarea "Carrier Invoice -$"
type textarea "x"
type textarea "Carrier Invoice -$1"
type textarea "x"
type textarea "Carrier Invoice -$13"
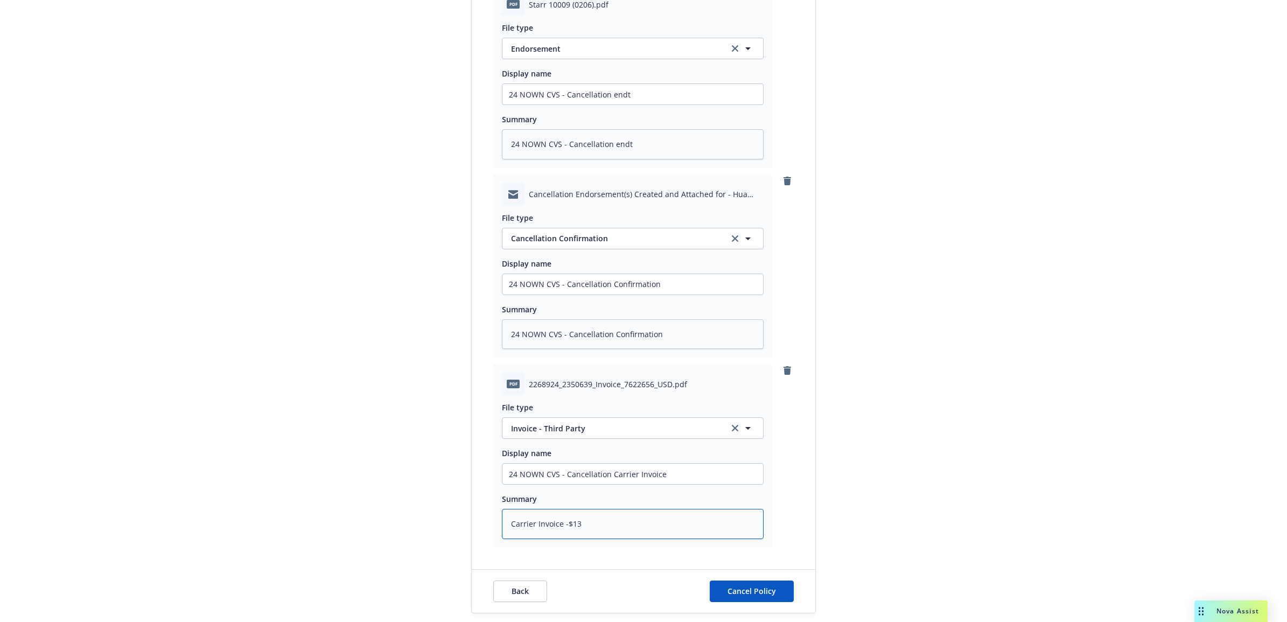
type textarea "x"
type textarea "Carrier Invoice -$139"
click at [760, 595] on span "Cancel Policy" at bounding box center [752, 591] width 48 height 10
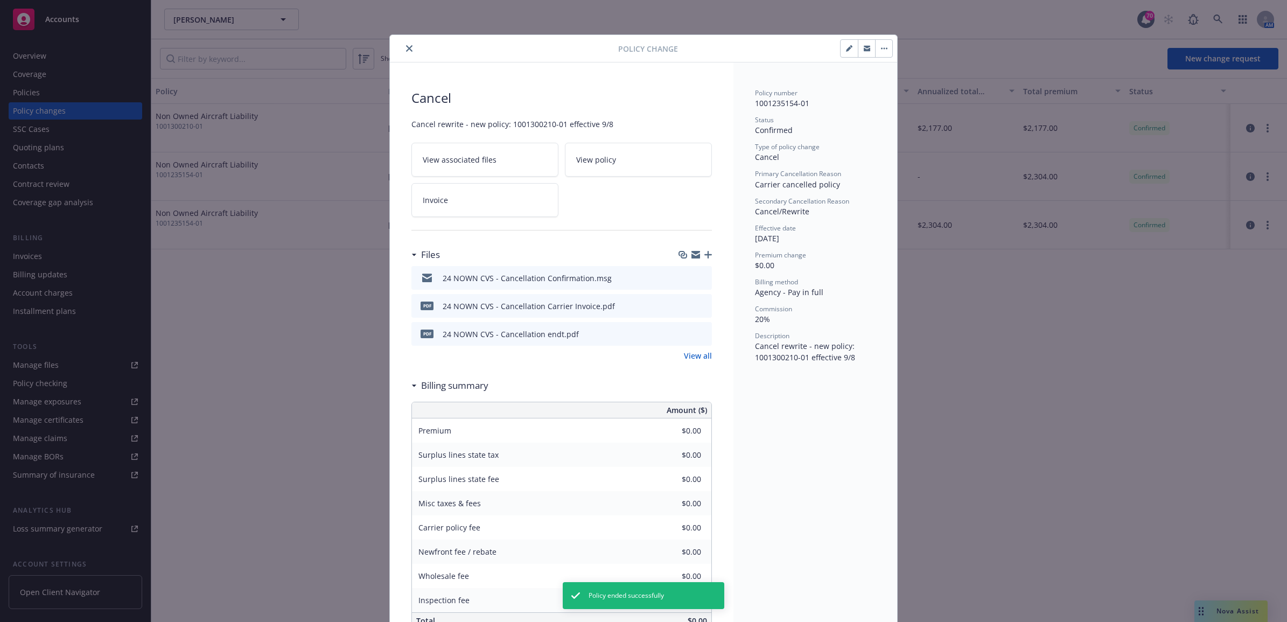
click at [846, 50] on icon "button" at bounding box center [849, 48] width 6 height 6
type textarea "x"
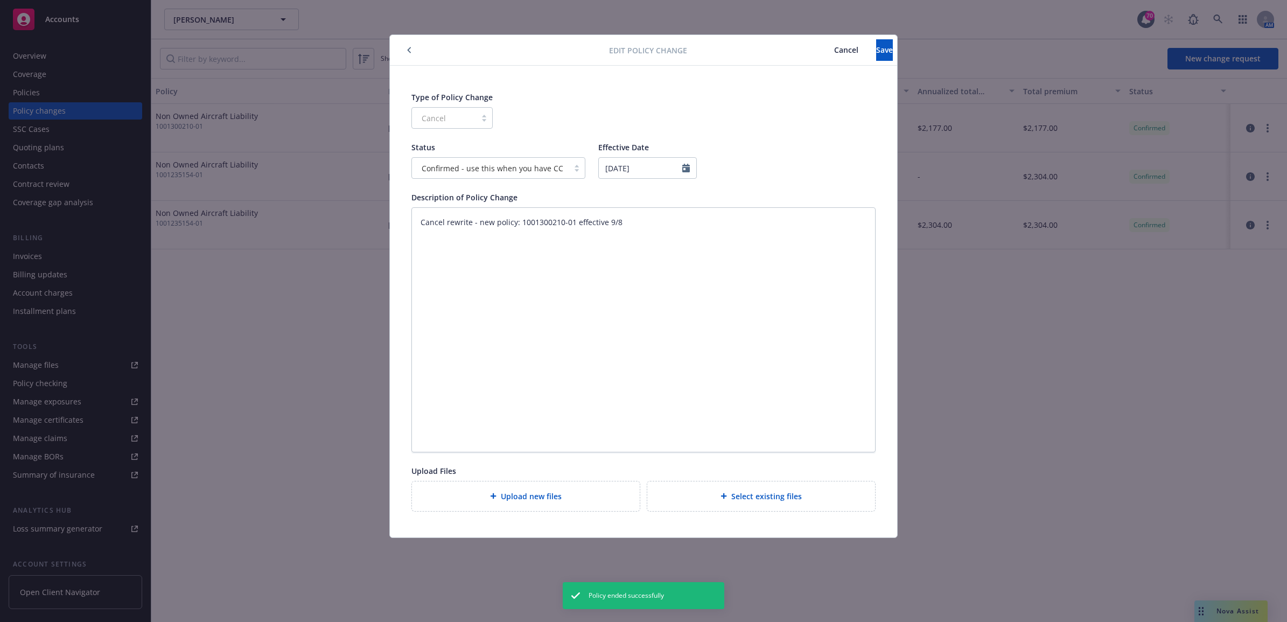
click at [412, 46] on button "button" at bounding box center [409, 50] width 13 height 13
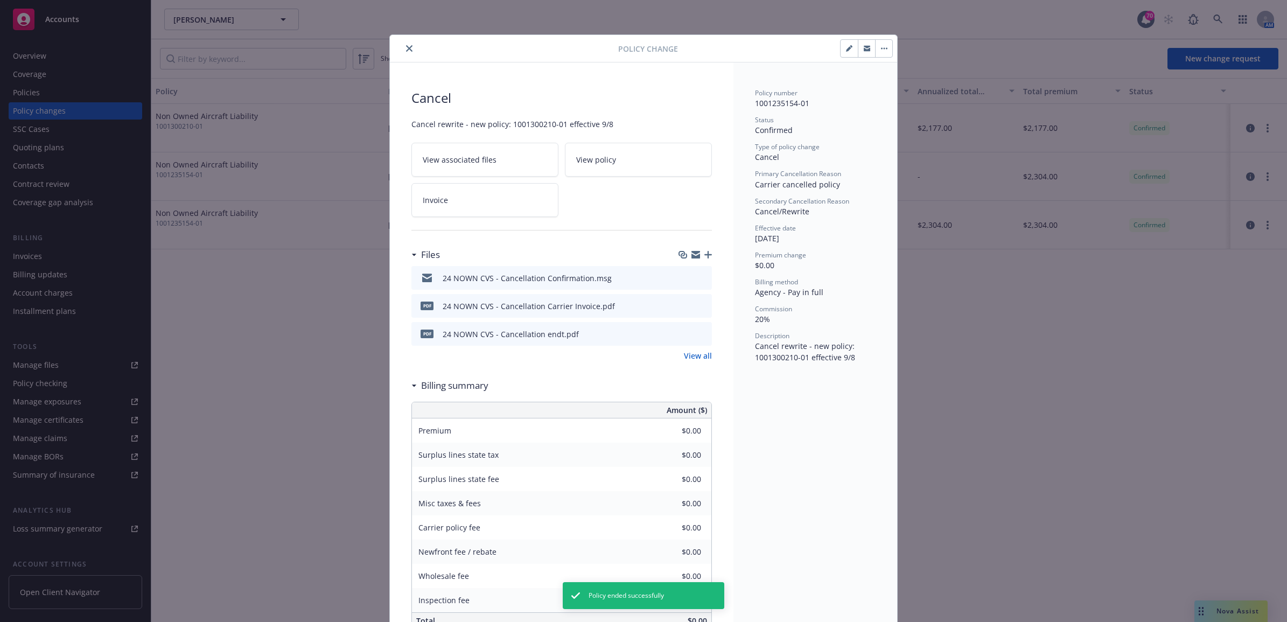
click at [406, 48] on icon "close" at bounding box center [409, 48] width 6 height 6
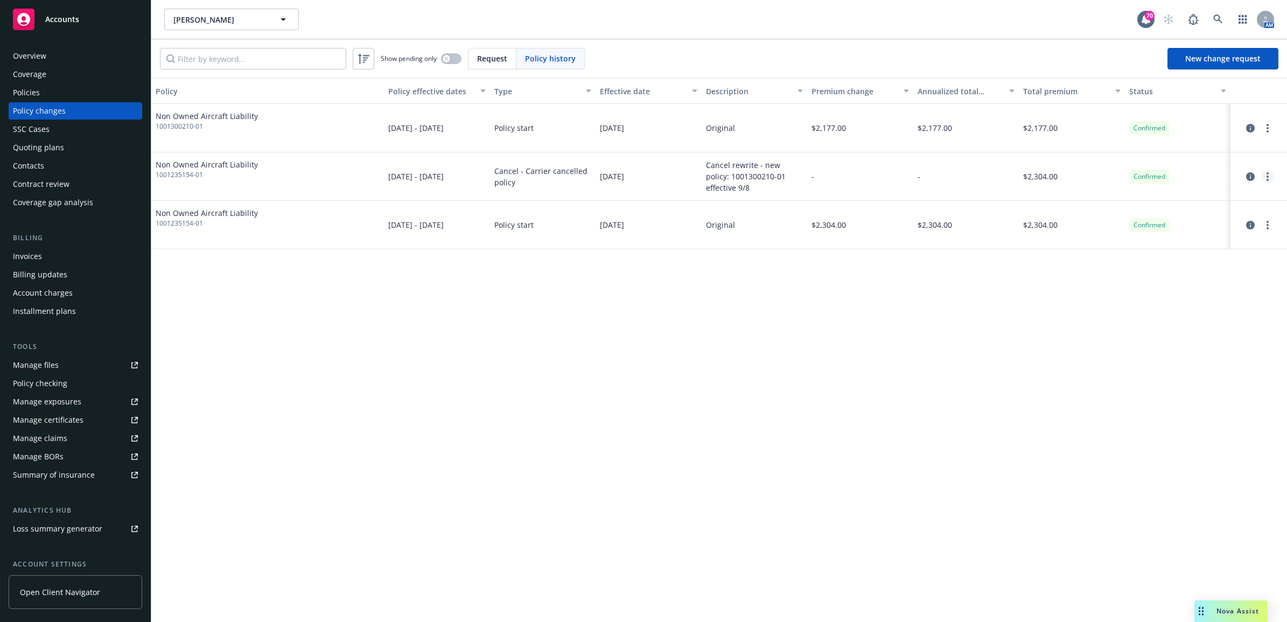
click at [1270, 171] on link "more" at bounding box center [1267, 176] width 13 height 13
click at [1175, 267] on link "Edit billing info" at bounding box center [1180, 264] width 185 height 22
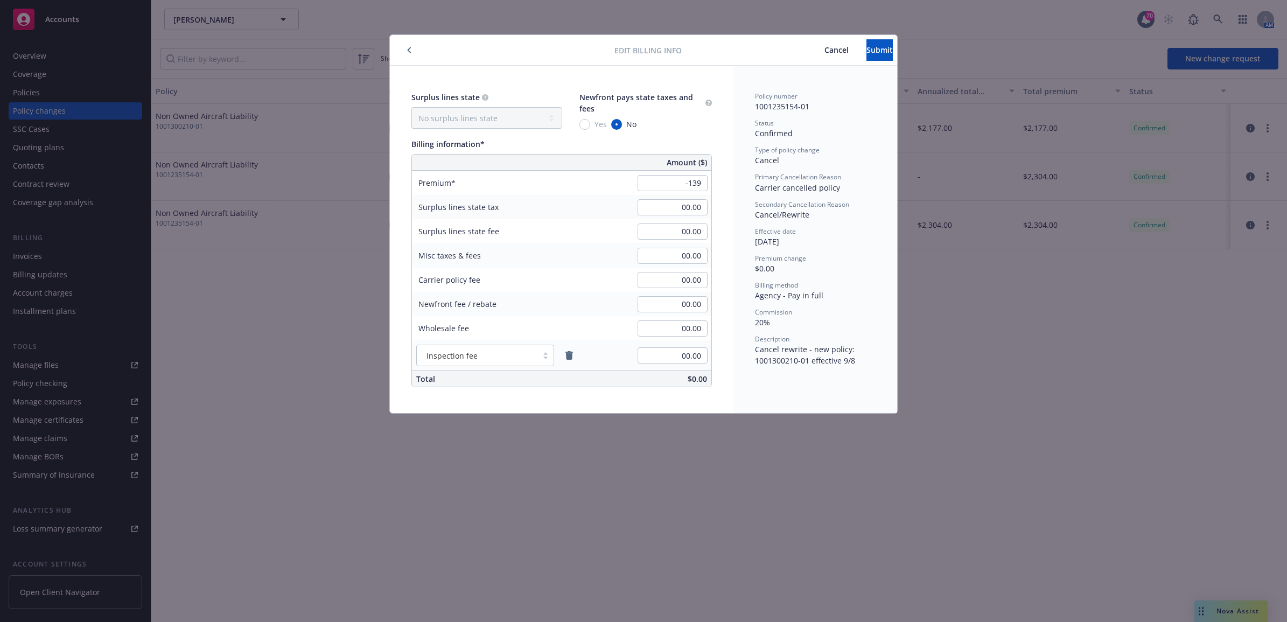
type input "-139.00"
click at [842, 212] on div "Secondary Cancellation Reason Cancel/Rewrite" at bounding box center [815, 210] width 121 height 20
click at [867, 45] on span "Submit" at bounding box center [880, 50] width 26 height 10
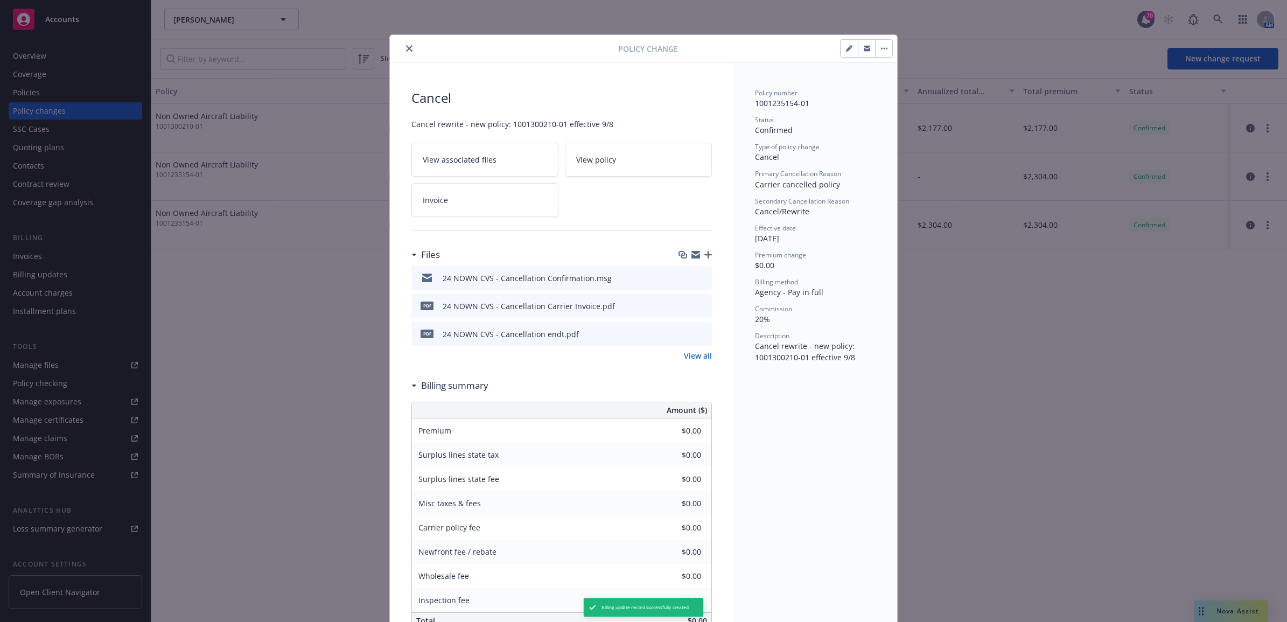
type input "-$139.00"
click at [406, 48] on icon "close" at bounding box center [409, 48] width 6 height 6
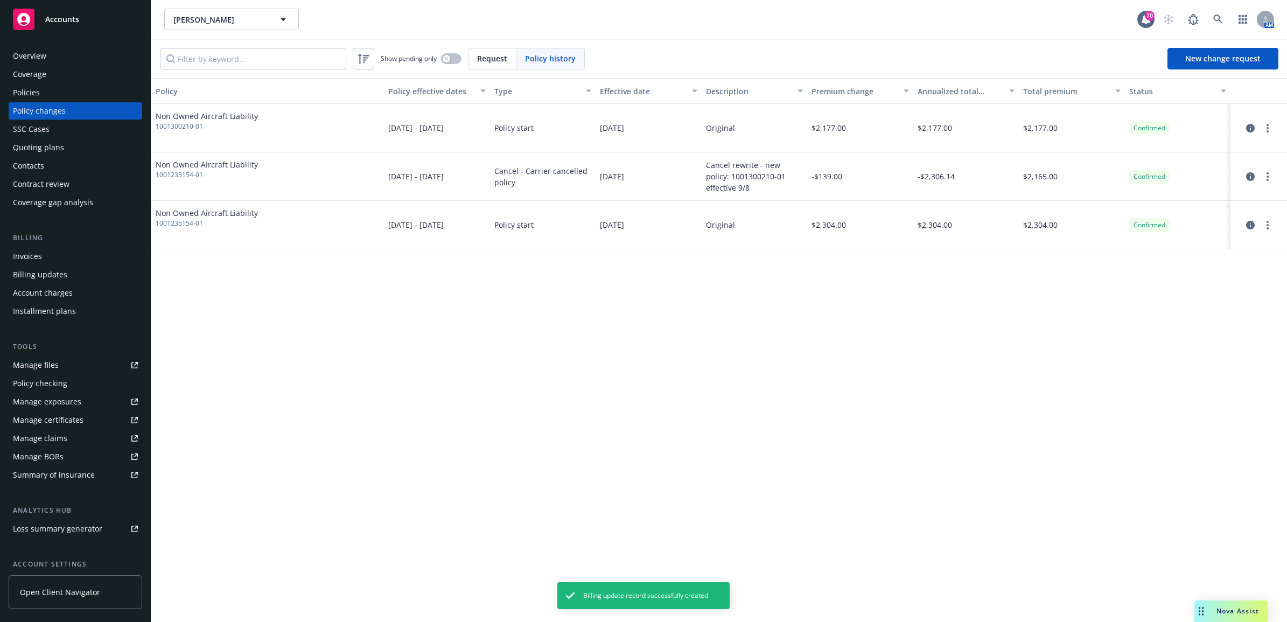
click at [38, 93] on div "Policies" at bounding box center [26, 92] width 27 height 17
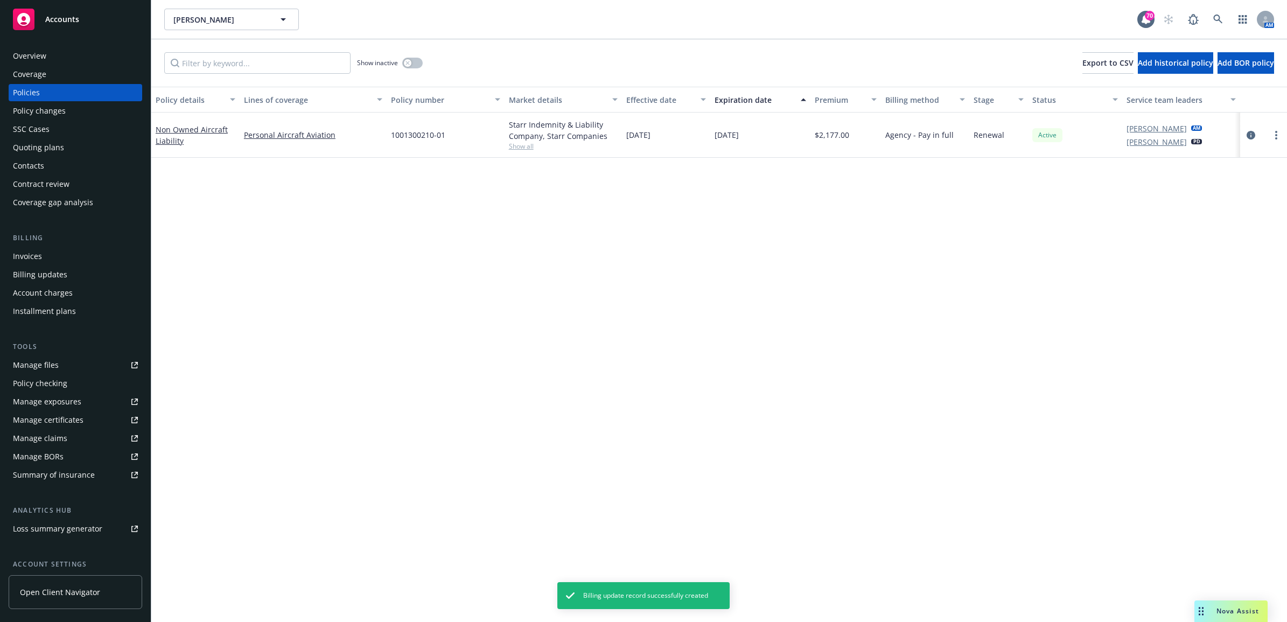
drag, startPoint x: 54, startPoint y: 241, endPoint x: 59, endPoint y: 252, distance: 11.8
click at [57, 241] on div "Billing" at bounding box center [76, 238] width 134 height 11
click at [60, 254] on div "Invoices" at bounding box center [75, 256] width 125 height 17
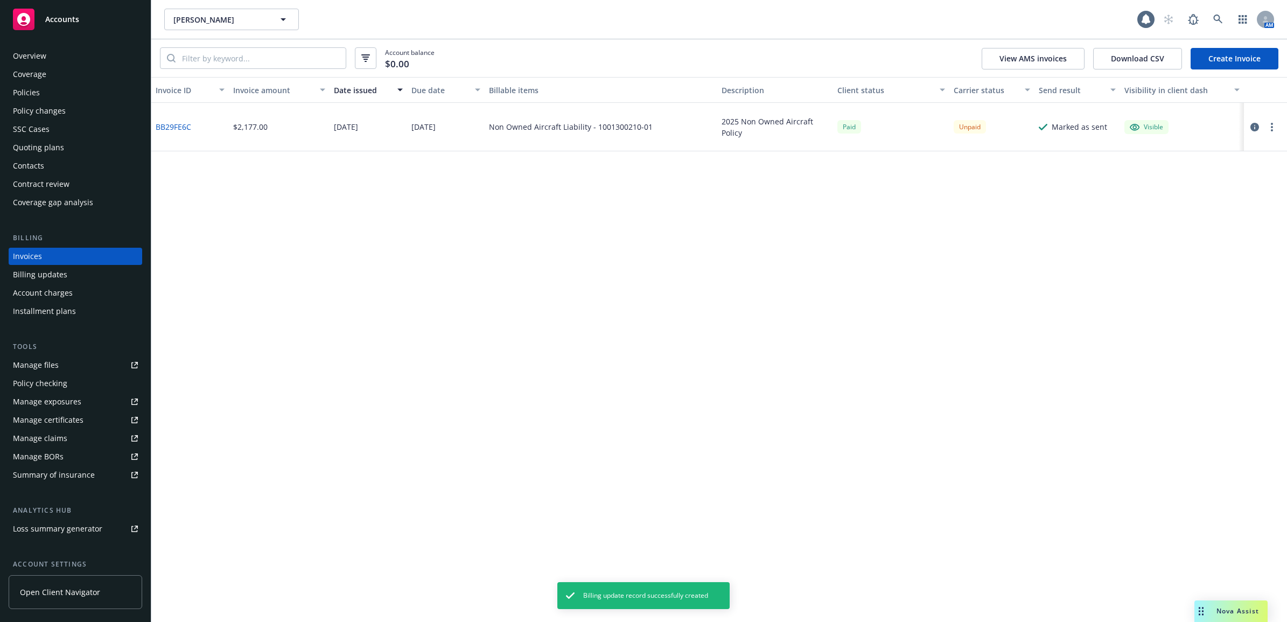
click at [1231, 62] on link "Create Invoice" at bounding box center [1235, 59] width 88 height 22
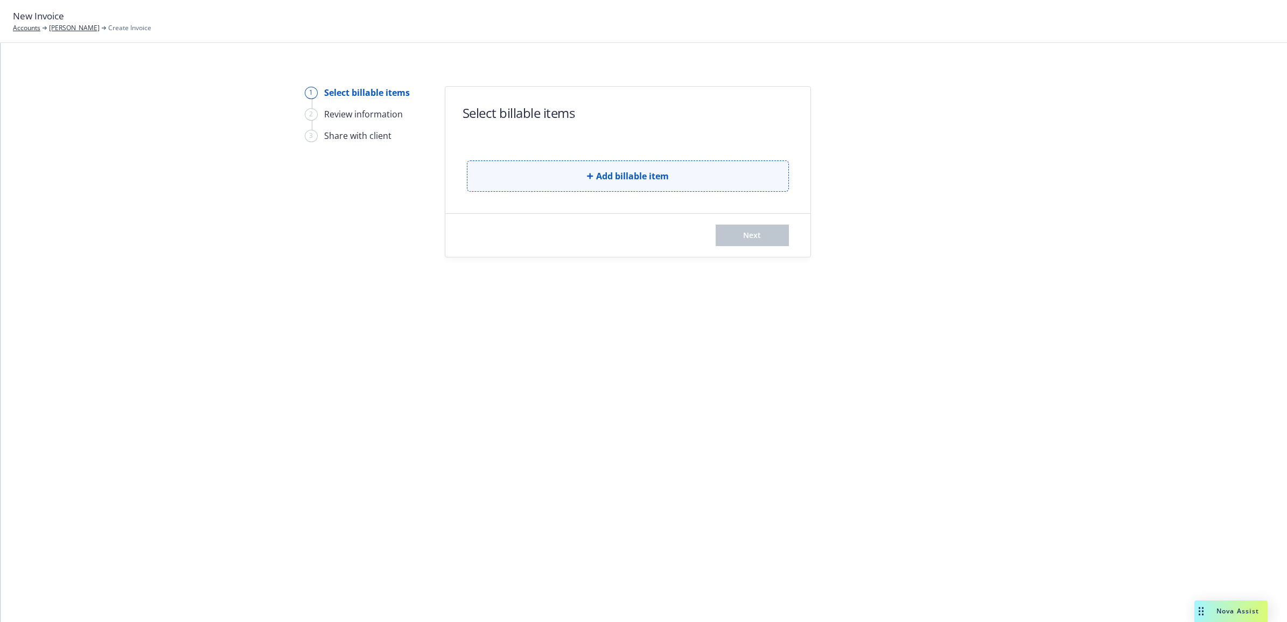
click at [583, 171] on button "Add billable item" at bounding box center [628, 175] width 322 height 31
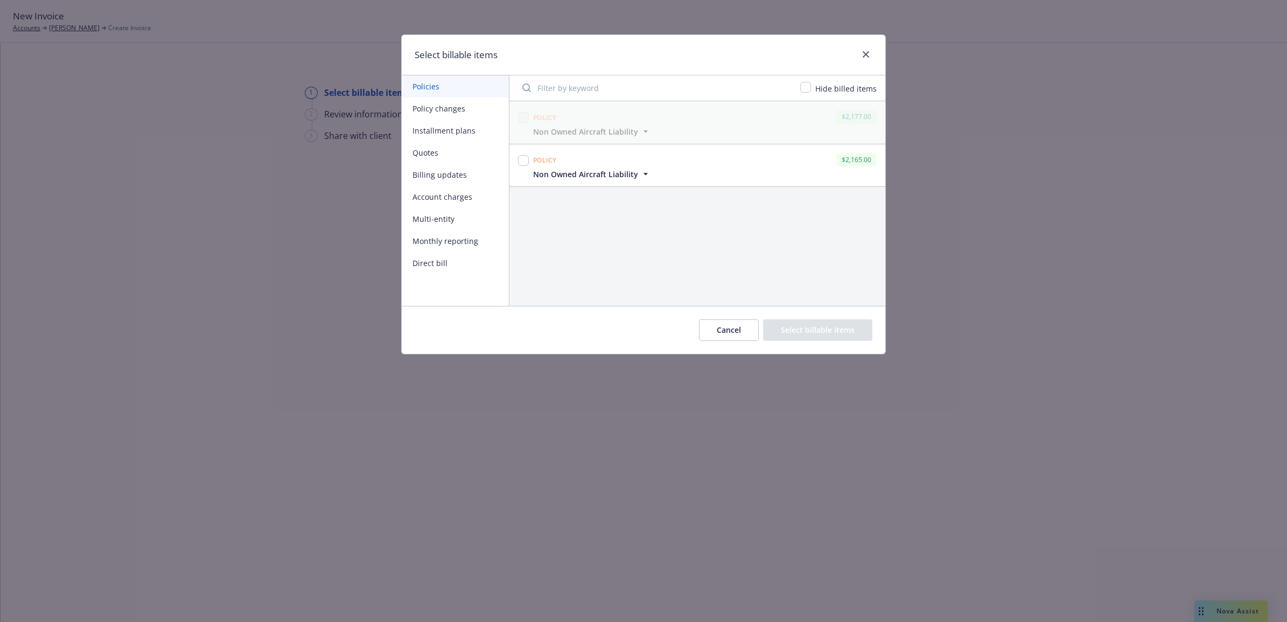
click at [466, 114] on button "Policy changes" at bounding box center [455, 108] width 107 height 22
click at [526, 112] on input "checkbox" at bounding box center [523, 117] width 11 height 11
checkbox input "true"
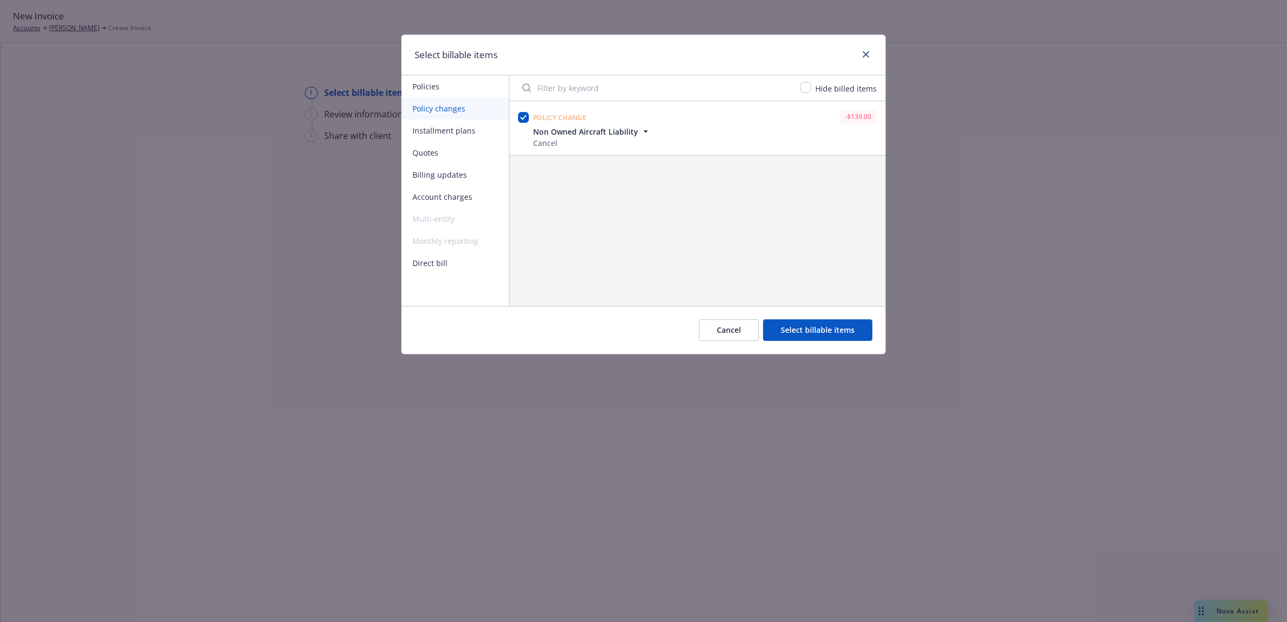
click at [814, 338] on button "Select billable items" at bounding box center [817, 330] width 109 height 22
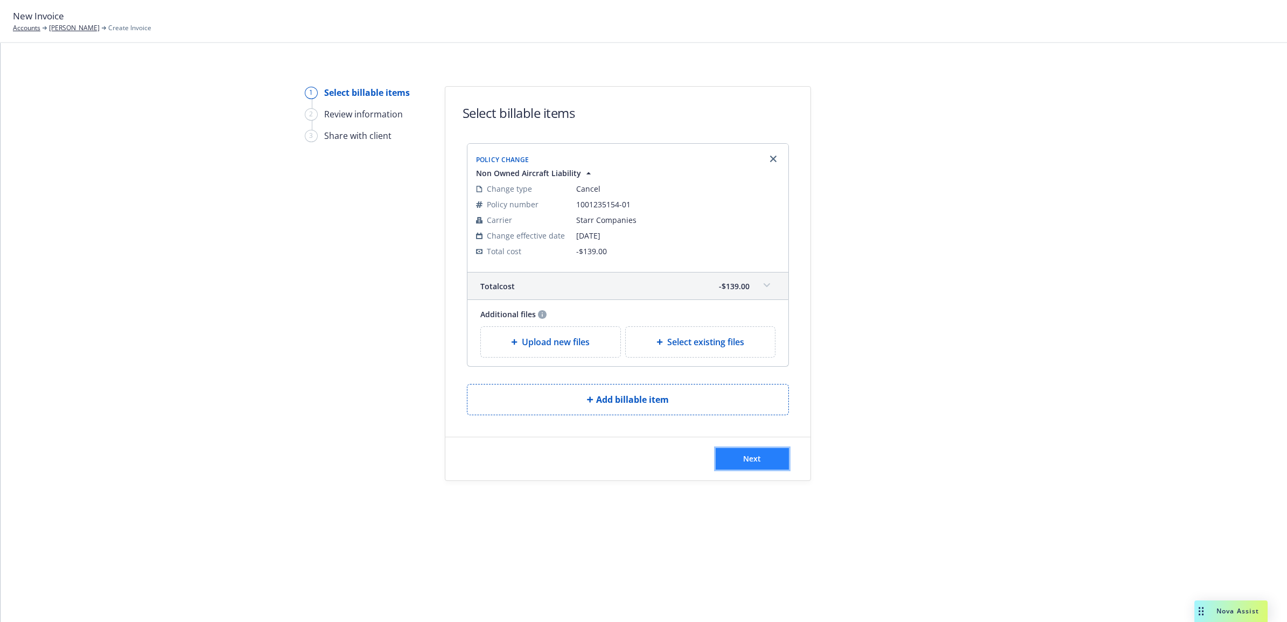
click at [749, 462] on span "Next" at bounding box center [752, 458] width 18 height 10
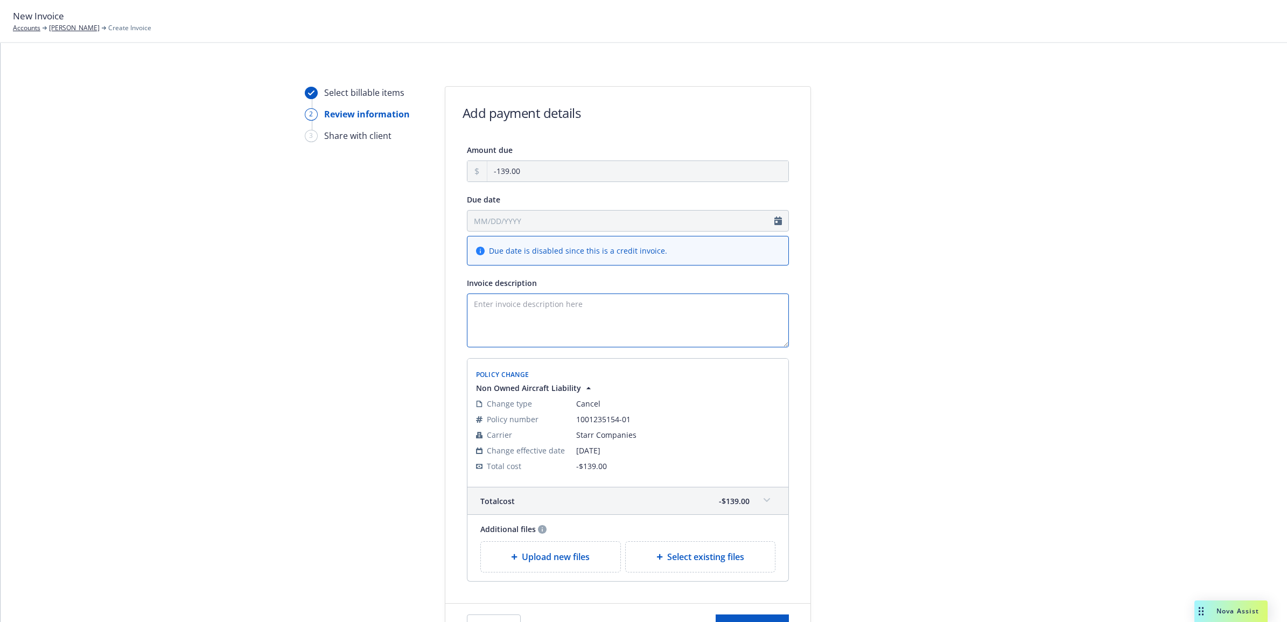
click at [661, 346] on textarea "Invoice description" at bounding box center [628, 321] width 322 height 54
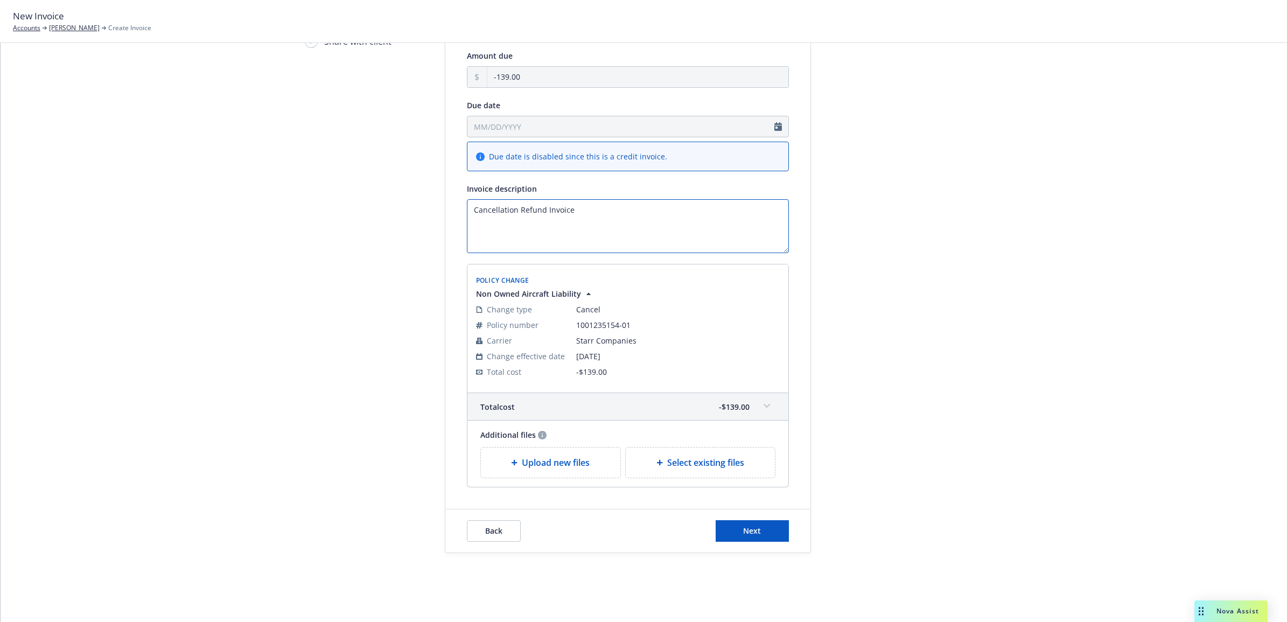
scroll to position [95, 0]
type textarea "Cancellation Refund Invoice"
click at [748, 539] on button "Next" at bounding box center [752, 531] width 73 height 22
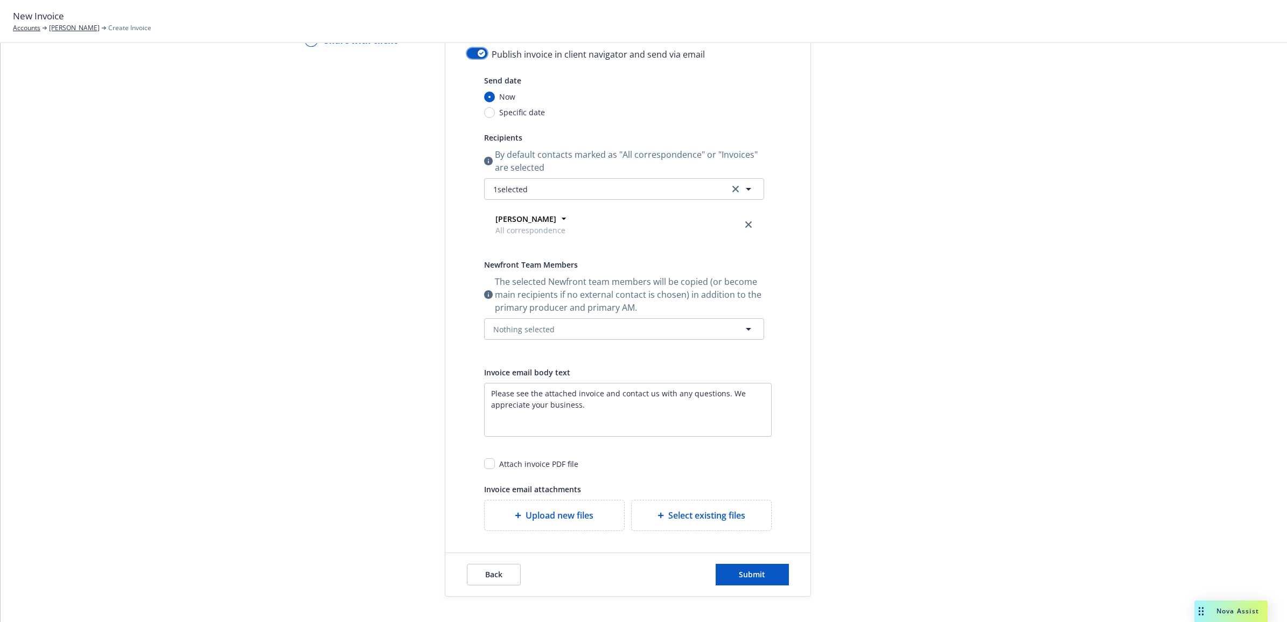
click at [471, 50] on button "button" at bounding box center [477, 53] width 20 height 11
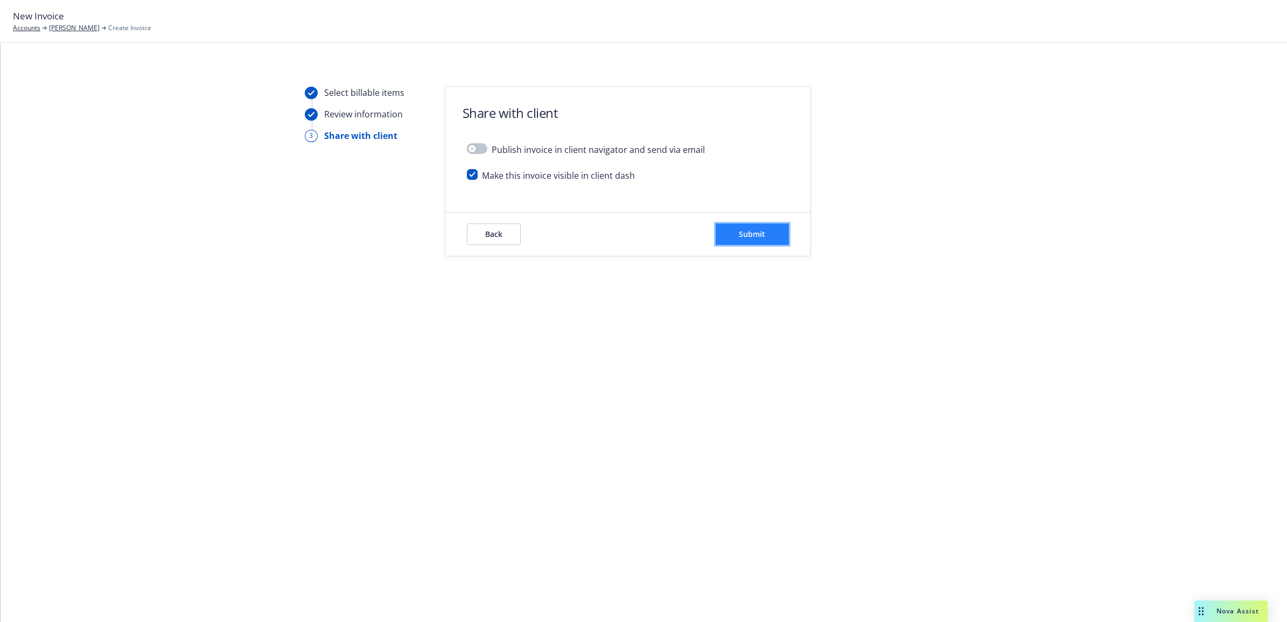
click at [743, 242] on button "Submit" at bounding box center [752, 235] width 73 height 22
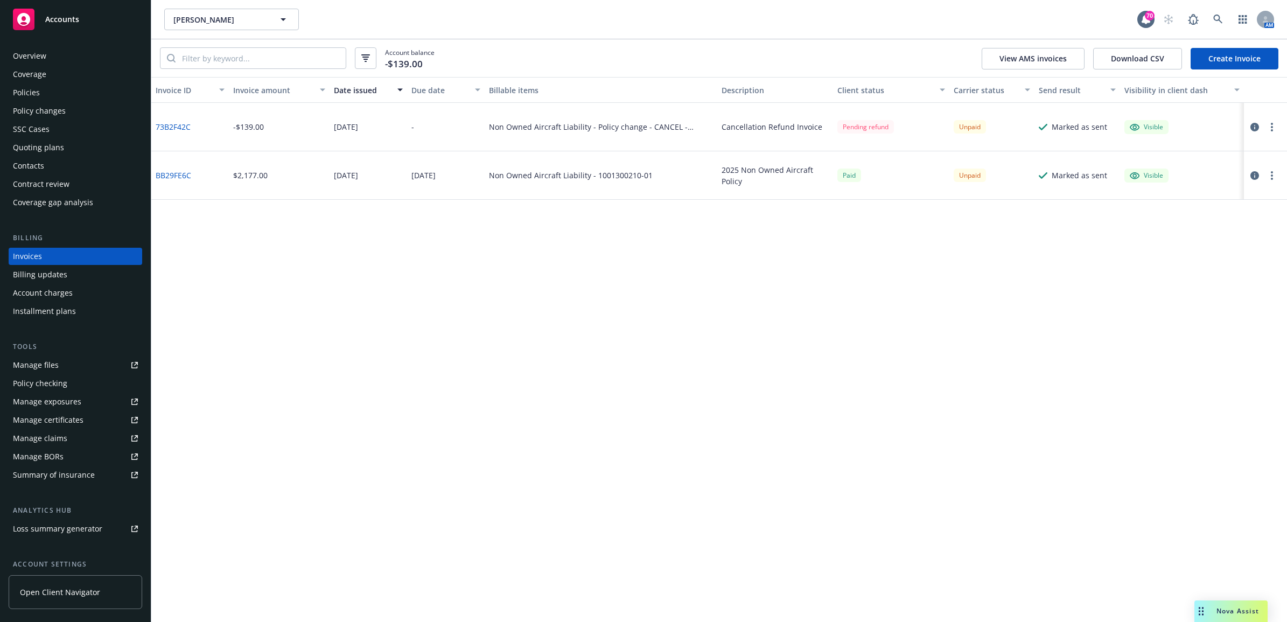
drag, startPoint x: 74, startPoint y: 86, endPoint x: 231, endPoint y: 110, distance: 158.1
click at [74, 86] on div "Policies" at bounding box center [75, 92] width 125 height 17
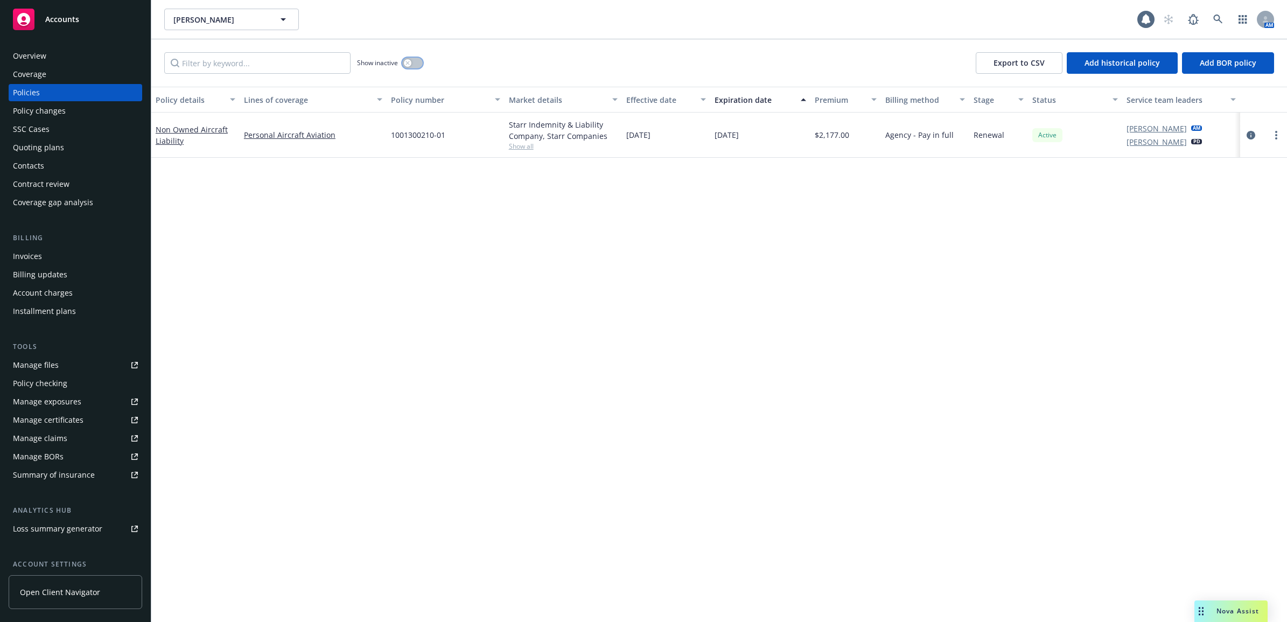
click at [411, 62] on div "button" at bounding box center [408, 63] width 8 height 8
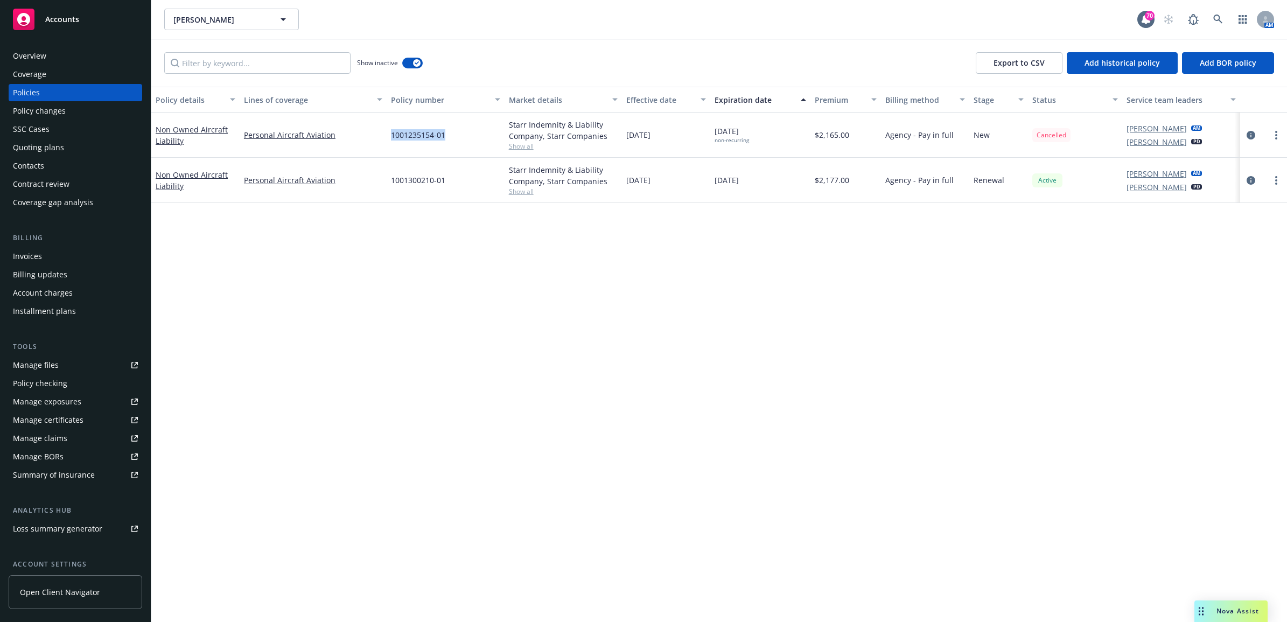
drag, startPoint x: 451, startPoint y: 141, endPoint x: 373, endPoint y: 141, distance: 78.6
click at [373, 141] on div "Non Owned Aircraft Liability Personal Aircraft Aviation 1001235154-01 Starr Ind…" at bounding box center [719, 135] width 1136 height 45
drag, startPoint x: 373, startPoint y: 141, endPoint x: 410, endPoint y: 134, distance: 38.3
copy div "1001235154-01"
click at [1212, 15] on link at bounding box center [1218, 20] width 22 height 22
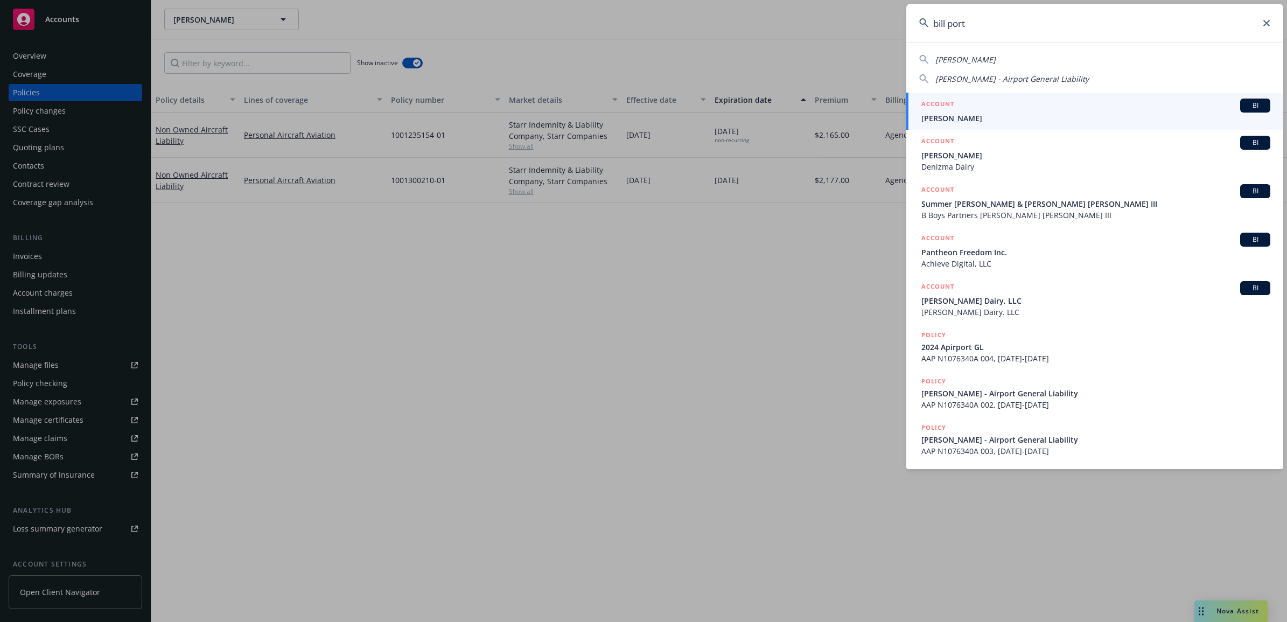
type input "bill port"
click at [1041, 108] on div "ACCOUNT BI" at bounding box center [1096, 106] width 349 height 14
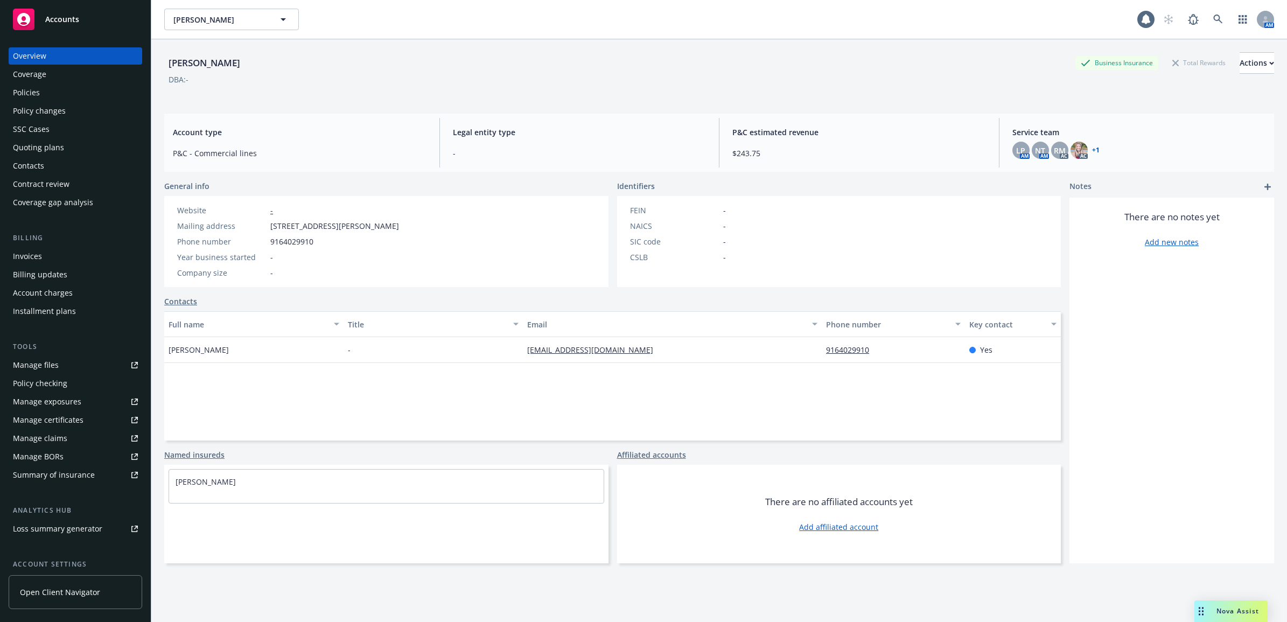
click at [89, 93] on div "Policies" at bounding box center [75, 92] width 125 height 17
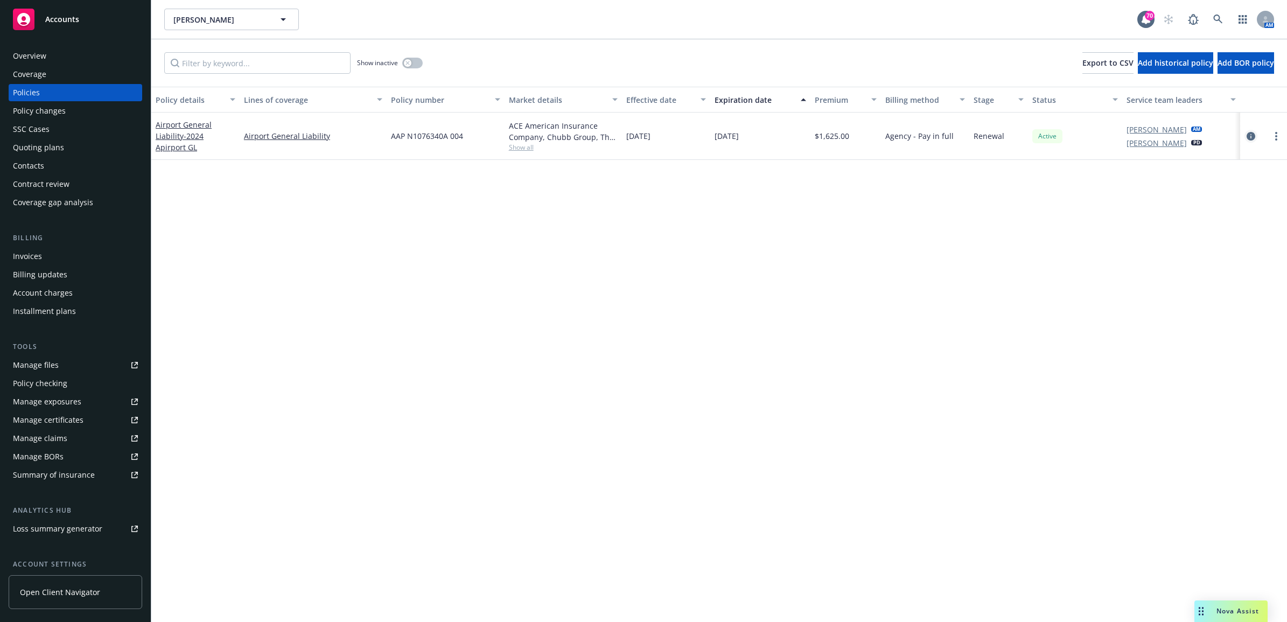
click at [1247, 133] on icon "circleInformation" at bounding box center [1251, 136] width 9 height 9
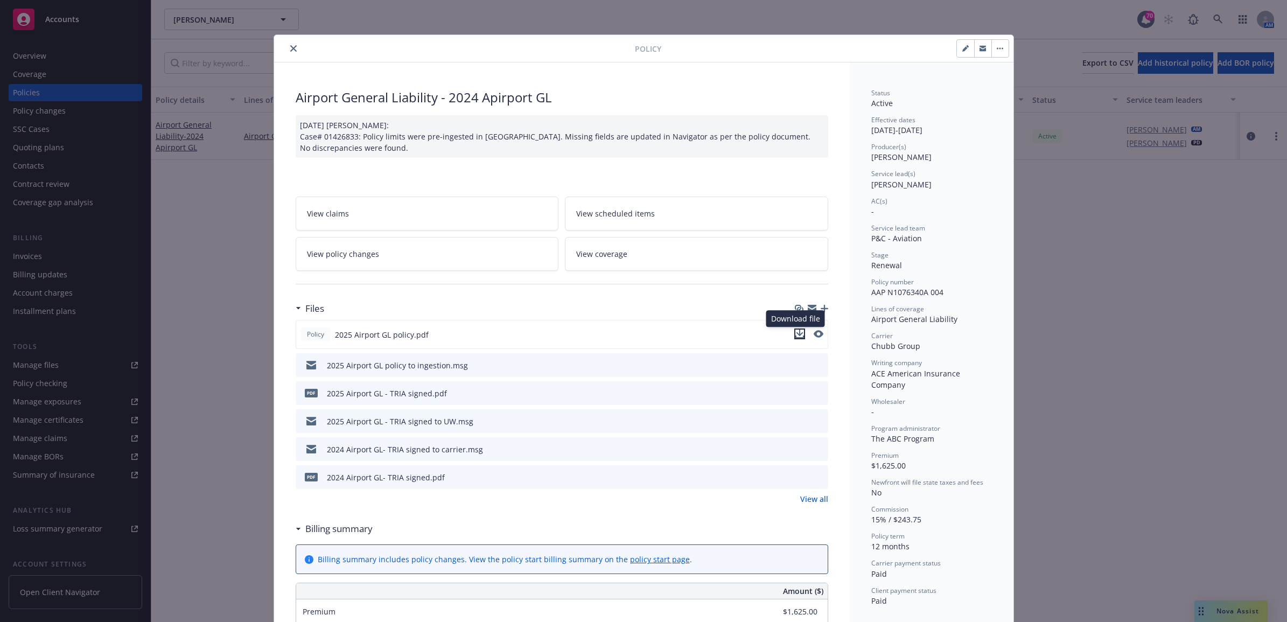
click at [795, 332] on icon "download file" at bounding box center [799, 334] width 9 height 9
drag, startPoint x: 287, startPoint y: 46, endPoint x: 334, endPoint y: 46, distance: 47.4
click at [290, 46] on icon "close" at bounding box center [293, 48] width 6 height 6
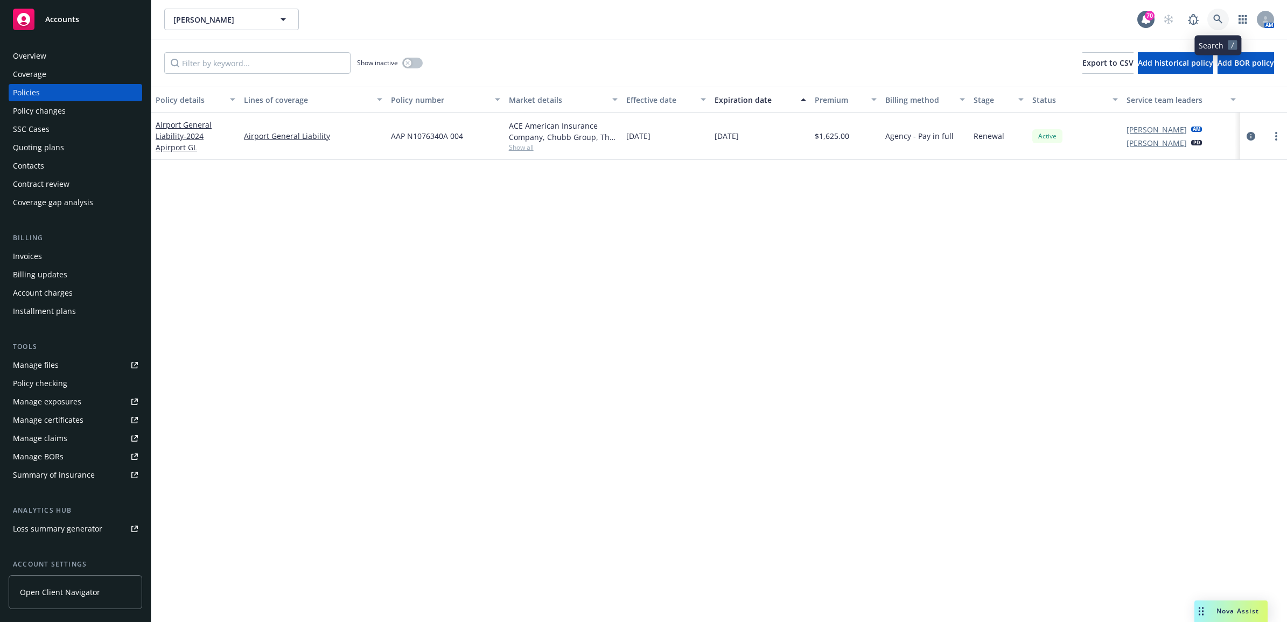
click at [1219, 17] on icon at bounding box center [1217, 19] width 9 height 9
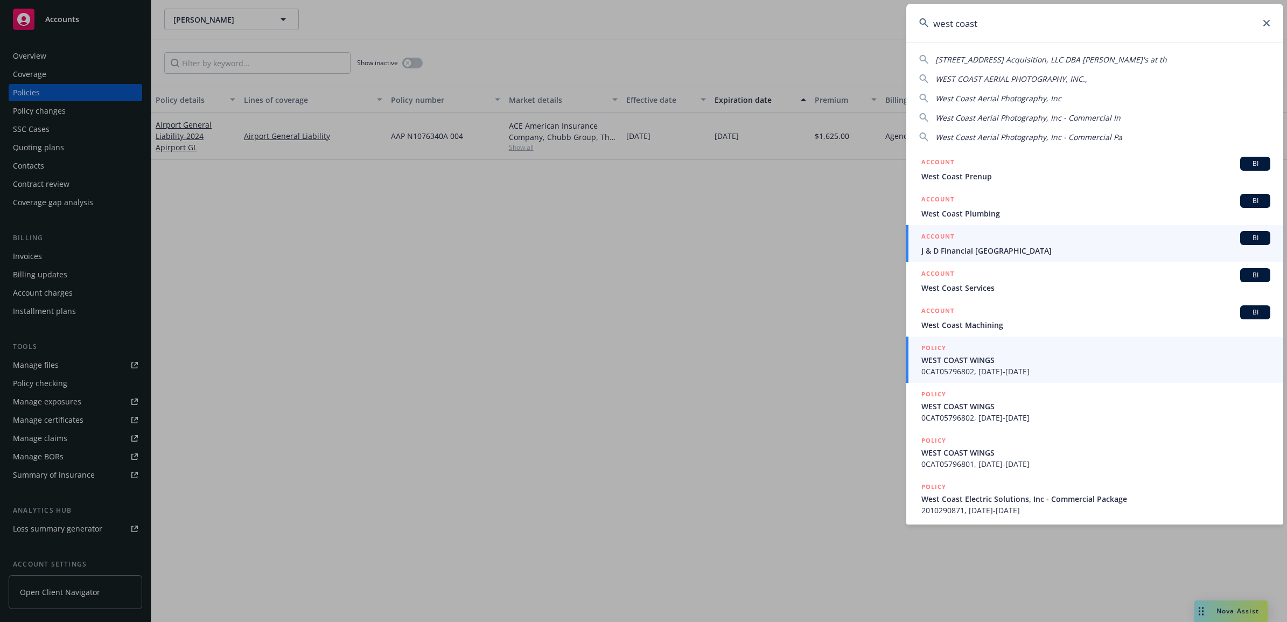
type input "west coast"
click at [992, 369] on span "0CAT05796802, 06/21/2024-06/21/2025" at bounding box center [1096, 371] width 349 height 11
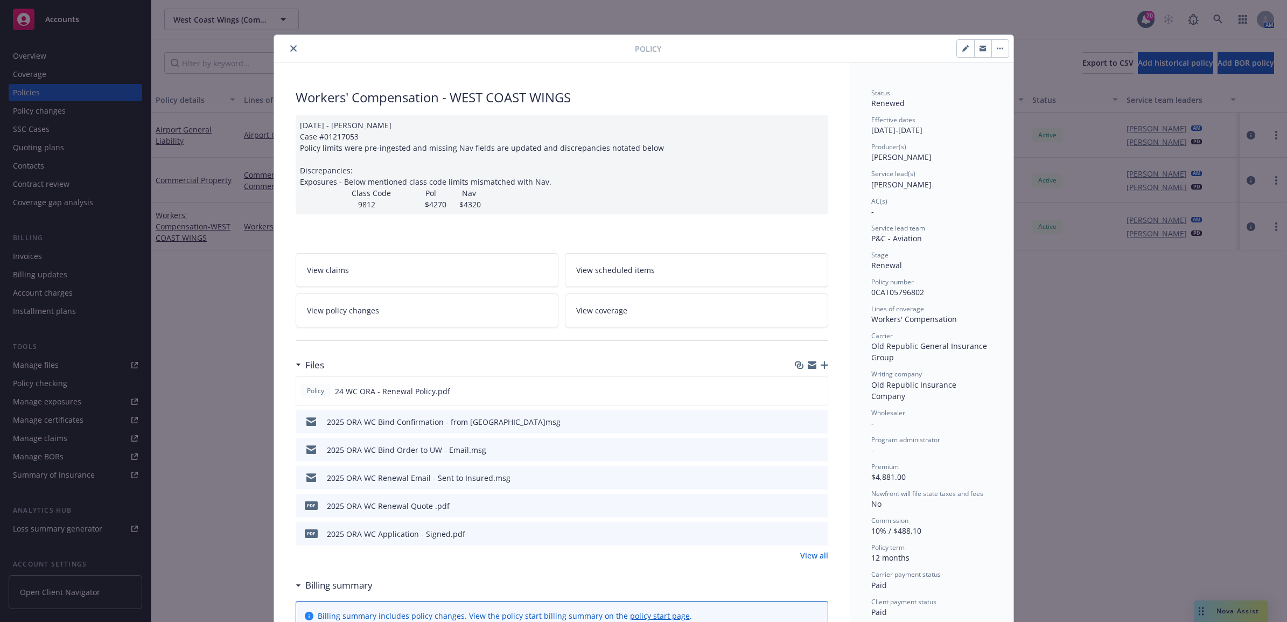
click at [294, 47] on button "close" at bounding box center [293, 48] width 13 height 13
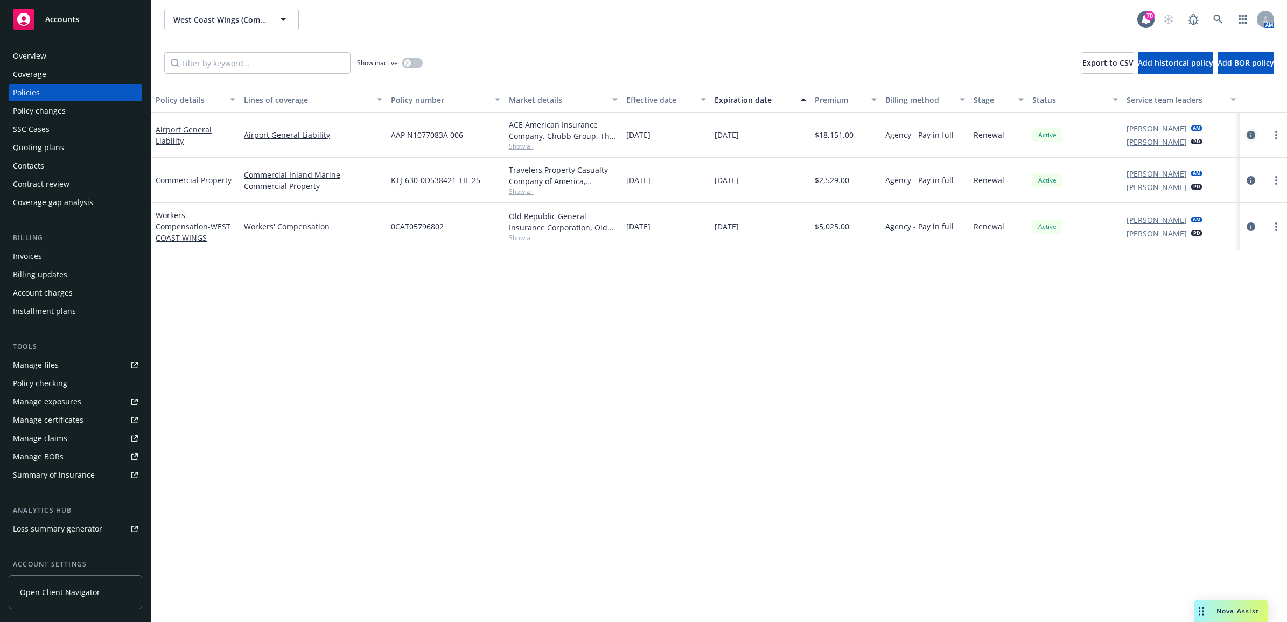
click at [1248, 131] on icon "circleInformation" at bounding box center [1251, 135] width 9 height 9
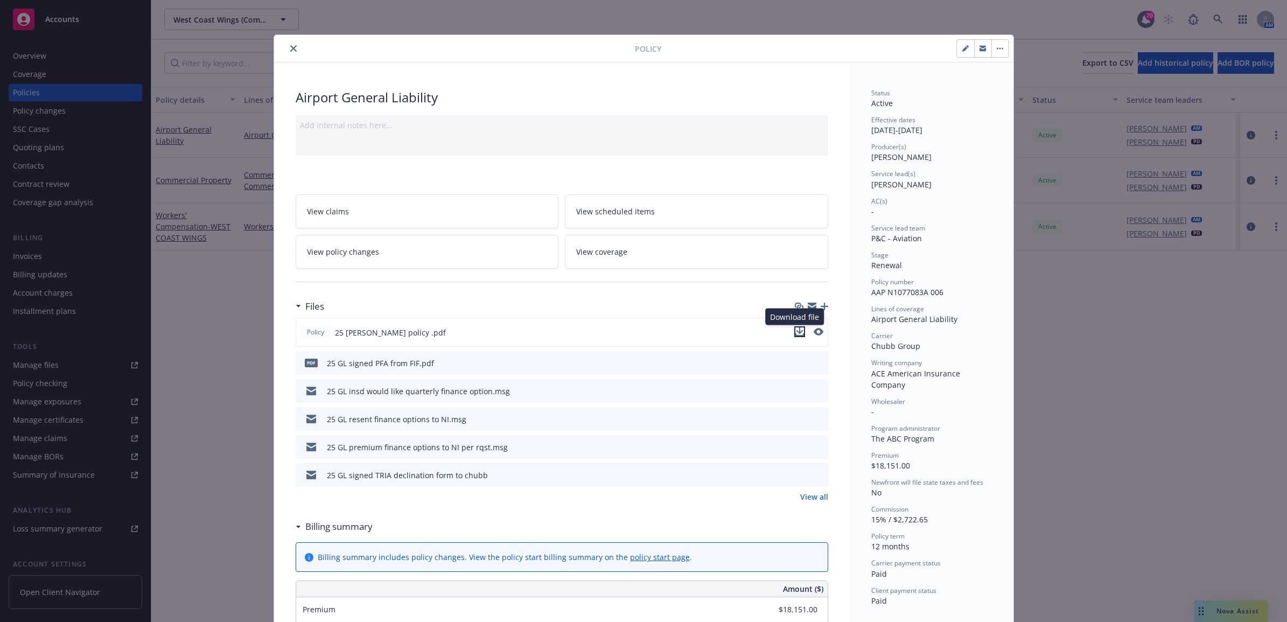
click at [795, 335] on icon "download file" at bounding box center [799, 331] width 9 height 9
drag, startPoint x: 290, startPoint y: 50, endPoint x: 132, endPoint y: 95, distance: 163.5
click at [290, 50] on icon "close" at bounding box center [293, 48] width 6 height 6
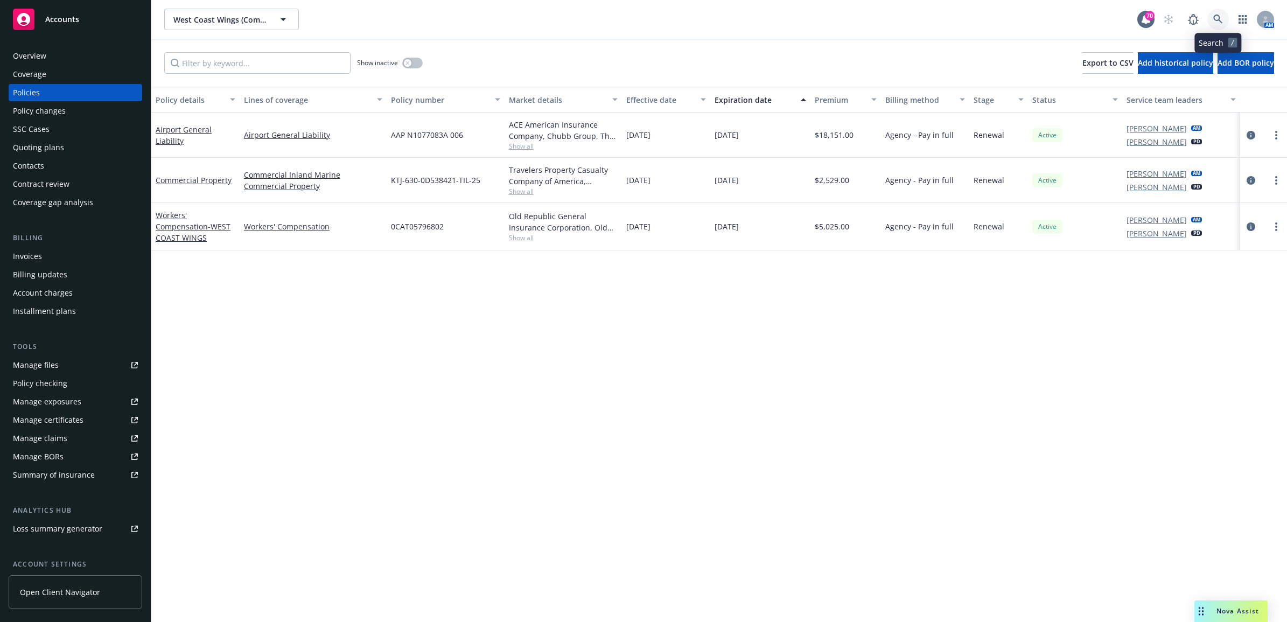
click at [1223, 10] on link at bounding box center [1218, 20] width 22 height 22
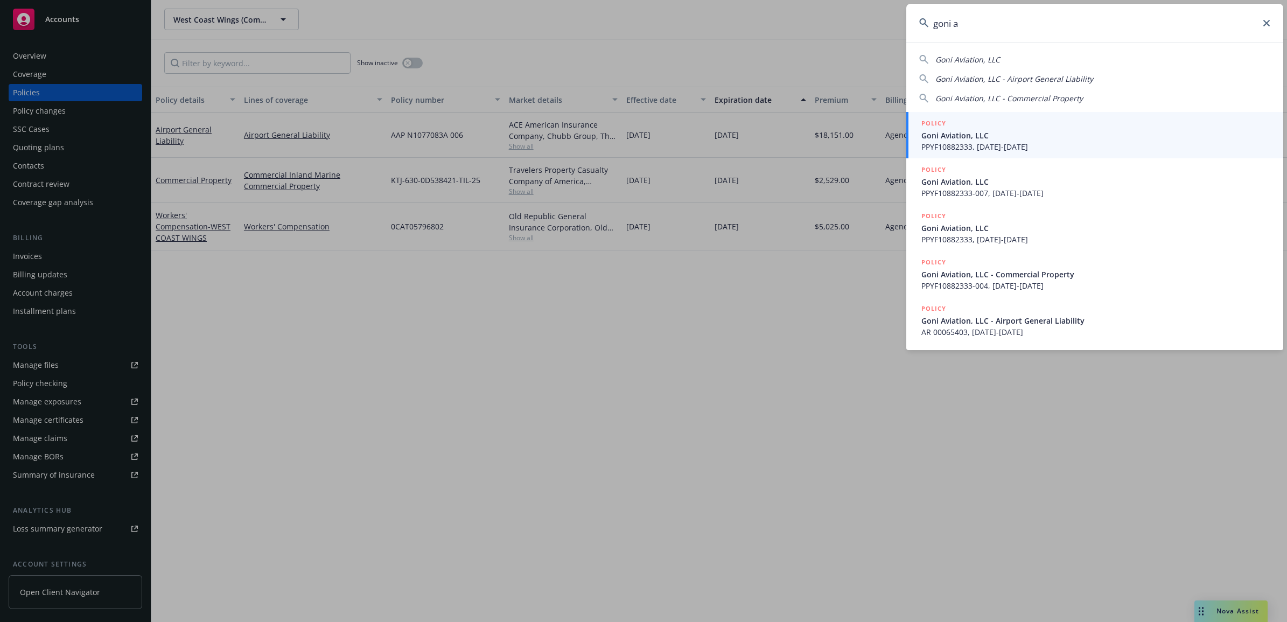
type input "goni a"
click at [979, 146] on span "PPYF10882333, 06/01/2023-06/01/2024" at bounding box center [1096, 146] width 349 height 11
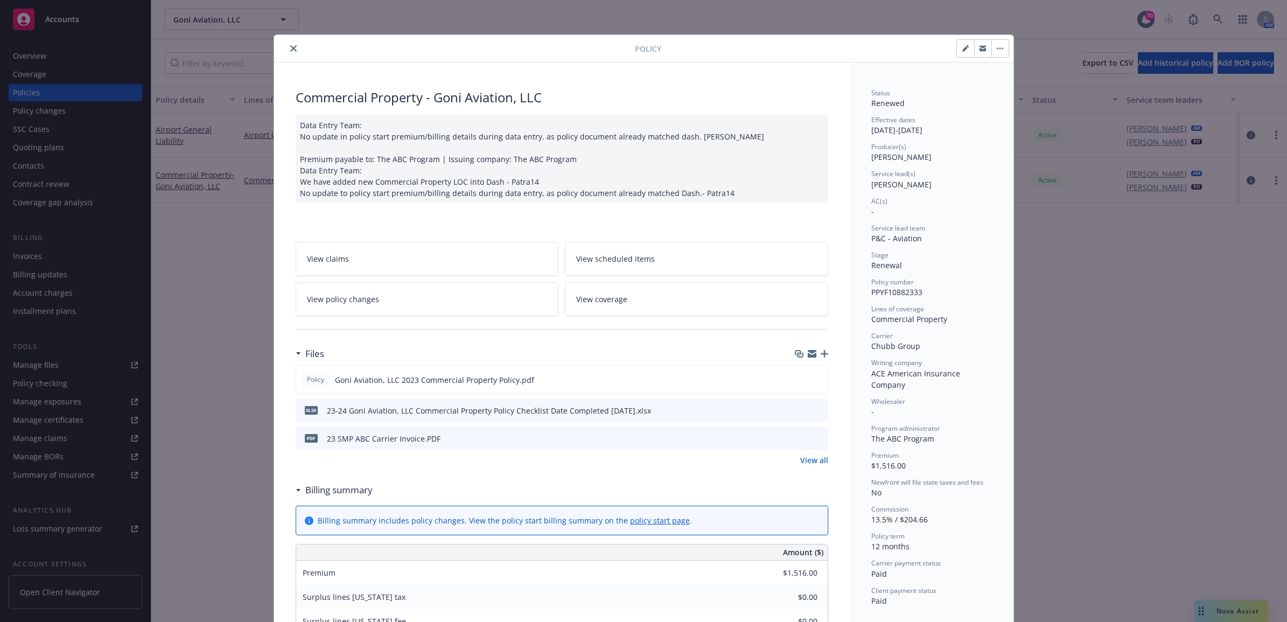
click at [290, 45] on icon "close" at bounding box center [293, 48] width 6 height 6
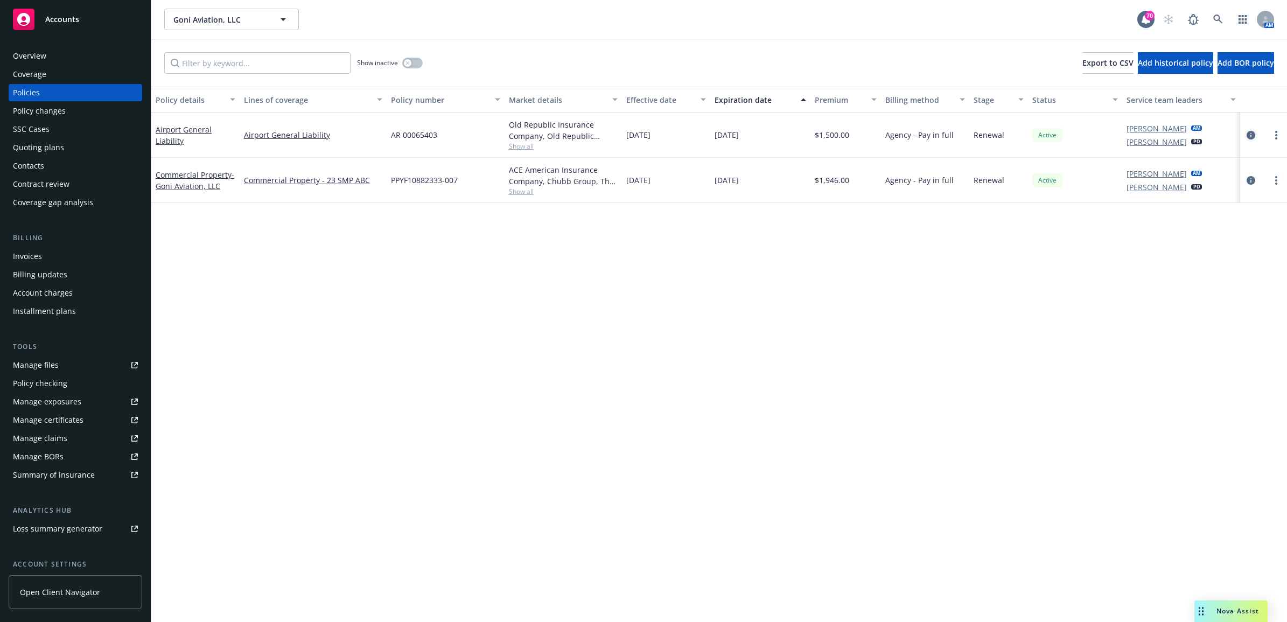
click at [1252, 138] on icon "circleInformation" at bounding box center [1251, 135] width 9 height 9
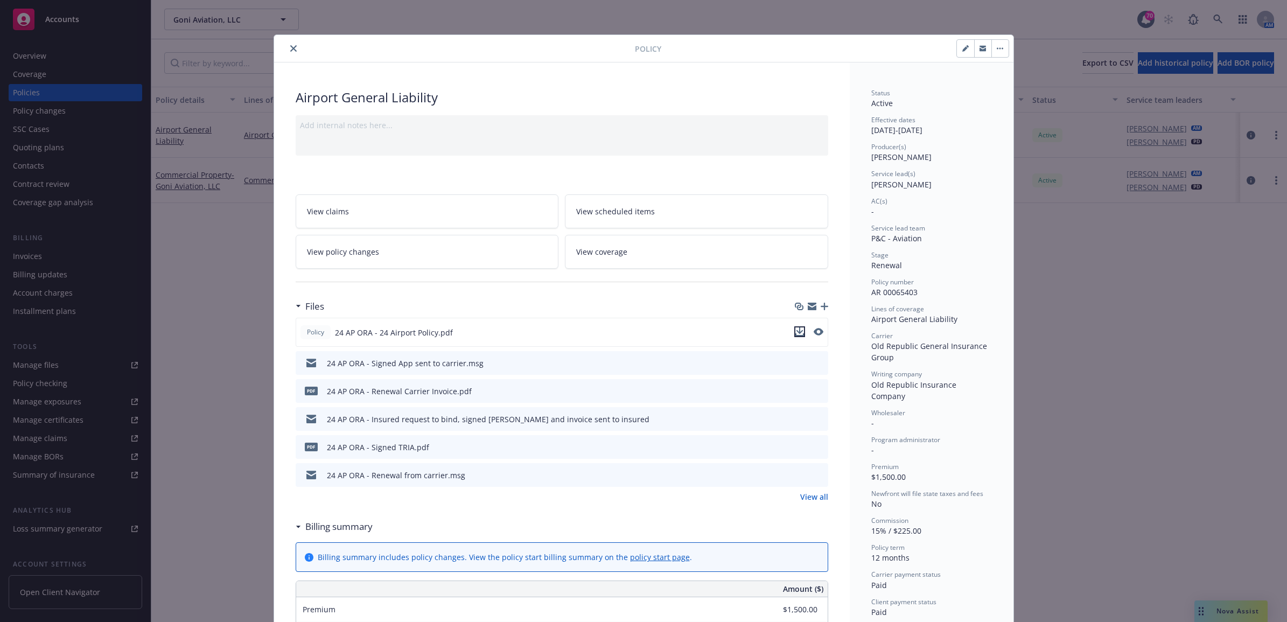
click at [798, 332] on icon "download file" at bounding box center [799, 331] width 9 height 9
click at [290, 45] on icon "close" at bounding box center [293, 48] width 6 height 6
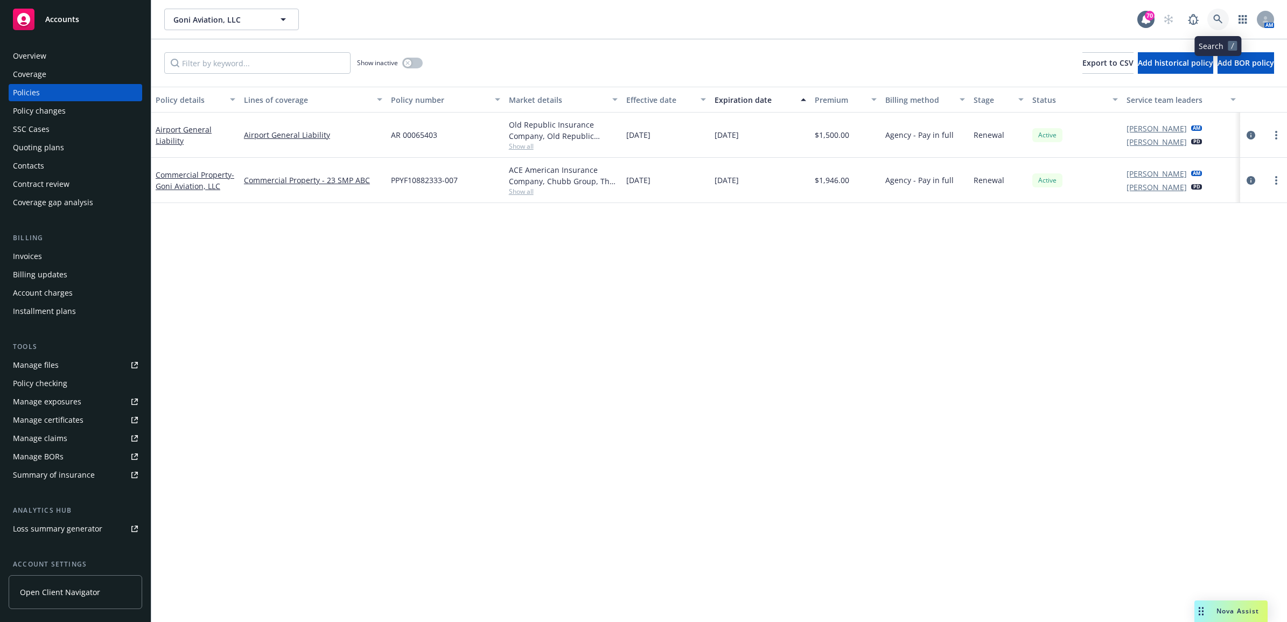
click at [1226, 22] on link at bounding box center [1218, 20] width 22 height 22
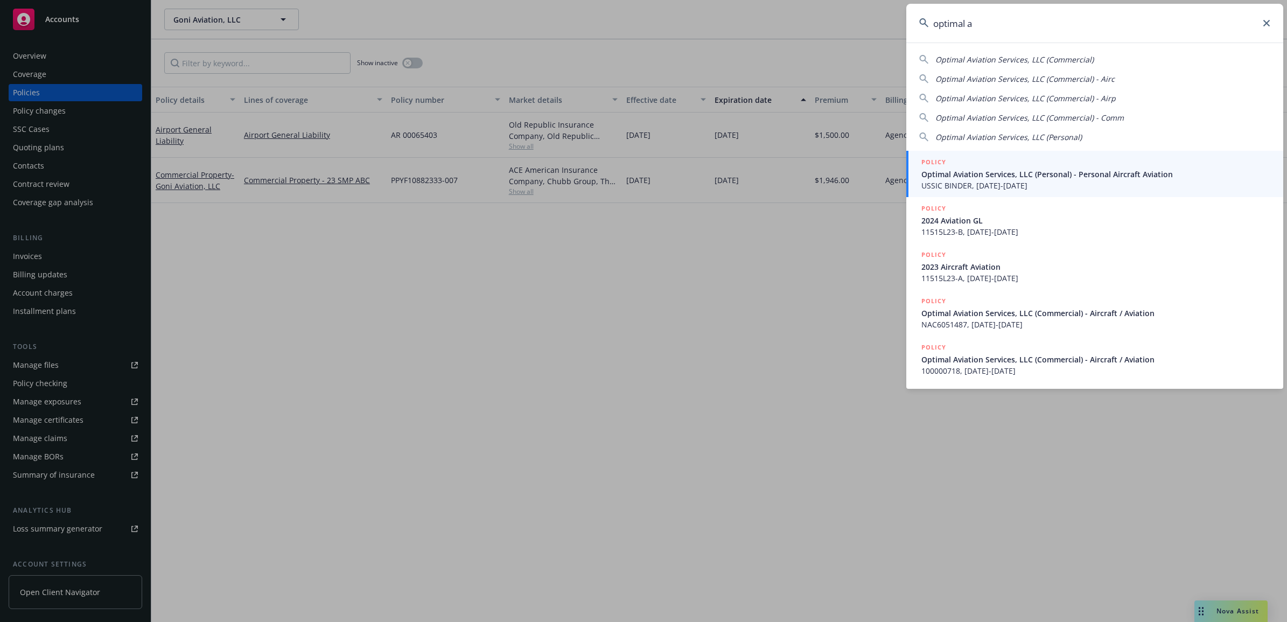
type input "optimal a"
click at [1011, 173] on span "Optimal Aviation Services, LLC (Personal) - Personal Aircraft Aviation" at bounding box center [1096, 174] width 349 height 11
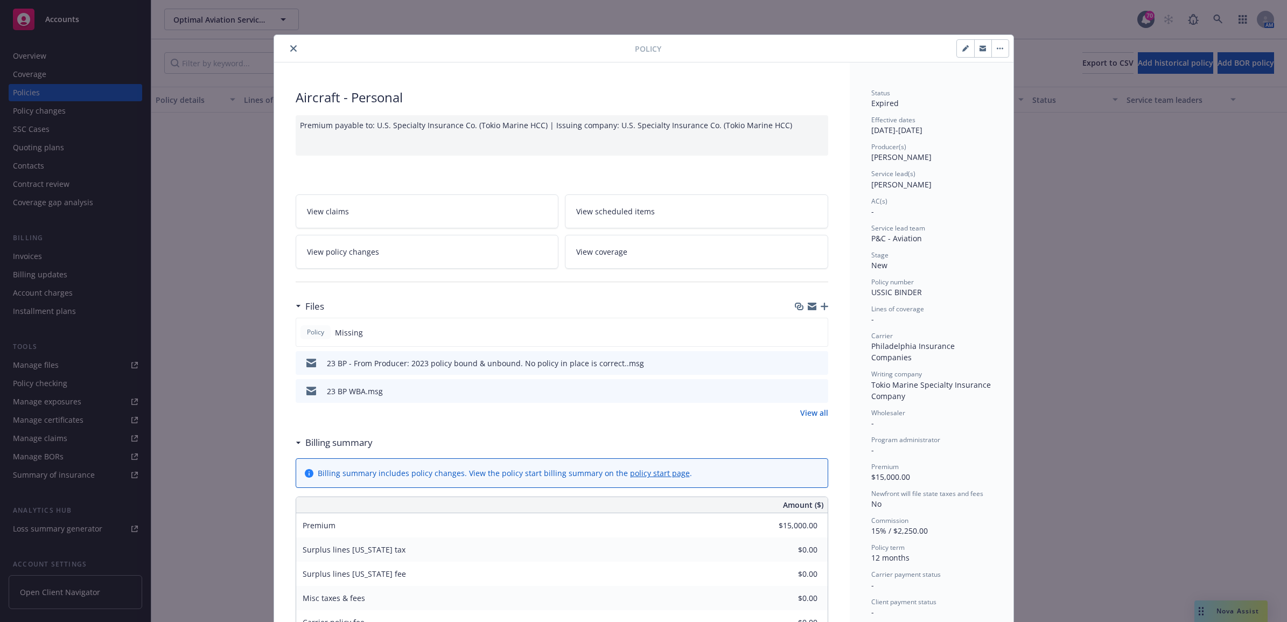
click at [55, 95] on div "Policy Aircraft - Personal Premium payable to: U.S. Specialty Insurance Co. (To…" at bounding box center [643, 311] width 1287 height 622
click at [290, 47] on icon "close" at bounding box center [293, 48] width 6 height 6
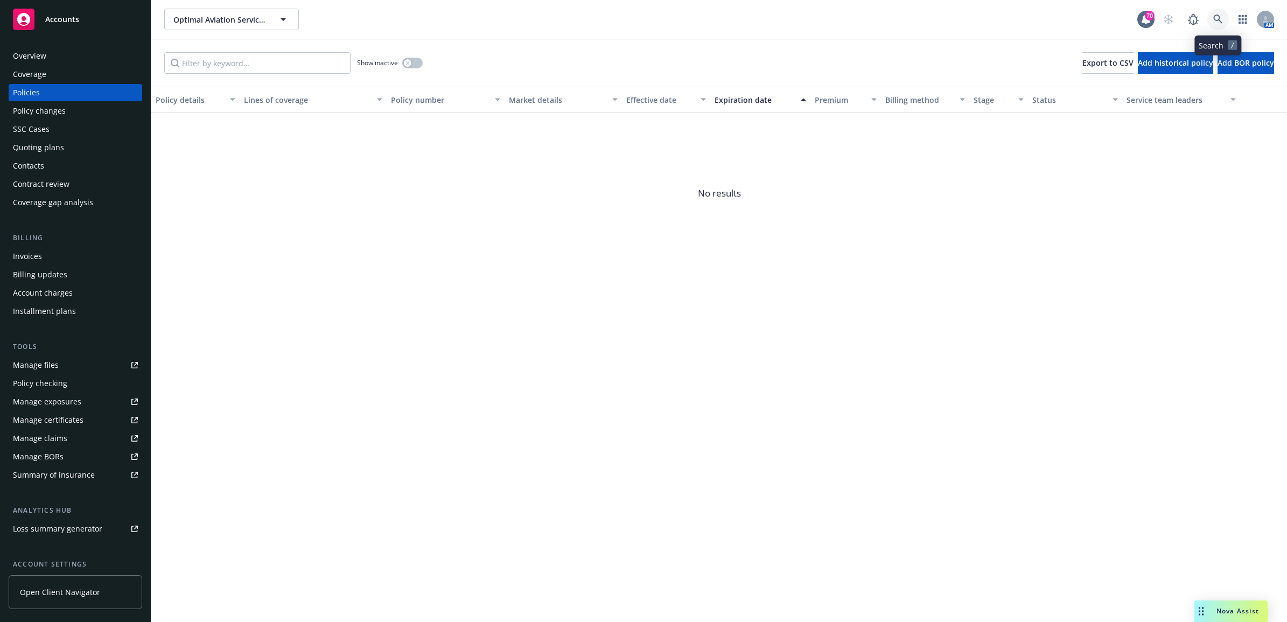
click at [1221, 19] on icon at bounding box center [1218, 20] width 10 height 10
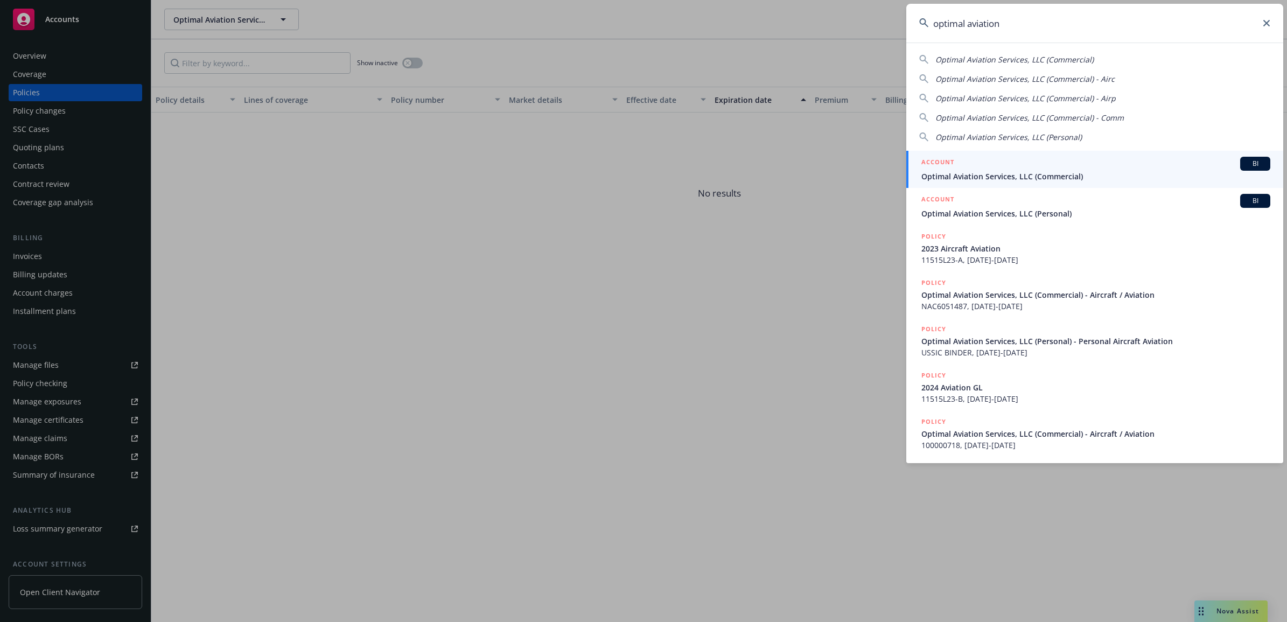
click at [1089, 118] on span "Optimal Aviation Services, LLC (Commercial) - Comm" at bounding box center [1030, 118] width 189 height 10
type input "Optimal Aviation Services, LLC (Commercial) - Comm"
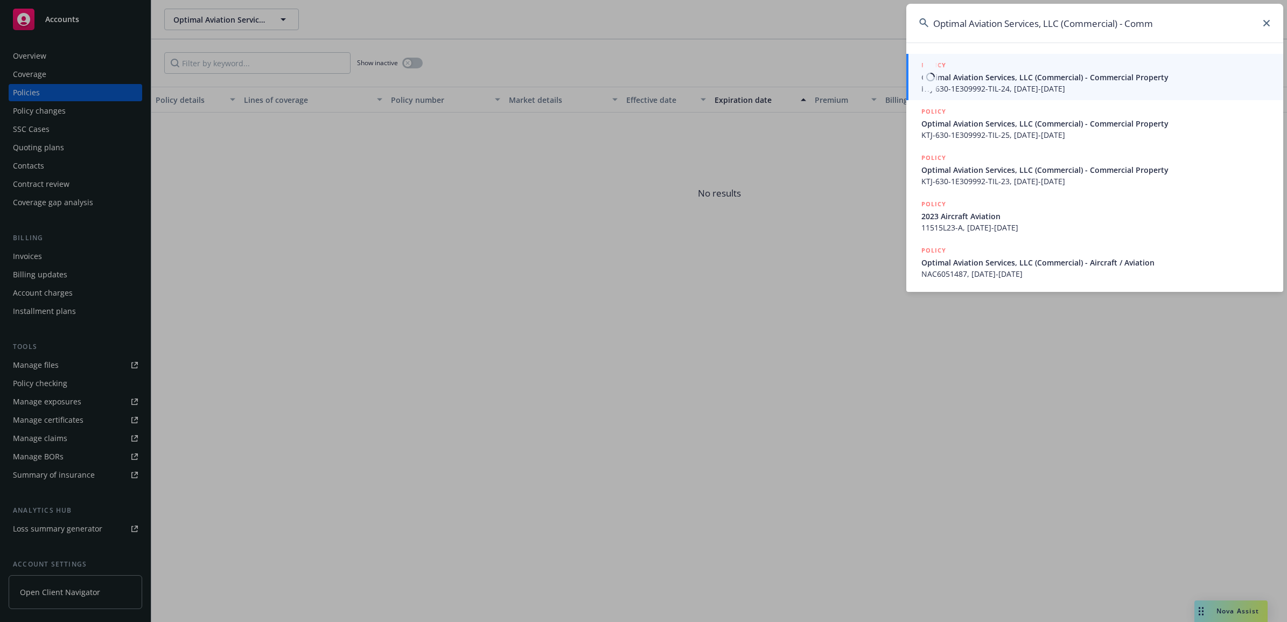
click at [1064, 82] on span "Optimal Aviation Services, LLC (Commercial) - Commercial Property" at bounding box center [1096, 77] width 349 height 11
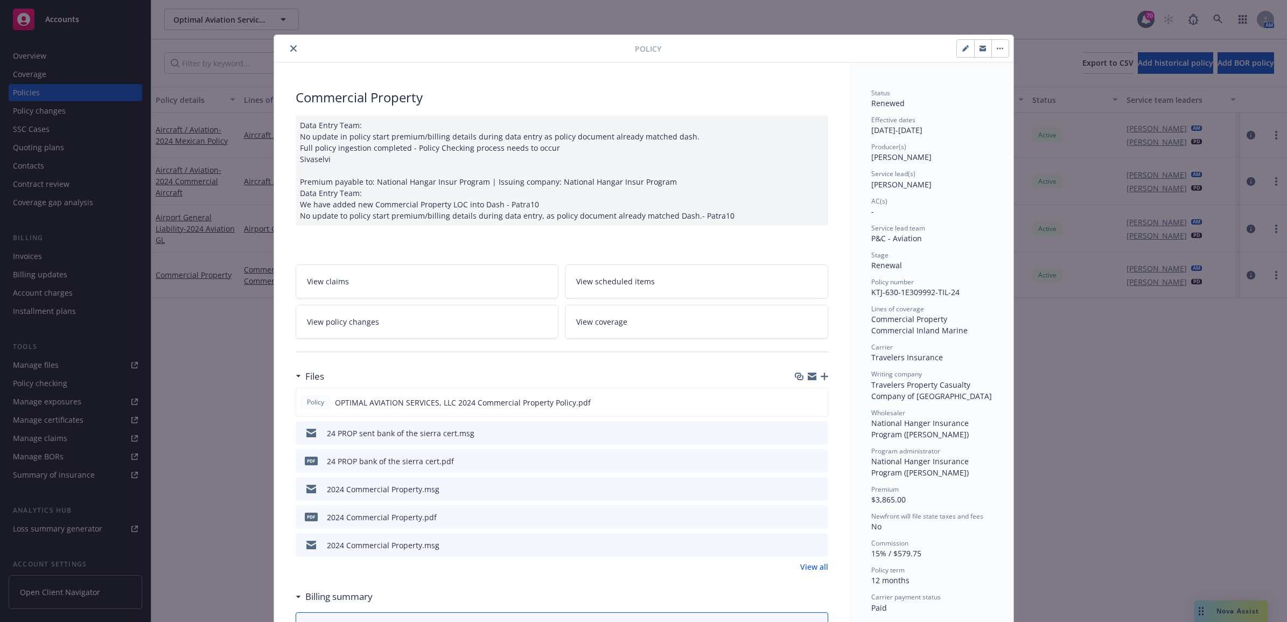
click at [291, 48] on icon "close" at bounding box center [293, 48] width 6 height 6
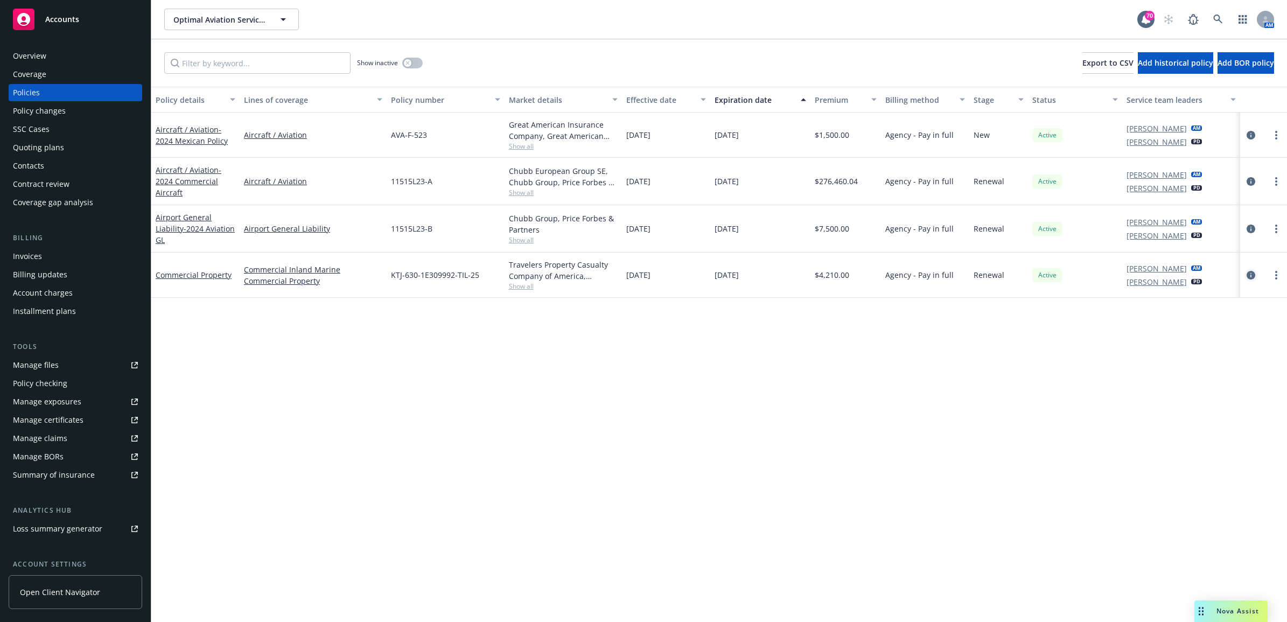
click at [1255, 276] on icon "circleInformation" at bounding box center [1251, 275] width 9 height 9
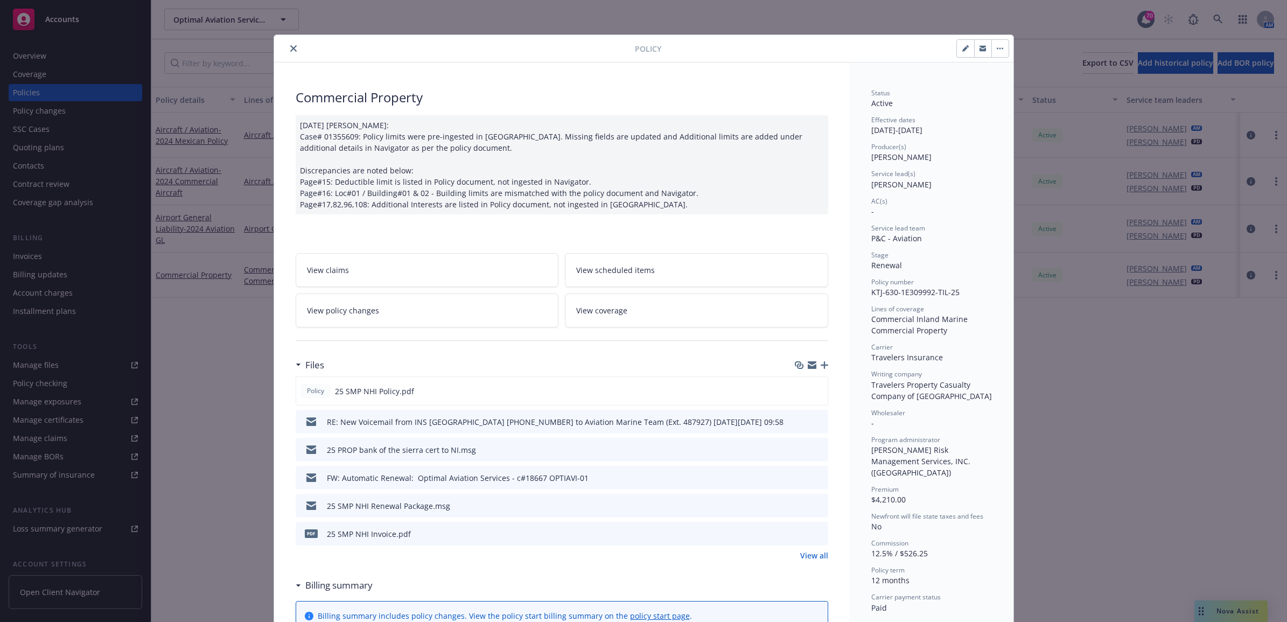
click at [816, 422] on icon "preview file" at bounding box center [818, 421] width 10 height 8
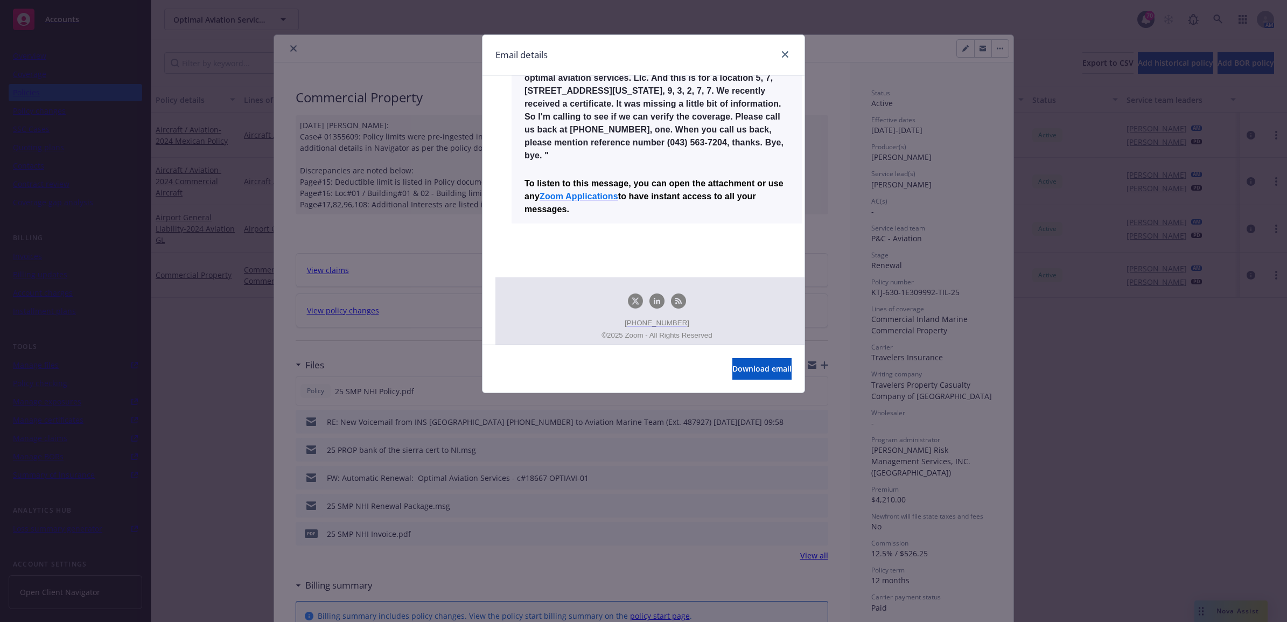
scroll to position [1346, 0]
click at [835, 275] on div "Email details RE: New Voicemail from INS SVC CENTER (952) 833-9102 to Aviation …" at bounding box center [643, 311] width 1287 height 622
click at [792, 54] on div "Email details" at bounding box center [644, 55] width 322 height 40
click at [788, 52] on icon "close" at bounding box center [785, 54] width 6 height 6
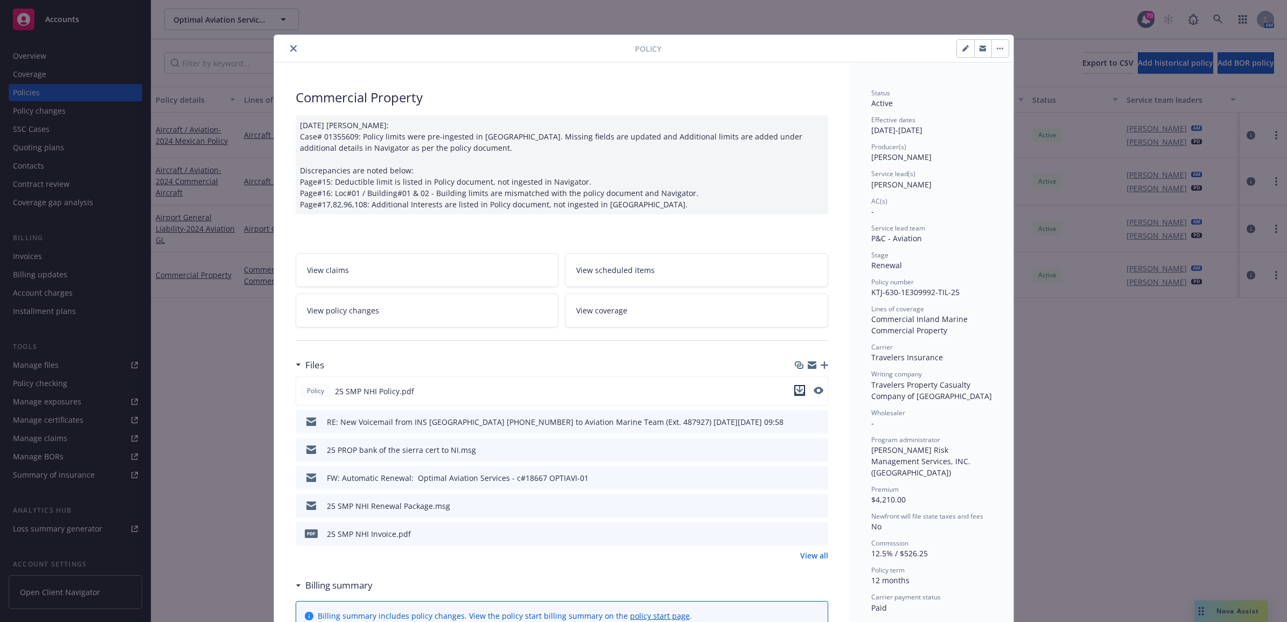
click at [795, 389] on icon "download file" at bounding box center [799, 390] width 9 height 9
click at [290, 47] on icon "close" at bounding box center [293, 48] width 6 height 6
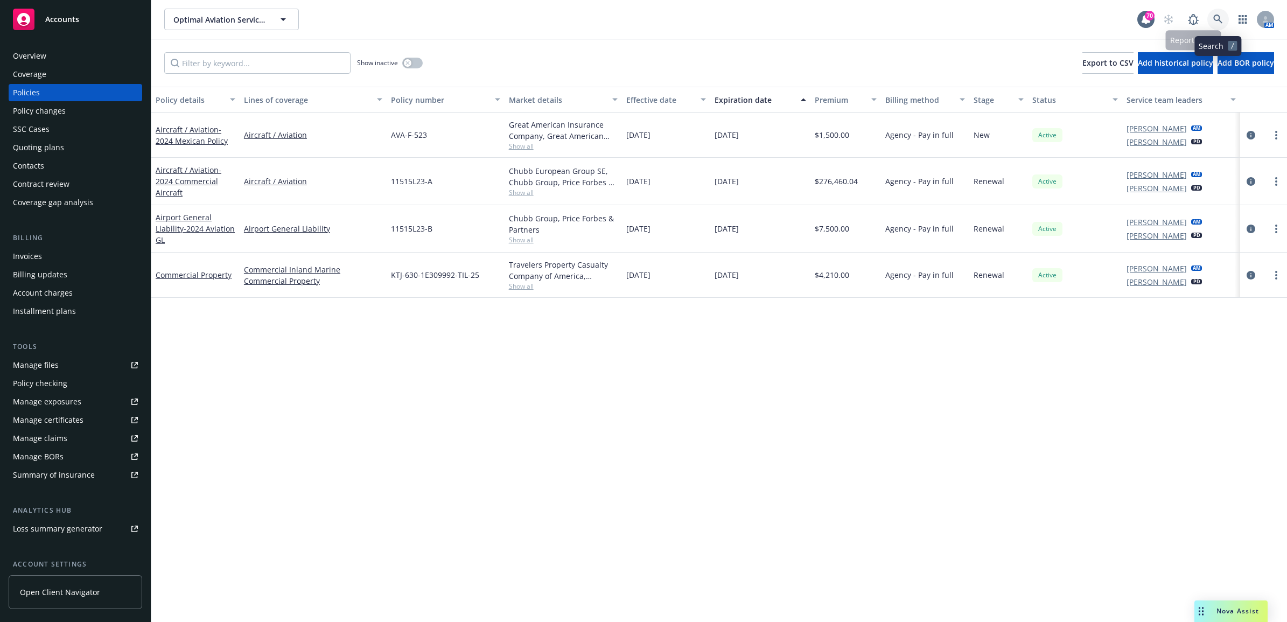
click at [1213, 15] on icon at bounding box center [1218, 20] width 10 height 10
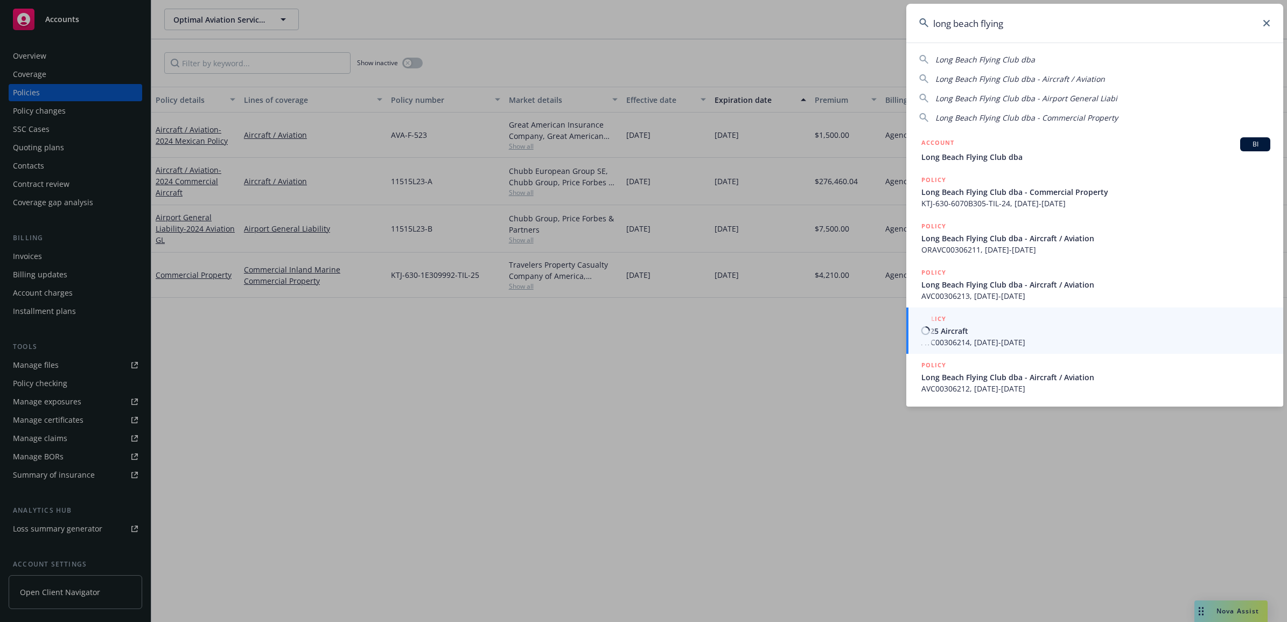
type input "long beach flying"
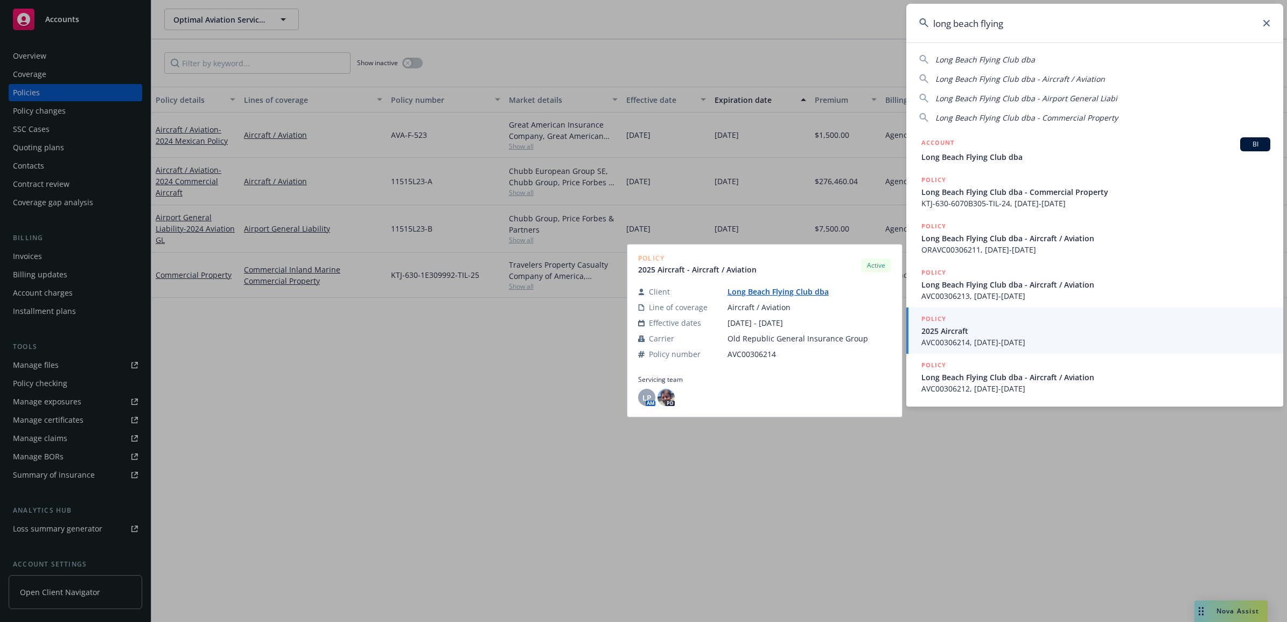
click at [1013, 337] on span "AVC00306214, 06/01/2025-06/01/2026" at bounding box center [1096, 342] width 349 height 11
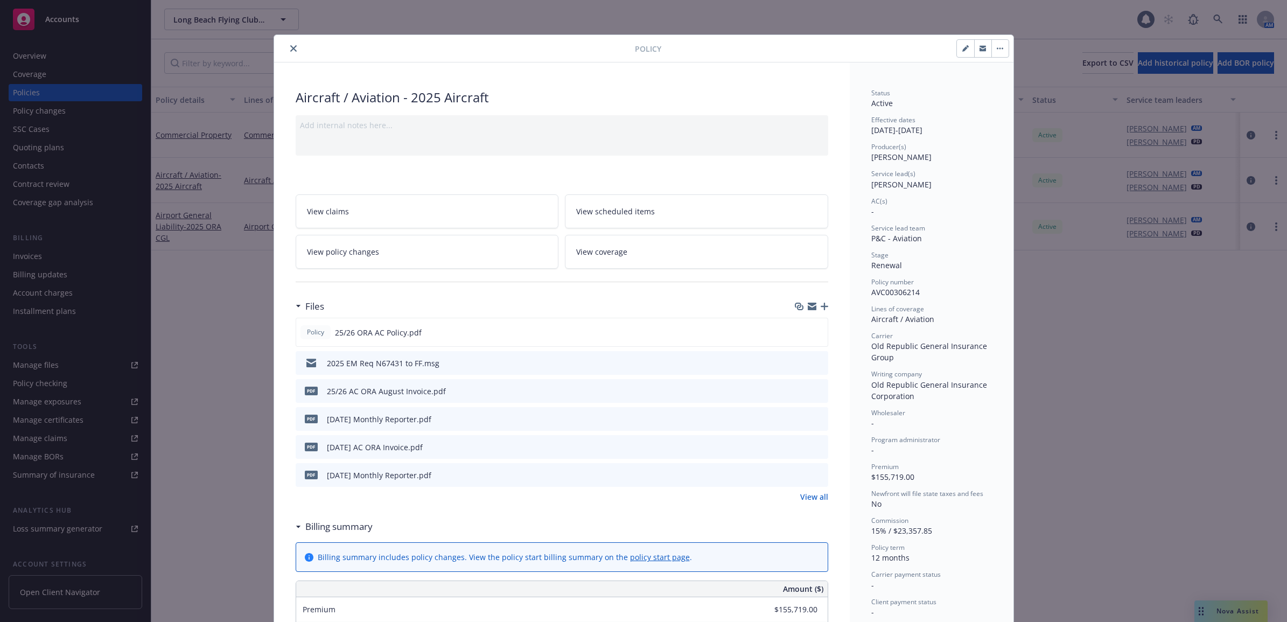
click at [291, 46] on icon "close" at bounding box center [293, 48] width 6 height 6
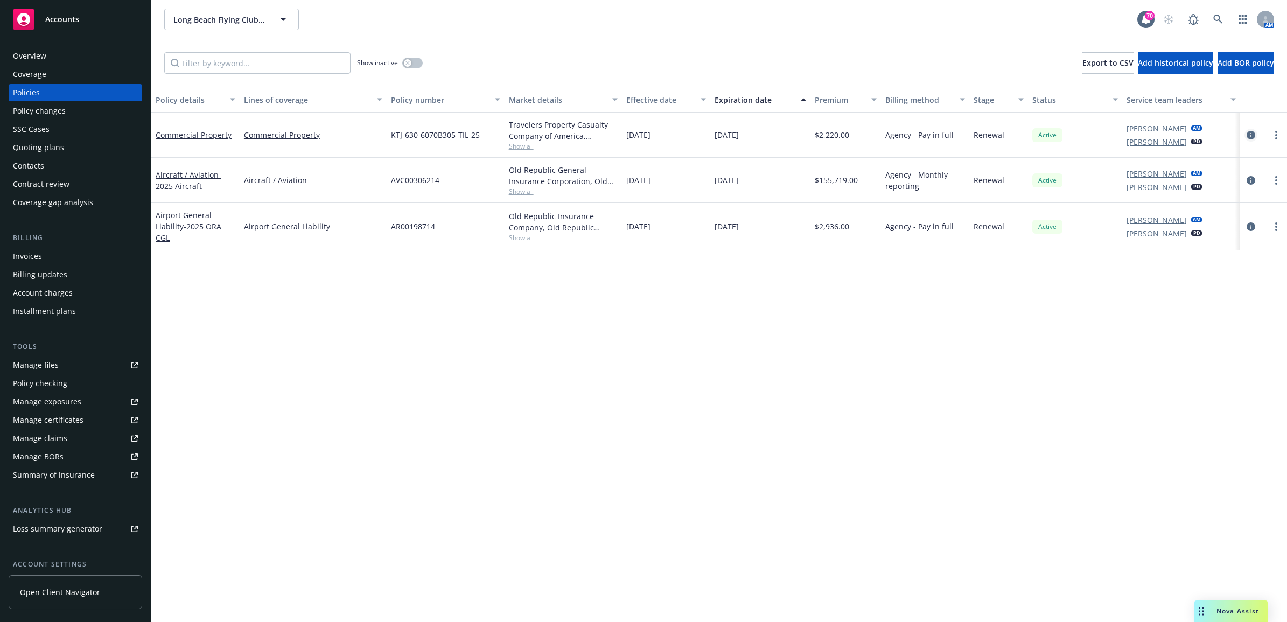
click at [1248, 135] on icon "circleInformation" at bounding box center [1251, 135] width 9 height 9
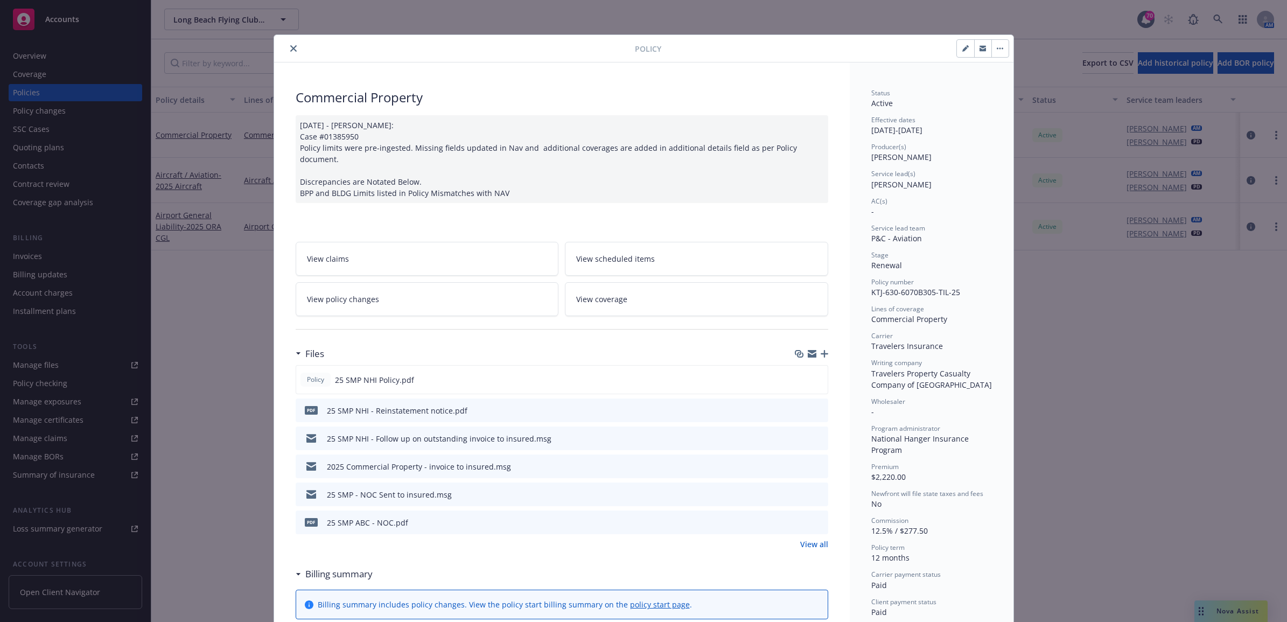
drag, startPoint x: 798, startPoint y: 370, endPoint x: 693, endPoint y: 384, distance: 106.0
click at [798, 375] on icon "download file" at bounding box center [799, 379] width 9 height 9
click at [290, 51] on icon "close" at bounding box center [293, 48] width 6 height 6
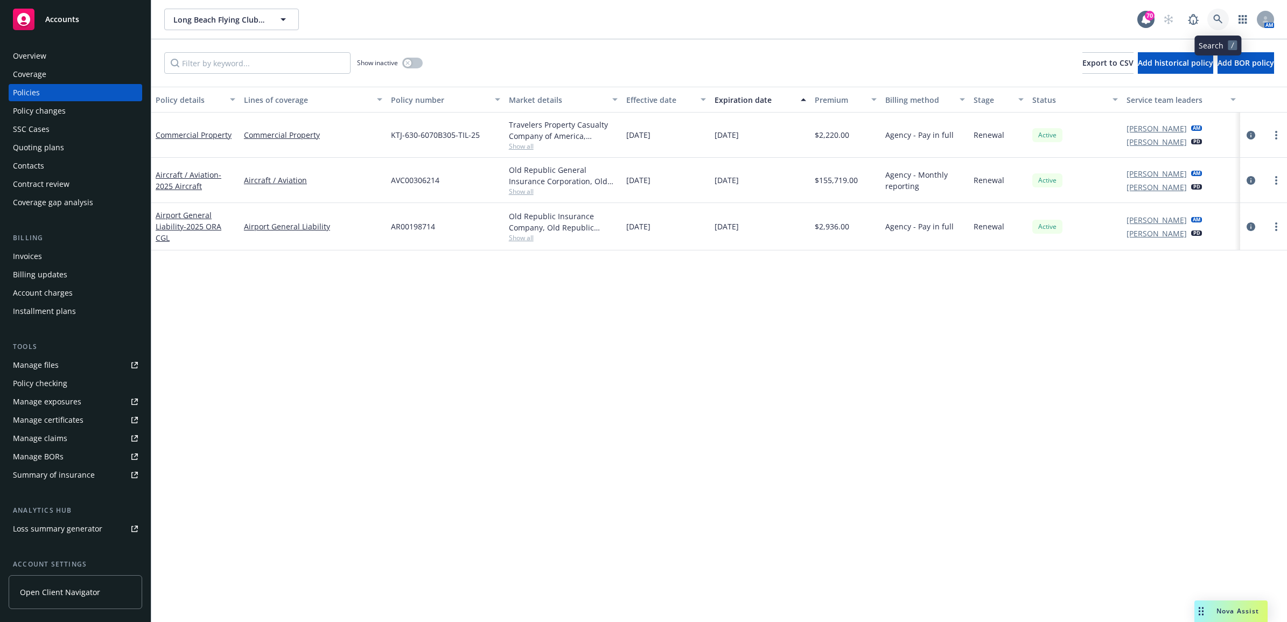
click at [1218, 15] on icon at bounding box center [1217, 19] width 9 height 9
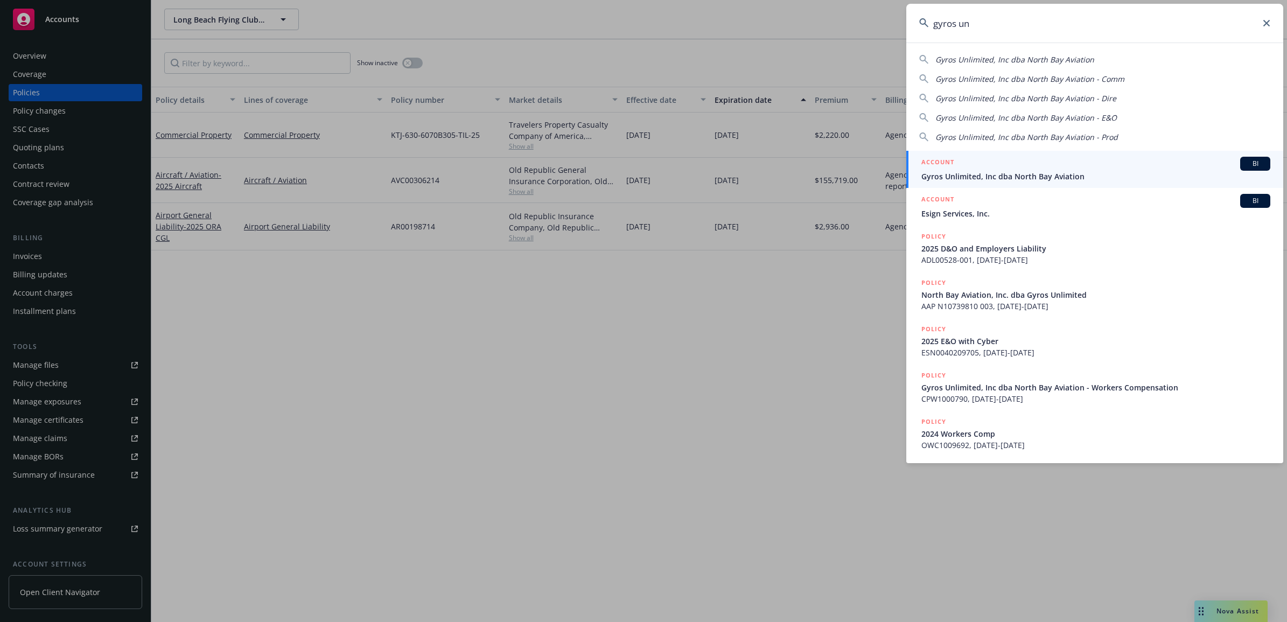
type input "gyros un"
click at [1033, 171] on span "Gyros Unlimited, Inc dba North Bay Aviation" at bounding box center [1096, 176] width 349 height 11
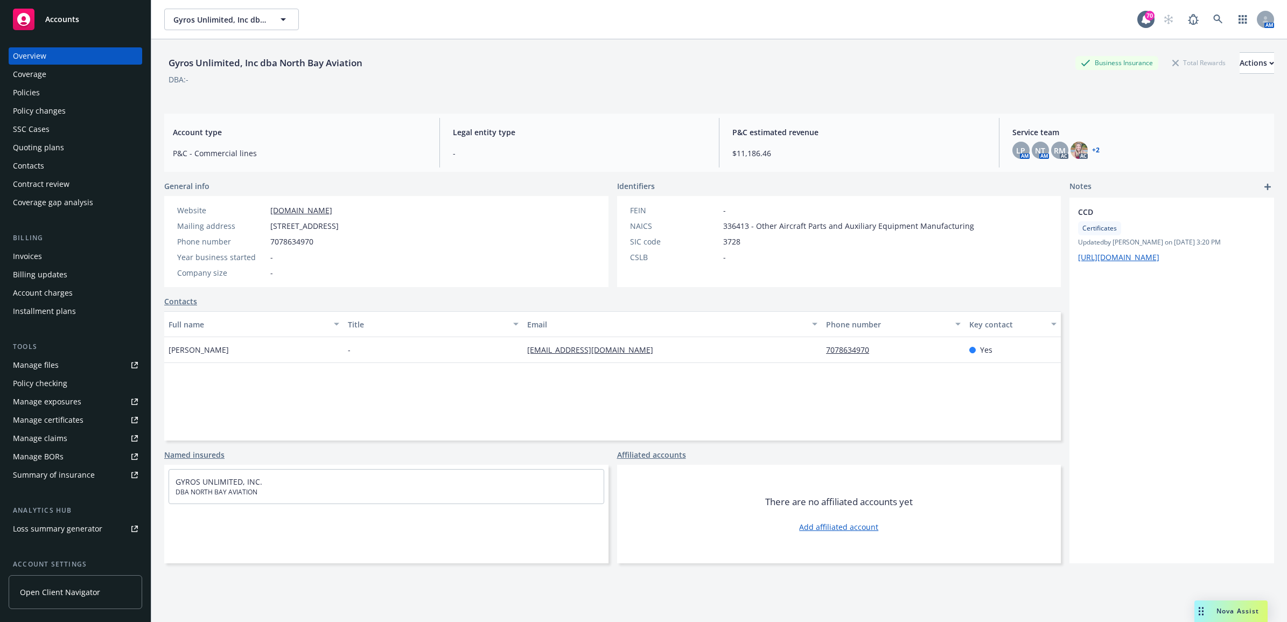
click at [59, 365] on link "Manage files" at bounding box center [76, 365] width 134 height 17
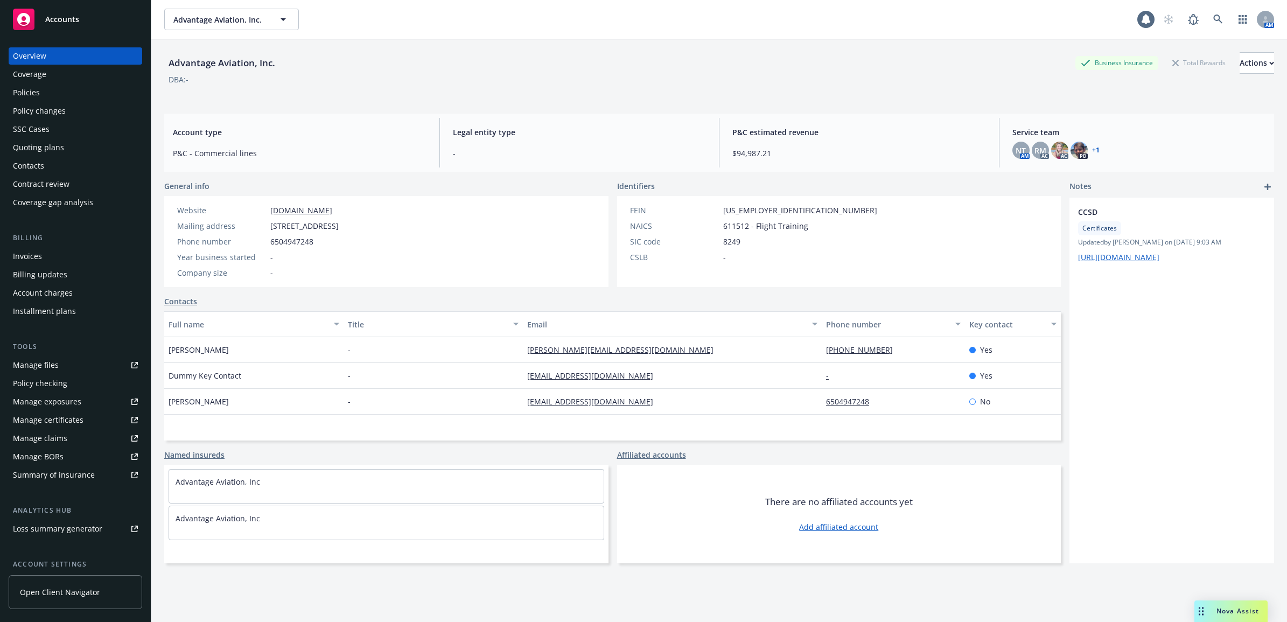
click at [79, 92] on div "Policies" at bounding box center [75, 92] width 125 height 17
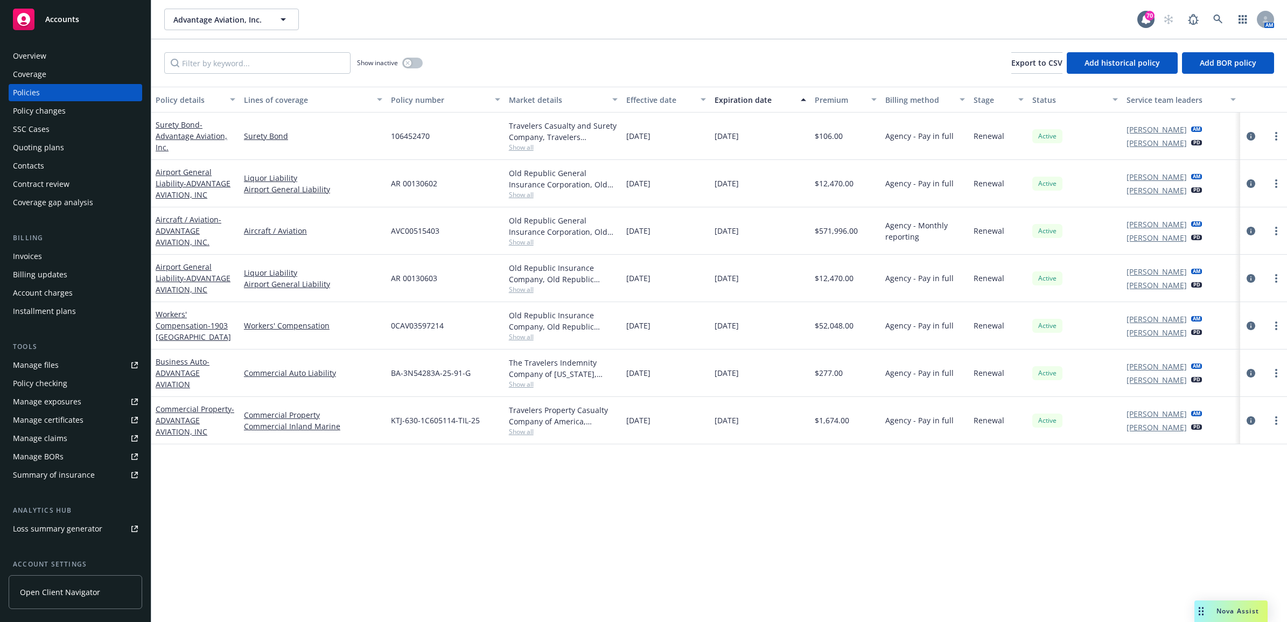
drag, startPoint x: 1250, startPoint y: 133, endPoint x: 1236, endPoint y: 145, distance: 18.7
click at [1250, 135] on icon "circleInformation" at bounding box center [1251, 136] width 9 height 9
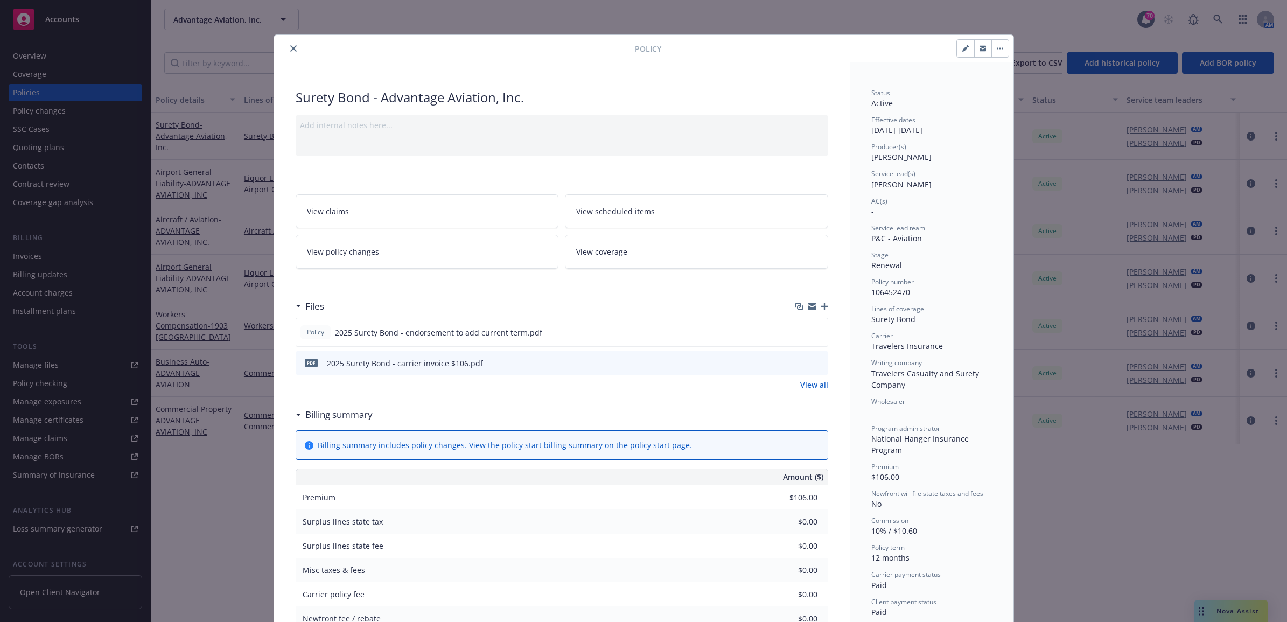
click at [814, 387] on link "View all" at bounding box center [814, 384] width 28 height 11
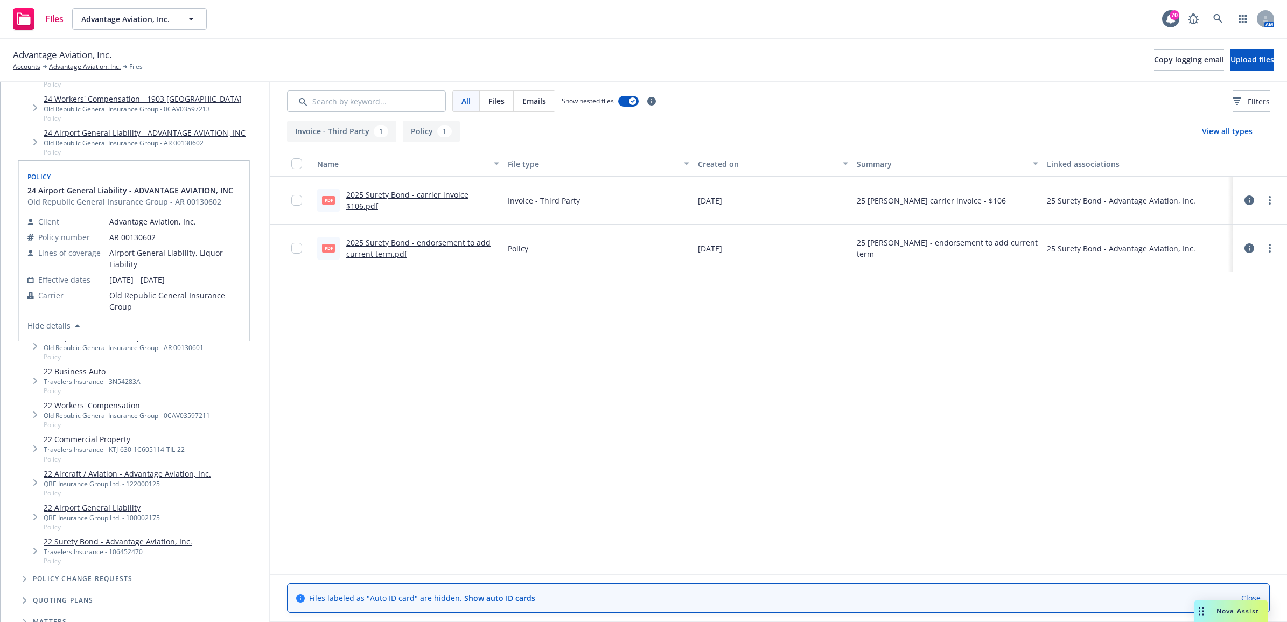
scroll to position [471, 0]
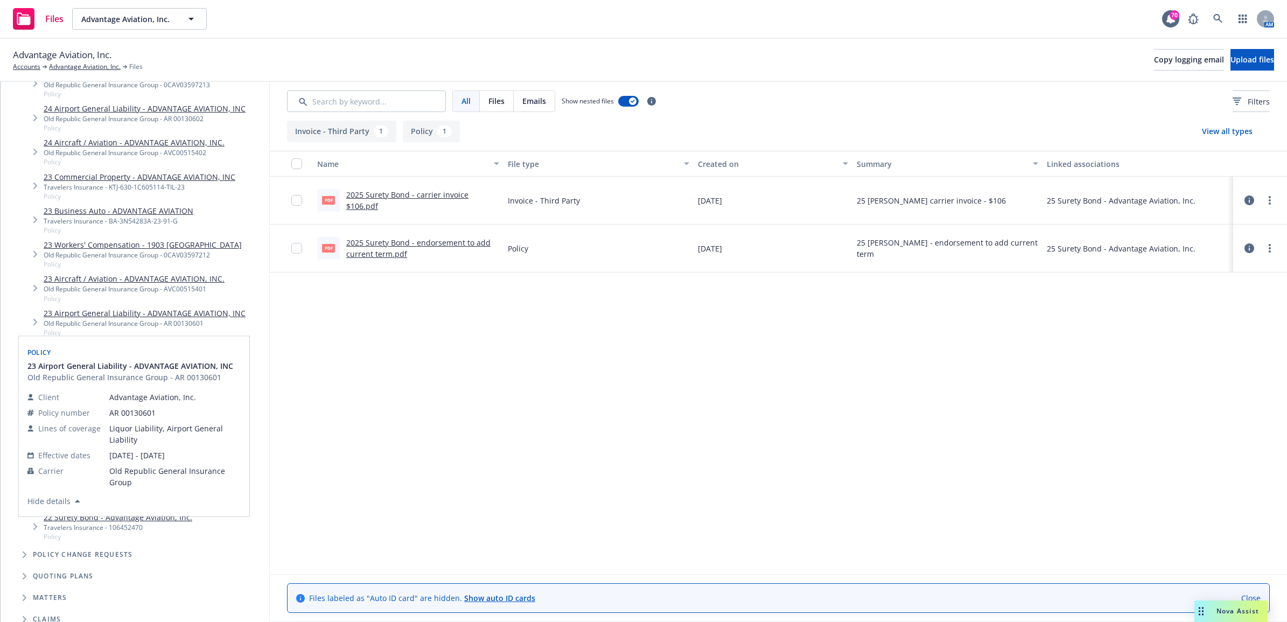
click at [159, 518] on ul "25 Commercial Property - ADVANTAGE AVIATION, INC Travelers Insurance - KTJ-630-…" at bounding box center [140, 140] width 258 height 805
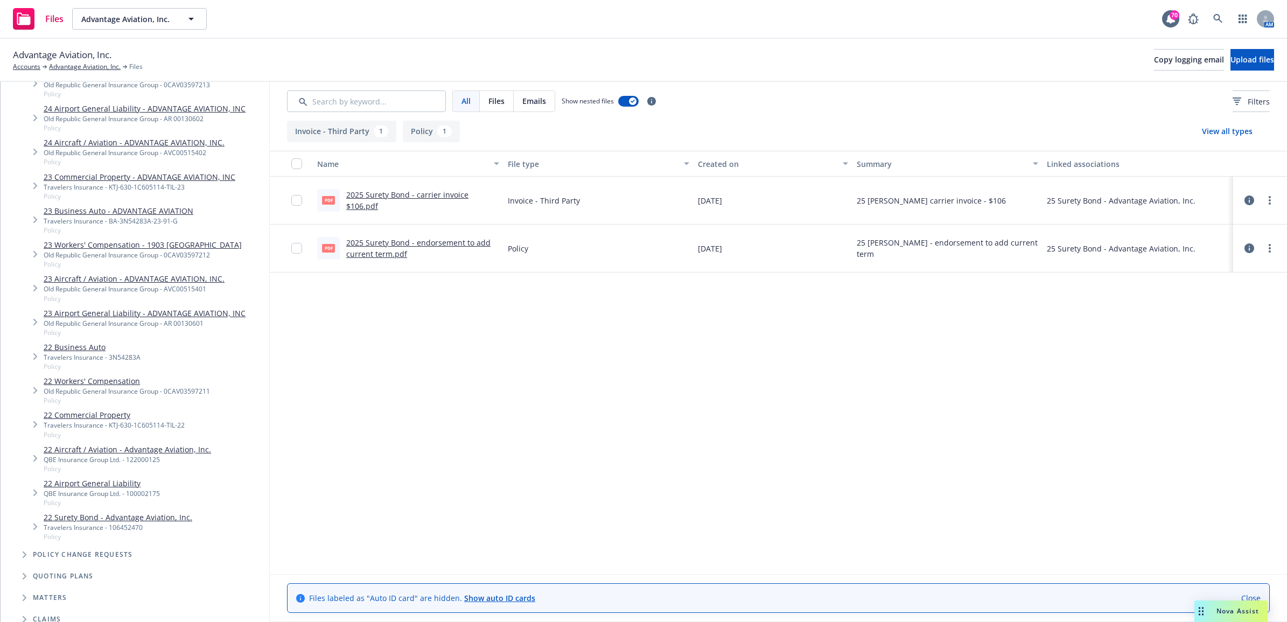
click at [122, 514] on link "22 Surety Bond - Advantage Aviation, Inc." at bounding box center [118, 517] width 149 height 11
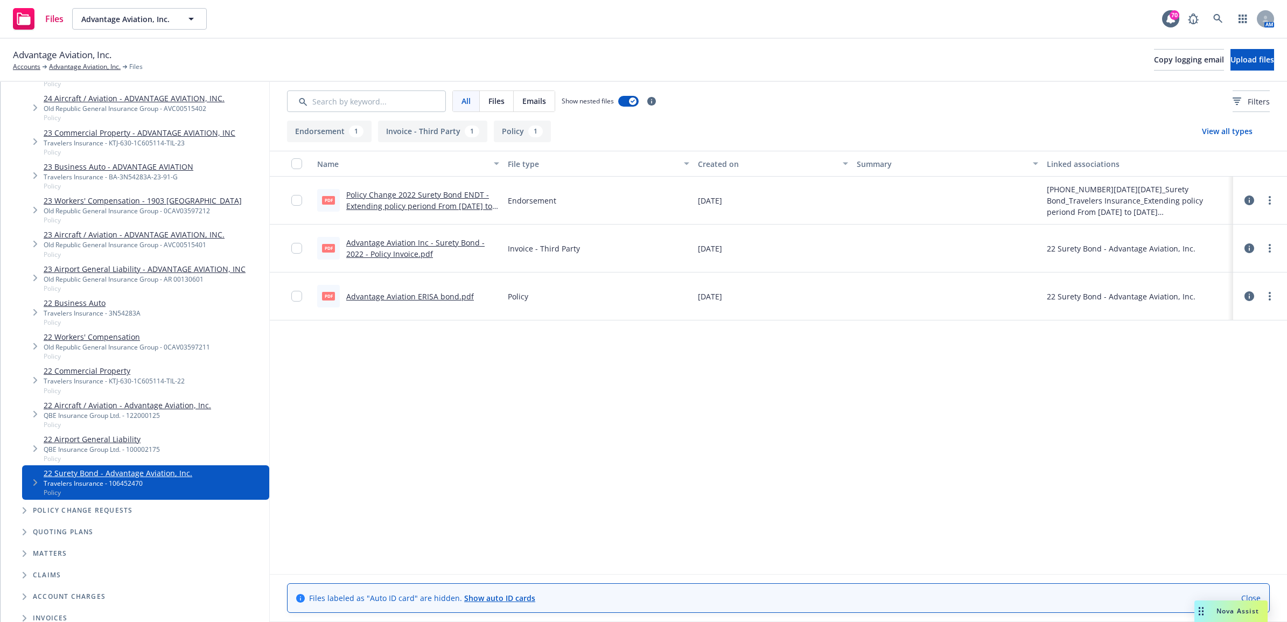
scroll to position [539, 0]
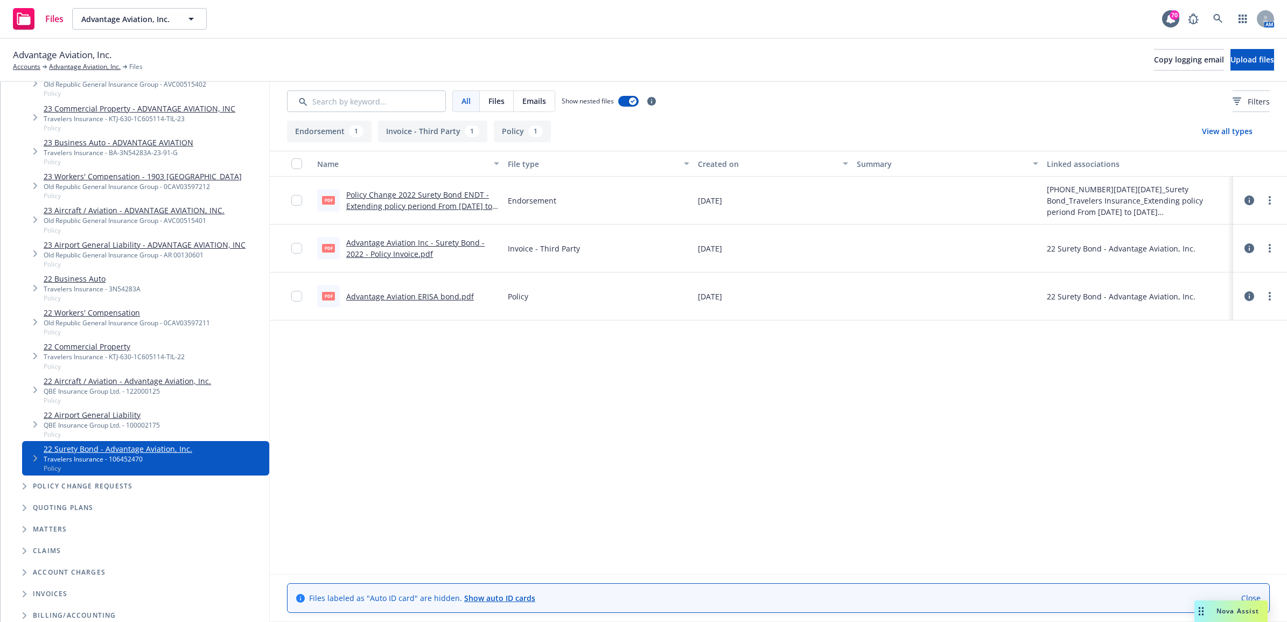
click at [1267, 607] on div "Nova Assist" at bounding box center [1238, 610] width 60 height 9
